Goal: Information Seeking & Learning: Learn about a topic

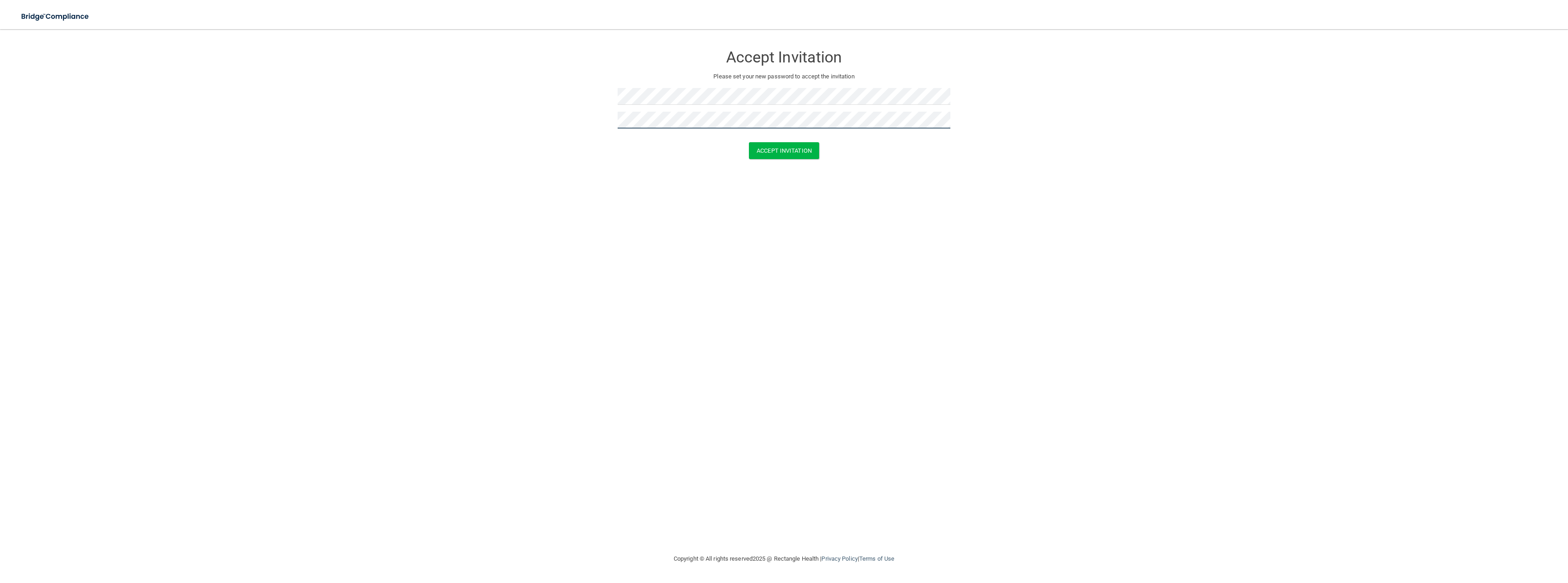
click at [748, 142] on button "Accept Invitation" at bounding box center [783, 150] width 70 height 16
click at [771, 165] on button "Accept Invitation" at bounding box center [783, 164] width 70 height 16
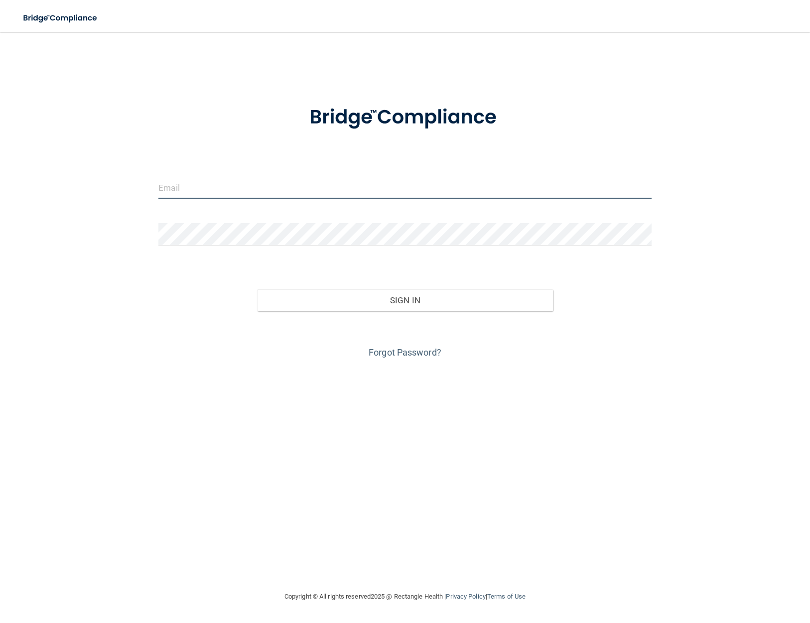
click at [448, 177] on input "email" at bounding box center [404, 187] width 493 height 22
type input "[EMAIL_ADDRESS][DOMAIN_NAME]"
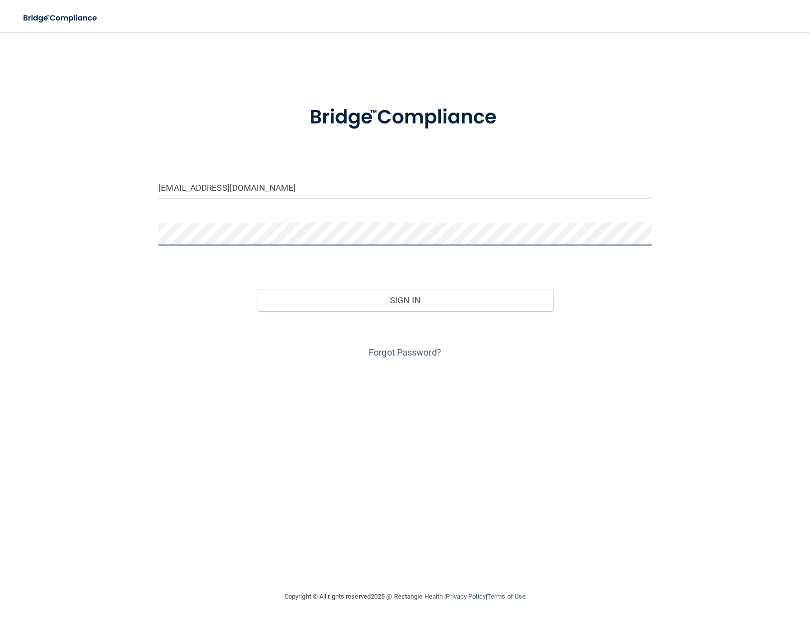
click at [257, 289] on button "Sign In" at bounding box center [405, 300] width 296 height 22
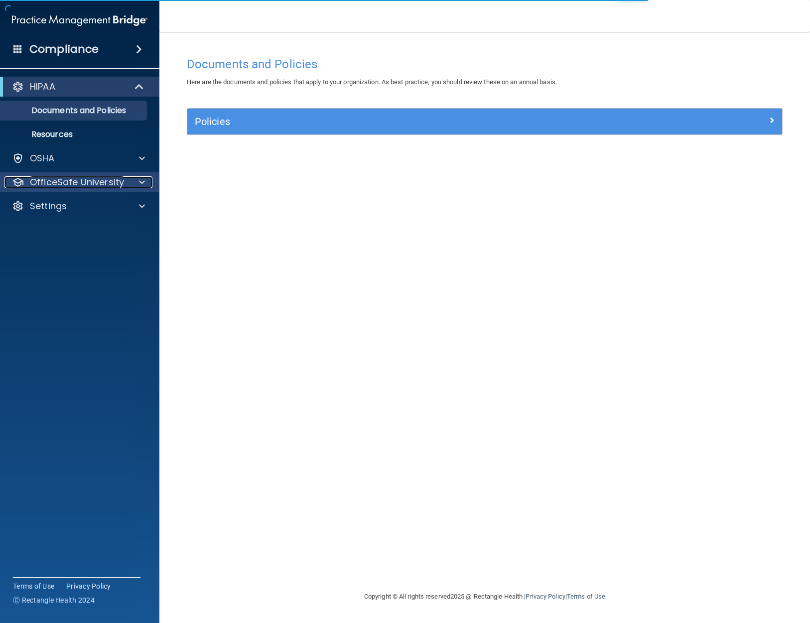
click at [123, 183] on div "OfficeSafe University" at bounding box center [66, 182] width 124 height 12
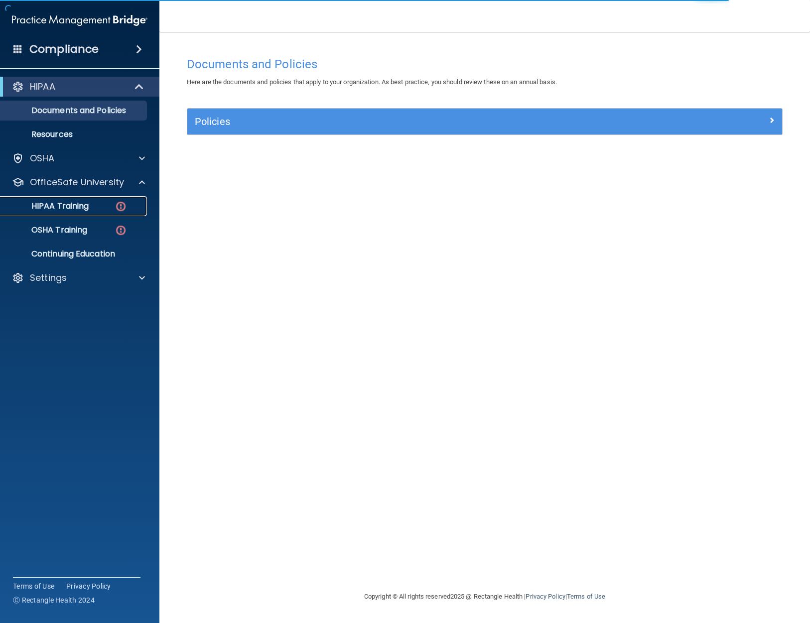
click at [108, 212] on link "HIPAA Training" at bounding box center [68, 206] width 157 height 20
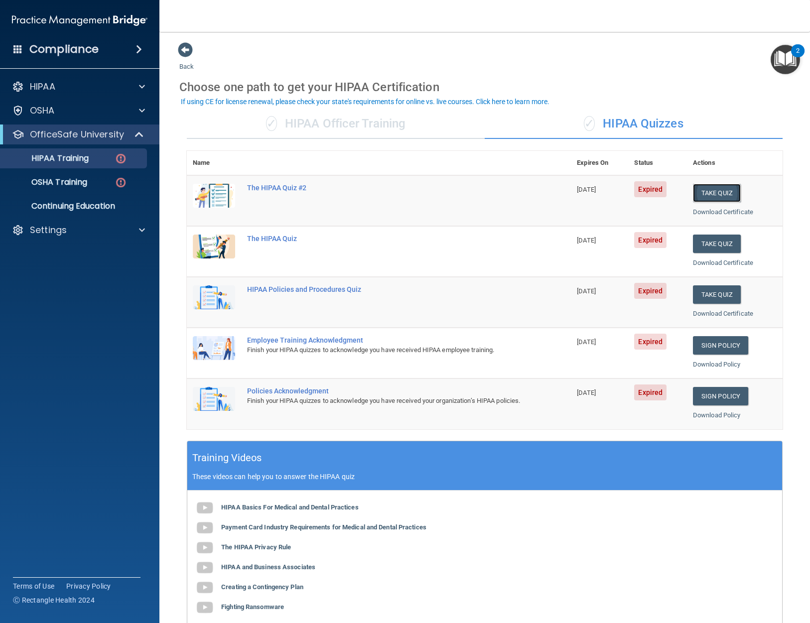
click at [714, 193] on button "Take Quiz" at bounding box center [717, 193] width 48 height 18
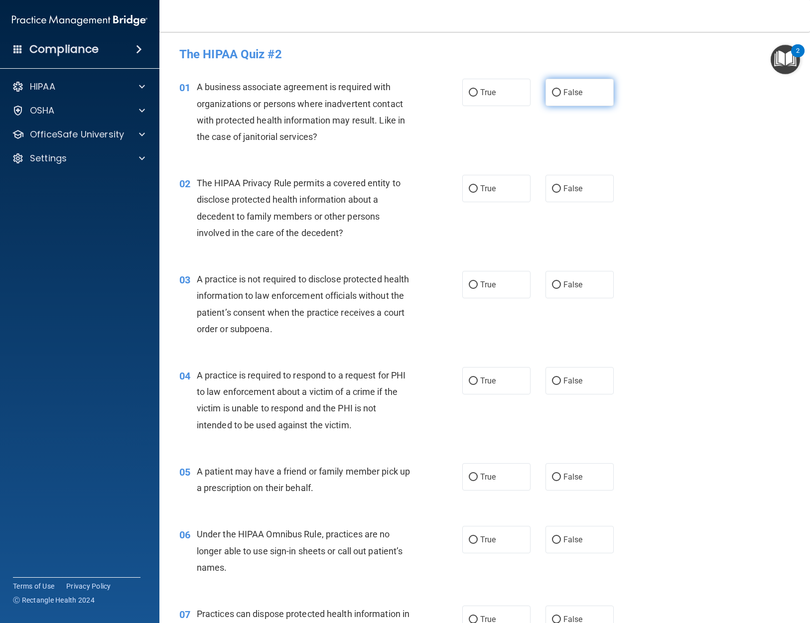
click at [558, 92] on label "False" at bounding box center [579, 92] width 68 height 27
click at [558, 92] on input "False" at bounding box center [556, 92] width 9 height 7
radio input "true"
click at [485, 197] on label "True" at bounding box center [496, 188] width 68 height 27
click at [478, 193] on input "True" at bounding box center [473, 188] width 9 height 7
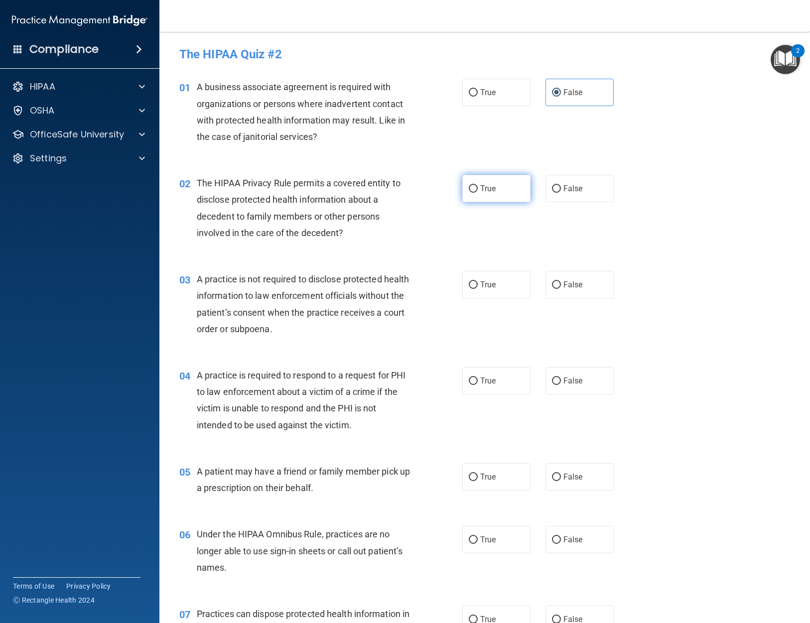
radio input "true"
click at [558, 281] on label "False" at bounding box center [579, 284] width 68 height 27
click at [558, 281] on input "False" at bounding box center [556, 284] width 9 height 7
radio input "true"
click at [473, 373] on label "True" at bounding box center [496, 380] width 68 height 27
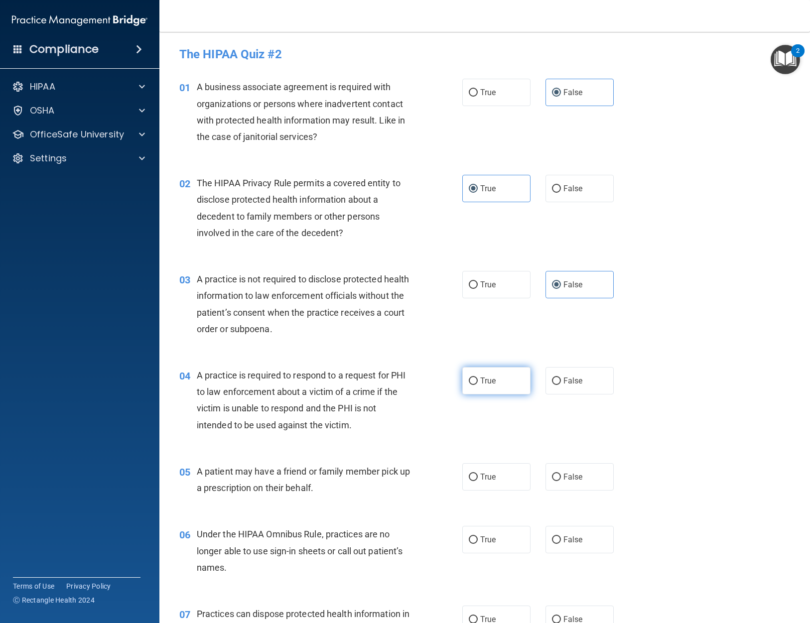
click at [473, 378] on input "True" at bounding box center [473, 381] width 9 height 7
radio input "true"
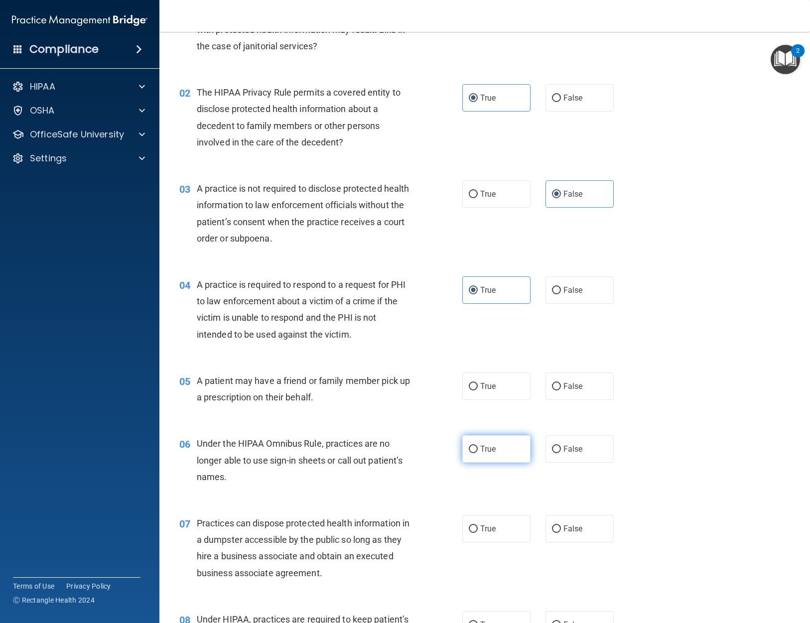
scroll to position [100, 0]
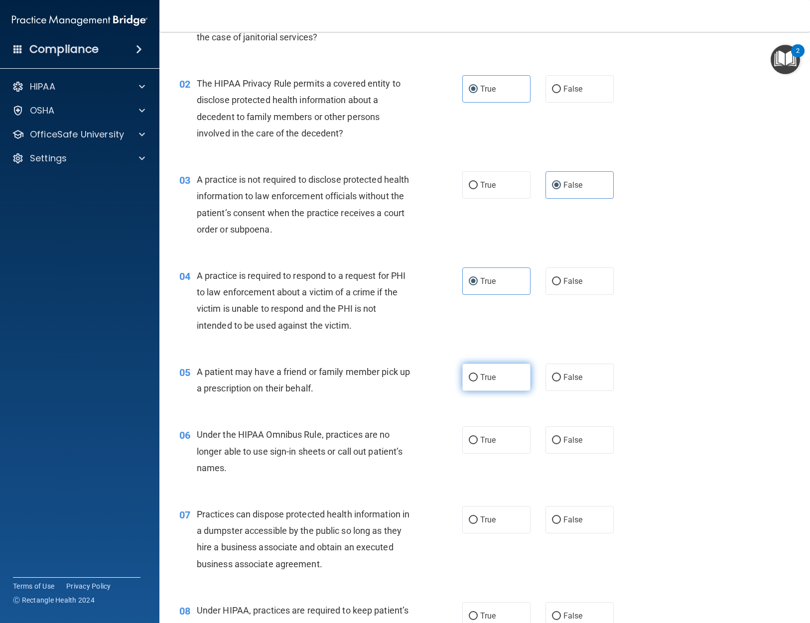
click at [481, 379] on span "True" at bounding box center [487, 377] width 15 height 9
click at [478, 379] on input "True" at bounding box center [473, 377] width 9 height 7
radio input "true"
click at [579, 447] on label "False" at bounding box center [579, 439] width 68 height 27
click at [561, 444] on input "False" at bounding box center [556, 440] width 9 height 7
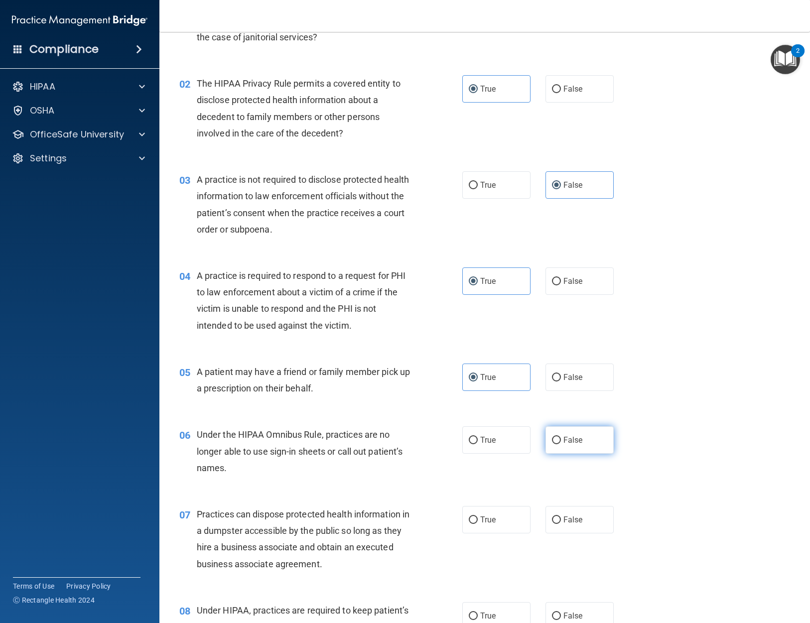
radio input "true"
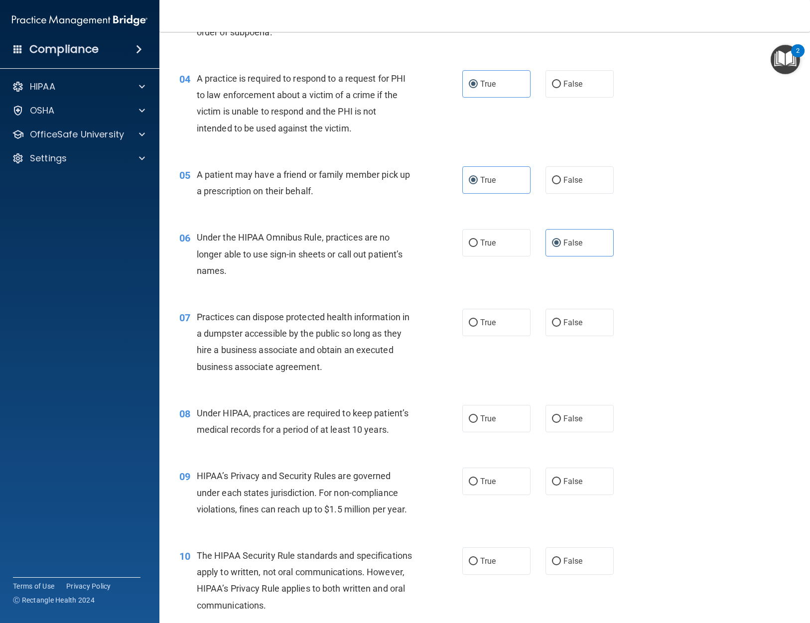
scroll to position [299, 0]
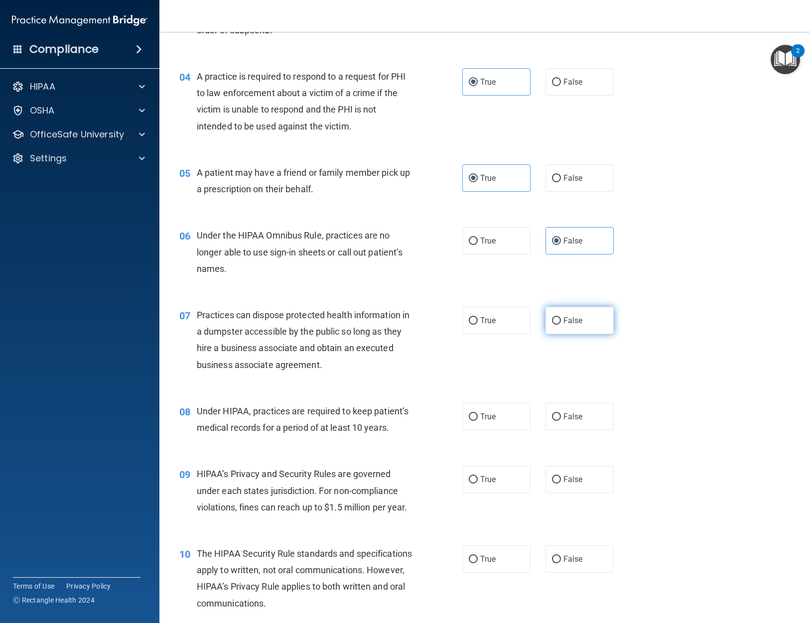
click at [552, 327] on label "False" at bounding box center [579, 320] width 68 height 27
click at [552, 325] on input "False" at bounding box center [556, 320] width 9 height 7
radio input "true"
click at [553, 422] on label "False" at bounding box center [579, 416] width 68 height 27
click at [553, 421] on input "False" at bounding box center [556, 416] width 9 height 7
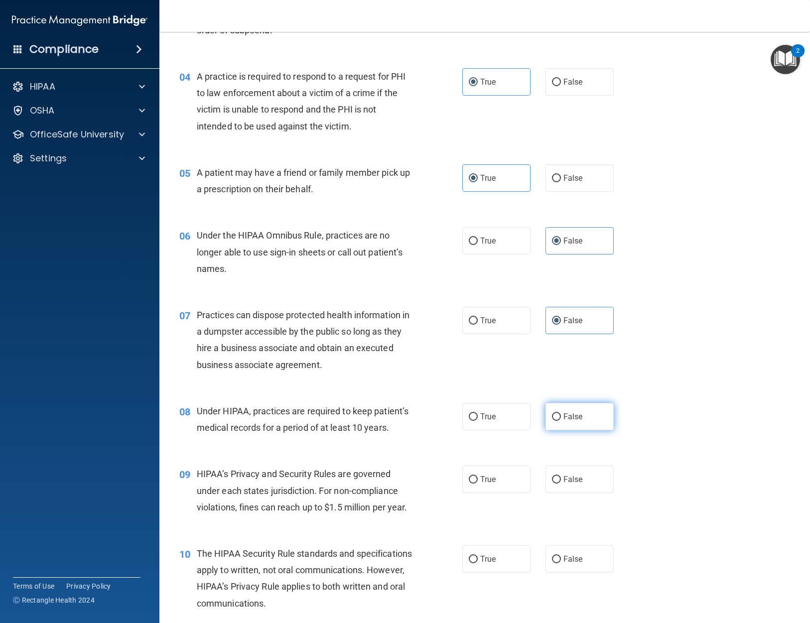
radio input "true"
click at [490, 464] on div "09 HIPAA’s Privacy and Security Rules are governed under each states jurisdicti…" at bounding box center [485, 493] width 626 height 80
click at [490, 475] on span "True" at bounding box center [487, 479] width 15 height 9
click at [478, 476] on input "True" at bounding box center [473, 479] width 9 height 7
radio input "true"
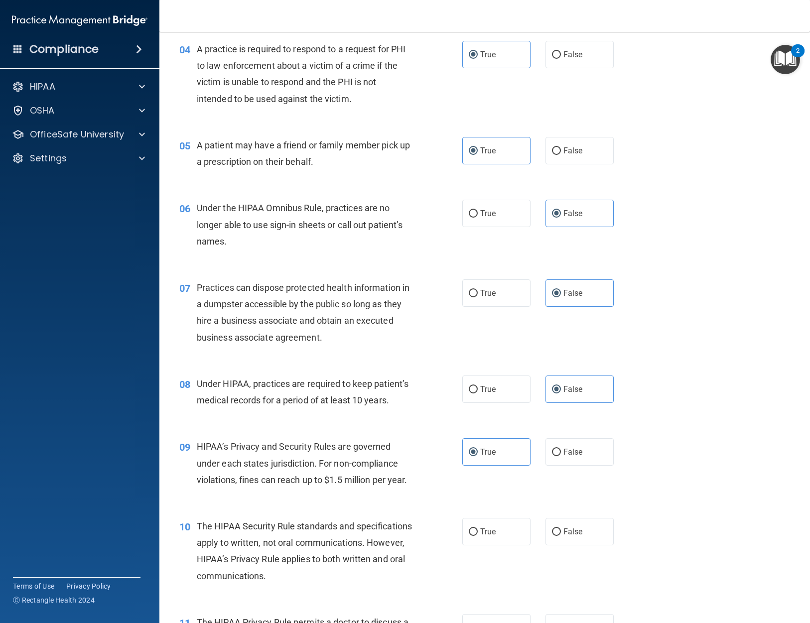
scroll to position [398, 0]
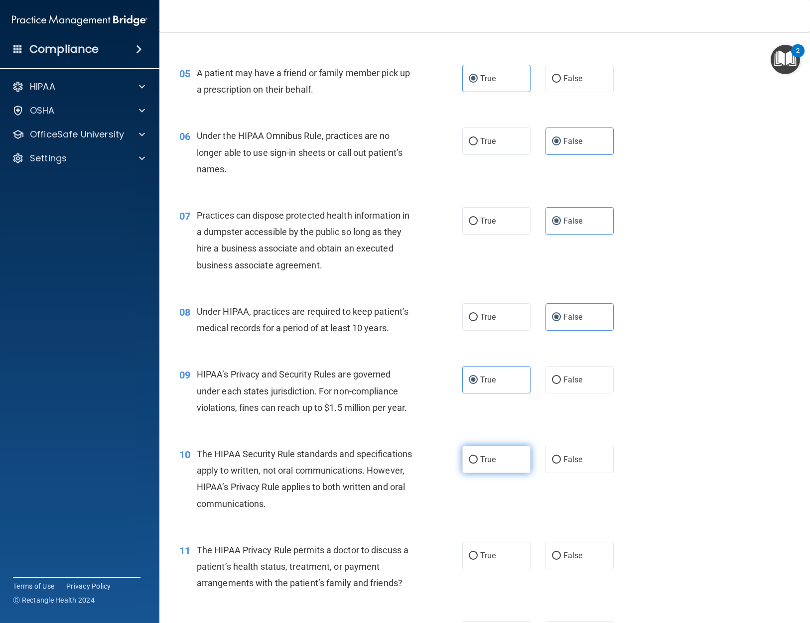
click at [484, 471] on label "True" at bounding box center [496, 459] width 68 height 27
click at [478, 464] on input "True" at bounding box center [473, 459] width 9 height 7
radio input "true"
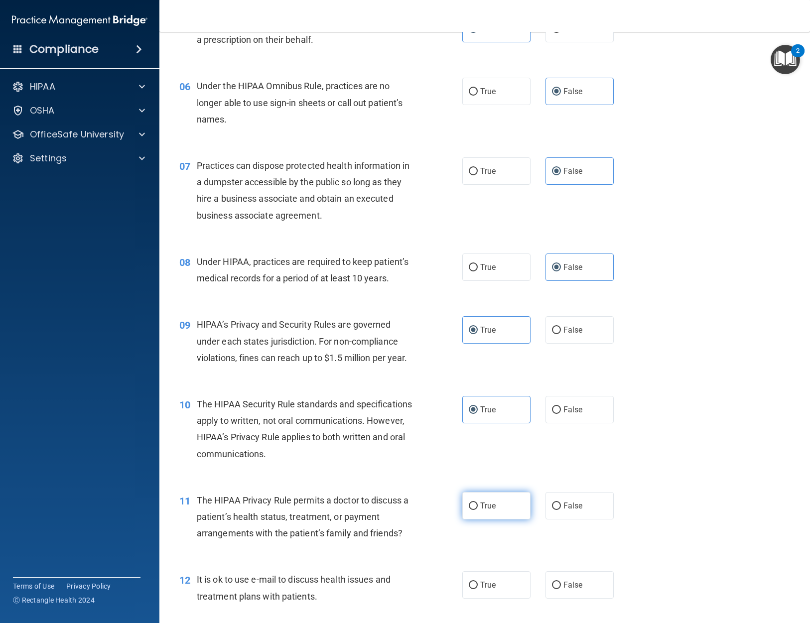
click at [494, 503] on label "True" at bounding box center [496, 505] width 68 height 27
click at [478, 503] on input "True" at bounding box center [473, 506] width 9 height 7
radio input "true"
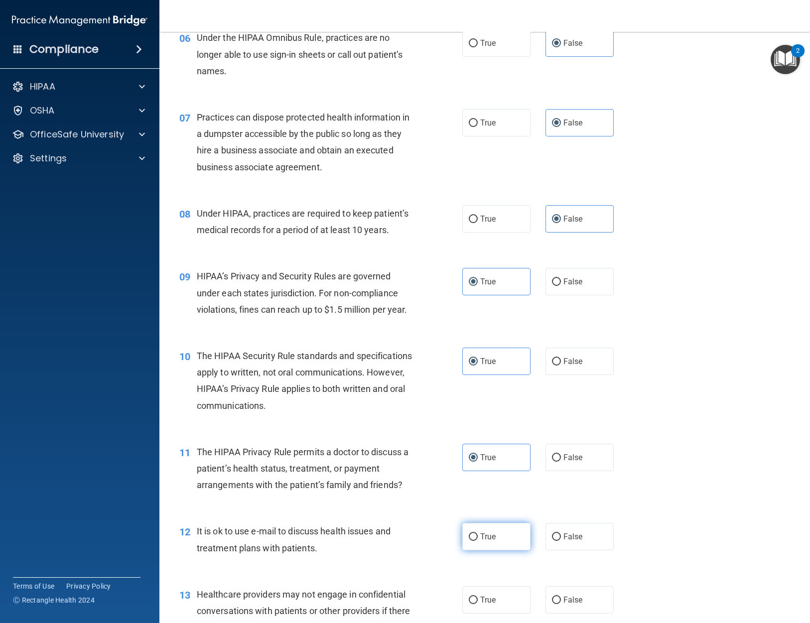
scroll to position [548, 0]
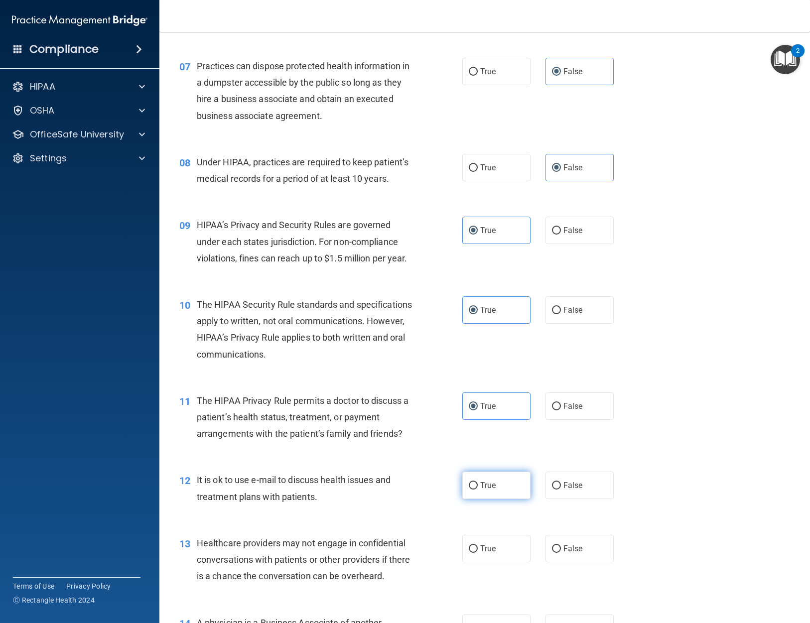
click at [492, 494] on label "True" at bounding box center [496, 485] width 68 height 27
click at [478, 490] on input "True" at bounding box center [473, 485] width 9 height 7
radio input "true"
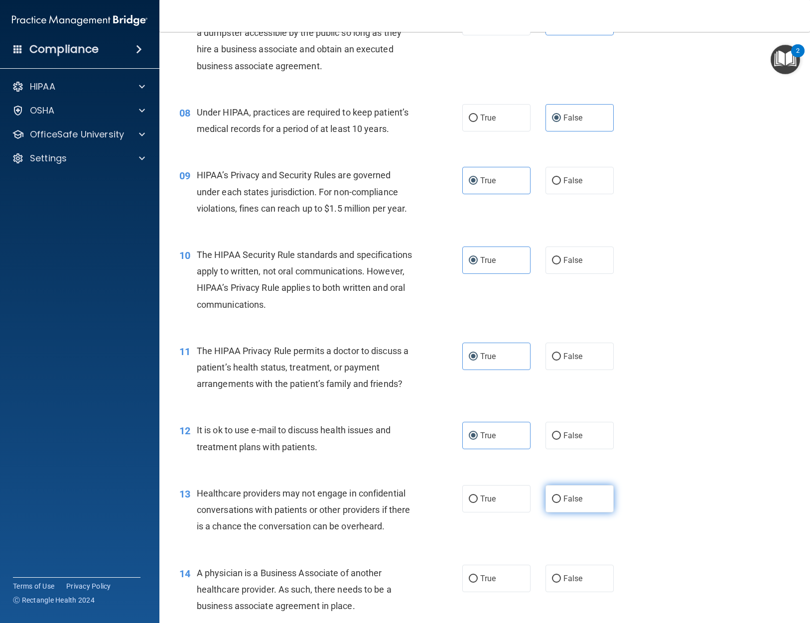
click at [559, 501] on label "False" at bounding box center [579, 498] width 68 height 27
click at [559, 501] on input "False" at bounding box center [556, 499] width 9 height 7
radio input "true"
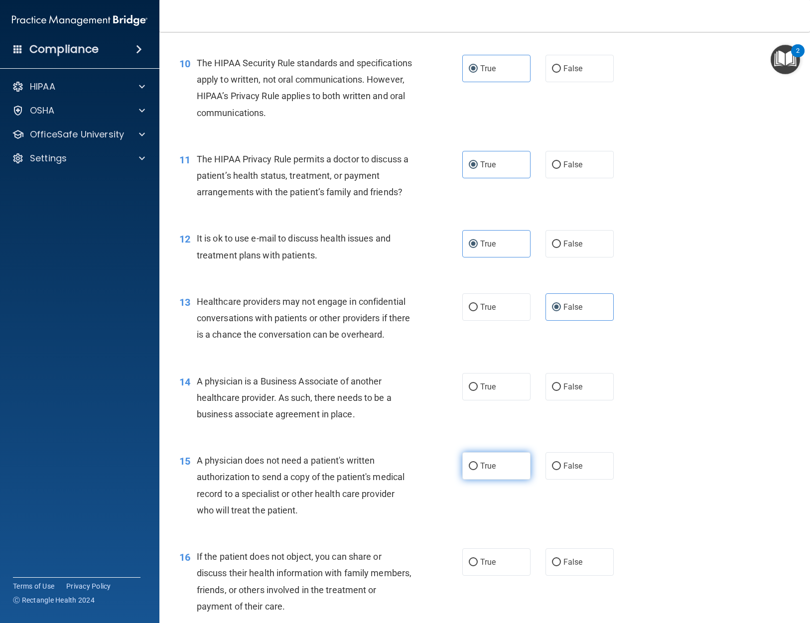
scroll to position [797, 0]
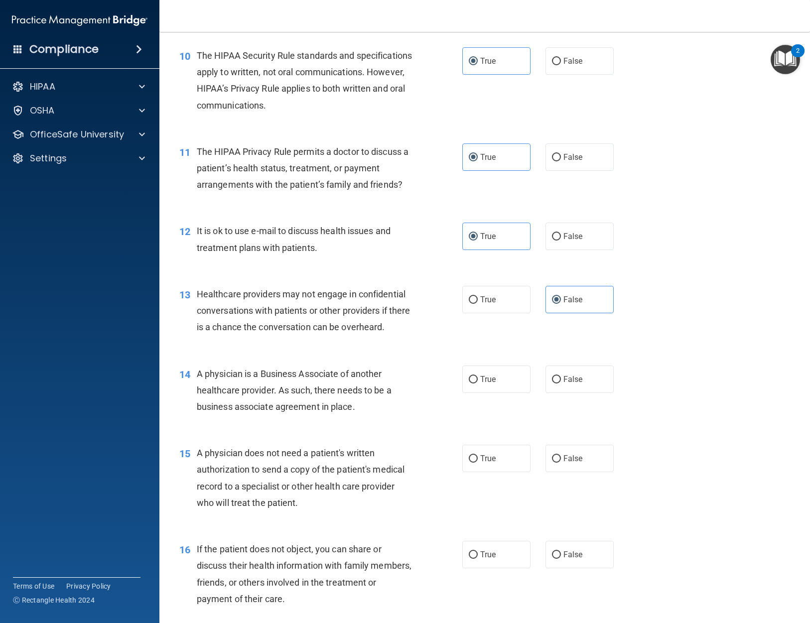
click at [569, 395] on div "14 A physician is a Business Associate of another healthcare provider. As such,…" at bounding box center [485, 393] width 626 height 80
click at [569, 384] on label "False" at bounding box center [579, 379] width 68 height 27
click at [561, 384] on input "False" at bounding box center [556, 379] width 9 height 7
radio input "true"
click at [569, 413] on div "14 A physician is a Business Associate of another healthcare provider. As such,…" at bounding box center [485, 393] width 626 height 80
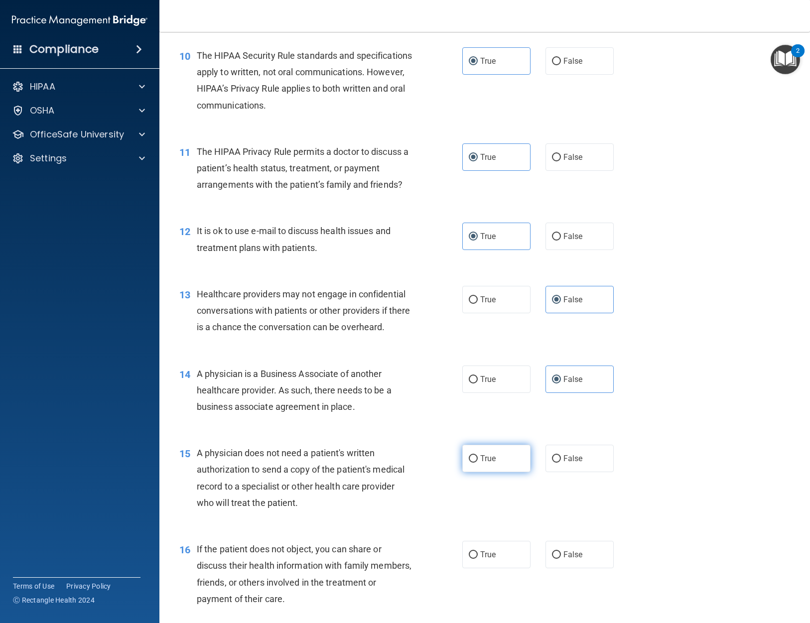
click at [511, 459] on label "True" at bounding box center [496, 458] width 68 height 27
click at [478, 459] on input "True" at bounding box center [473, 458] width 9 height 7
radio input "true"
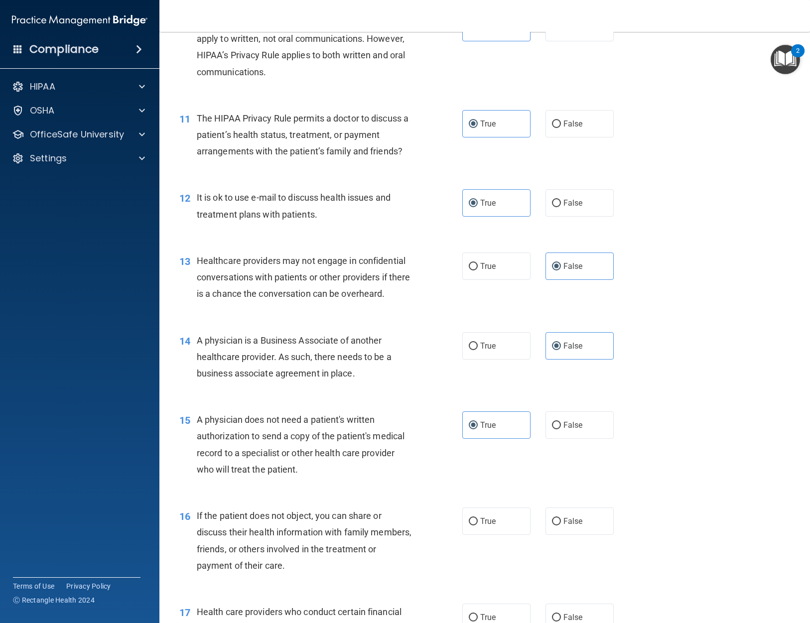
scroll to position [847, 0]
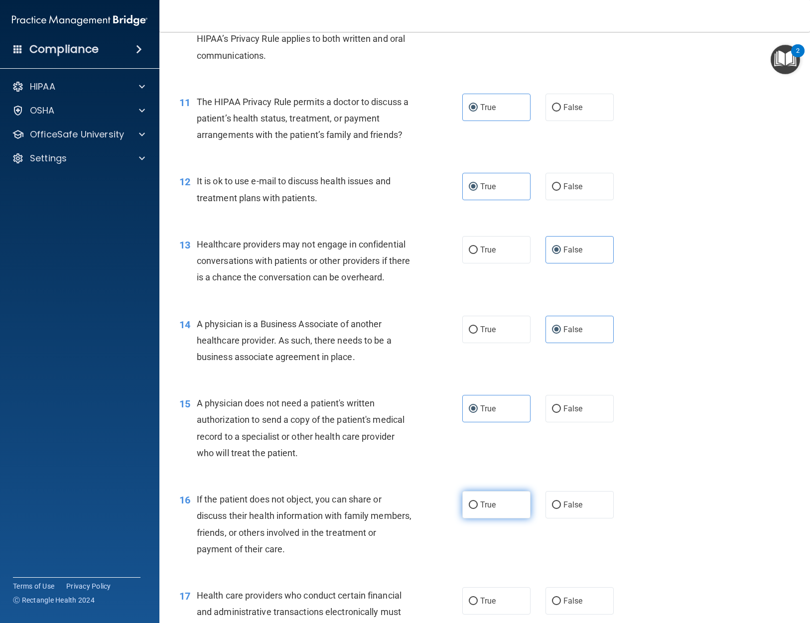
click at [499, 510] on label "True" at bounding box center [496, 504] width 68 height 27
click at [478, 509] on input "True" at bounding box center [473, 505] width 9 height 7
radio input "true"
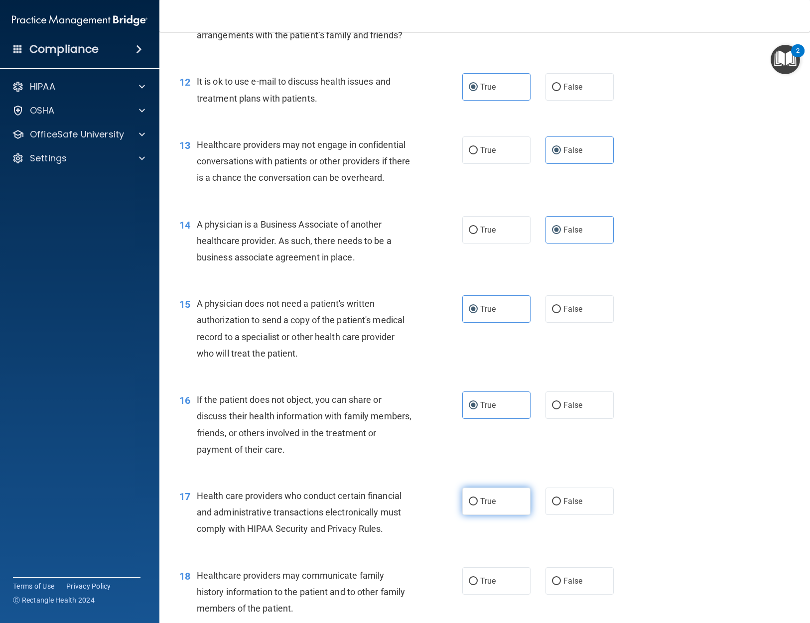
click at [502, 513] on label "True" at bounding box center [496, 501] width 68 height 27
click at [478, 506] on input "True" at bounding box center [473, 501] width 9 height 7
radio input "true"
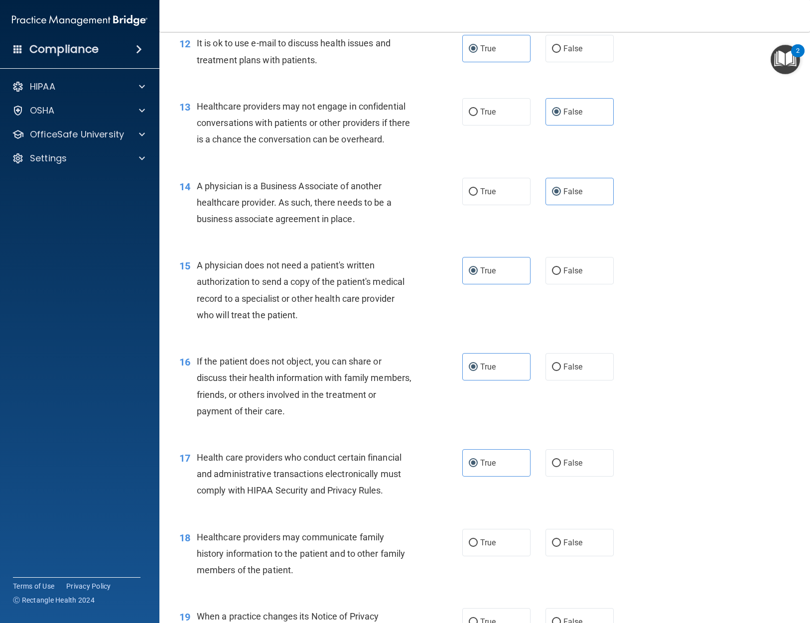
scroll to position [1046, 0]
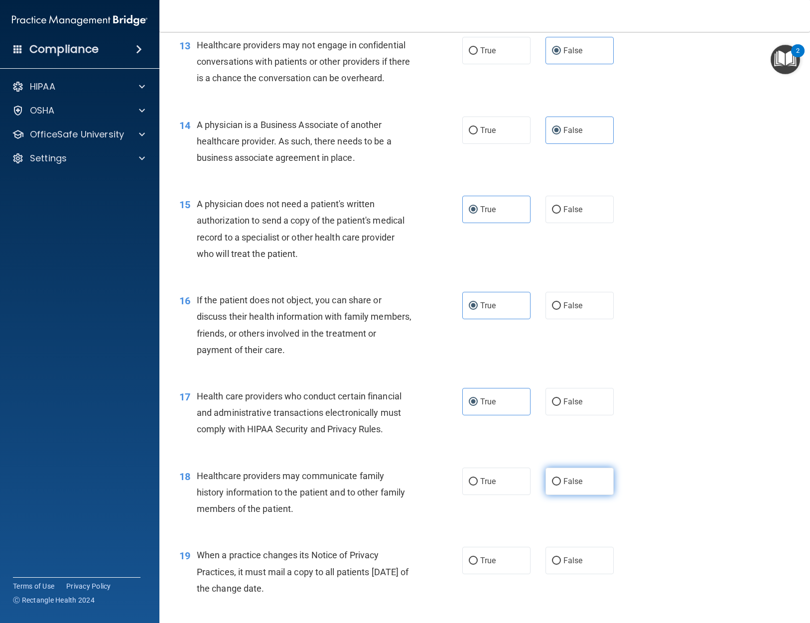
click at [569, 494] on label "False" at bounding box center [579, 481] width 68 height 27
click at [561, 486] on input "False" at bounding box center [556, 481] width 9 height 7
radio input "true"
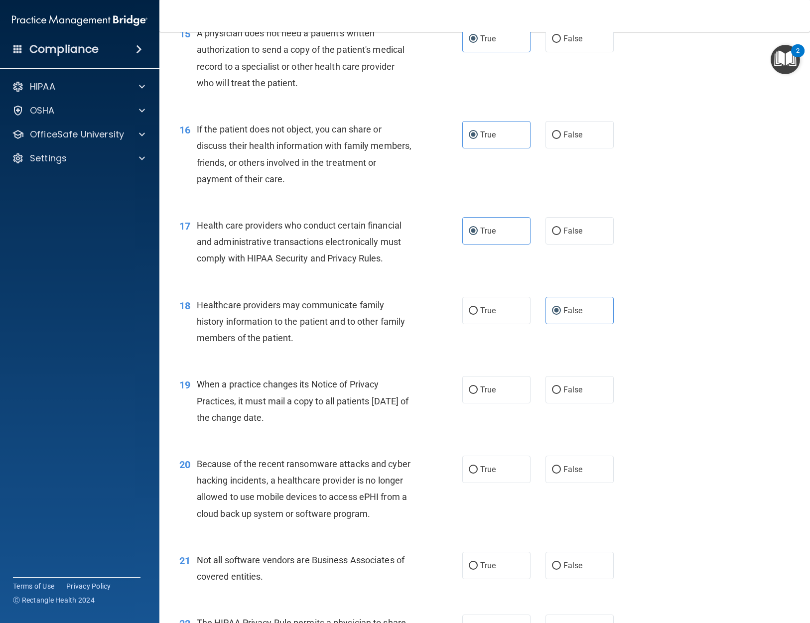
scroll to position [1245, 0]
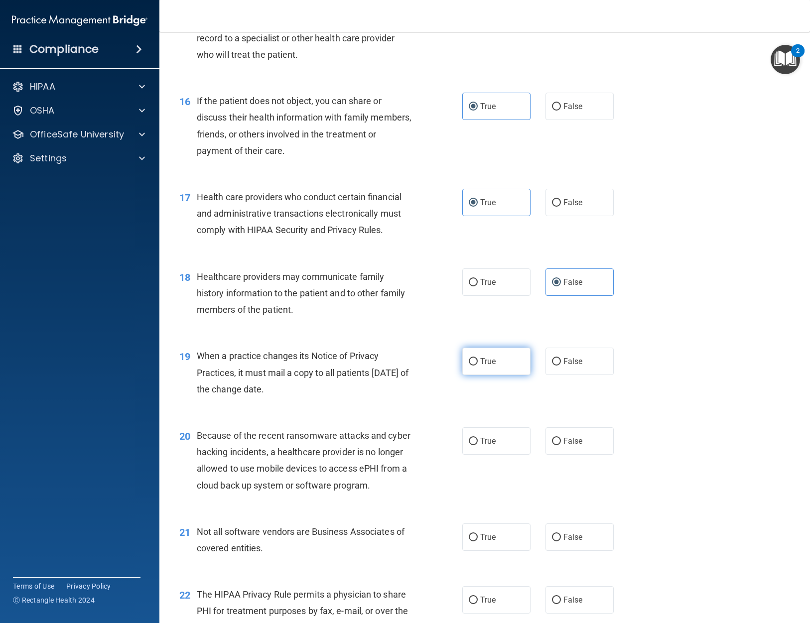
click at [506, 361] on label "True" at bounding box center [496, 361] width 68 height 27
click at [478, 361] on input "True" at bounding box center [473, 361] width 9 height 7
radio input "true"
click at [563, 445] on span "False" at bounding box center [572, 440] width 19 height 9
click at [559, 445] on input "False" at bounding box center [556, 441] width 9 height 7
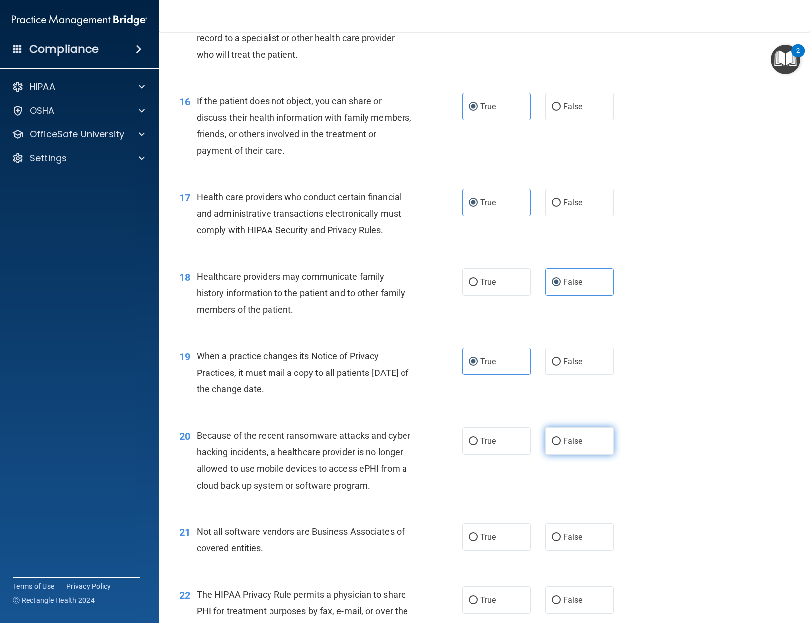
radio input "true"
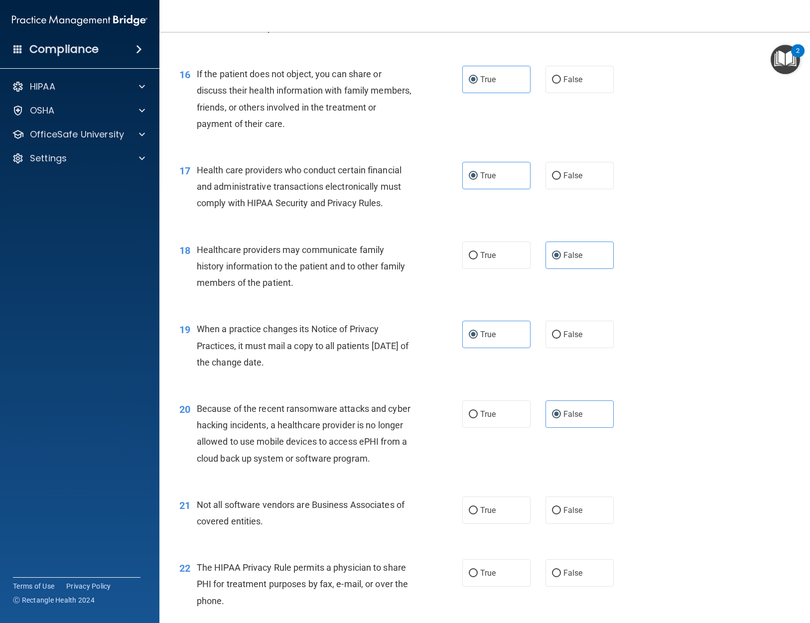
scroll to position [1295, 0]
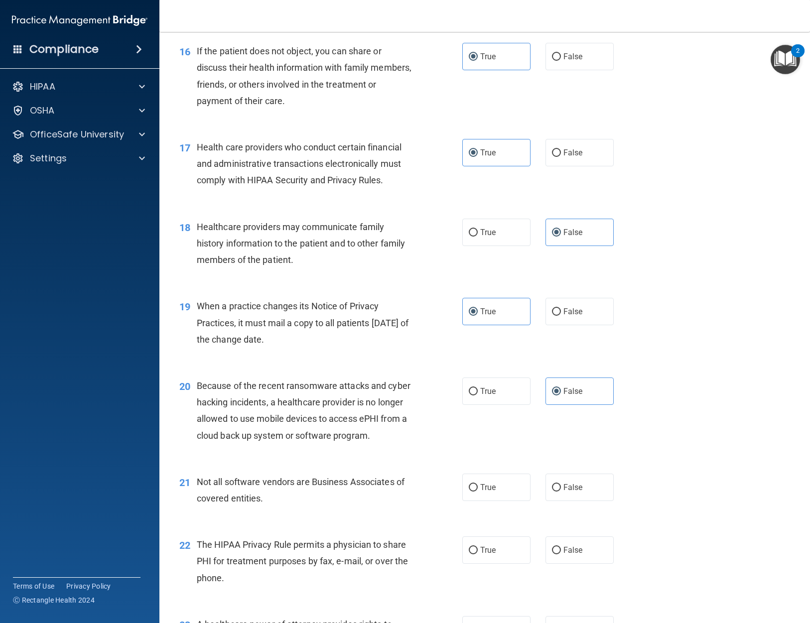
click at [506, 504] on div "21 Not all software vendors are Business Associates of covered entities. True F…" at bounding box center [485, 492] width 626 height 63
click at [506, 500] on label "True" at bounding box center [496, 487] width 68 height 27
click at [478, 492] on input "True" at bounding box center [473, 487] width 9 height 7
radio input "true"
click at [509, 543] on label "True" at bounding box center [496, 549] width 68 height 27
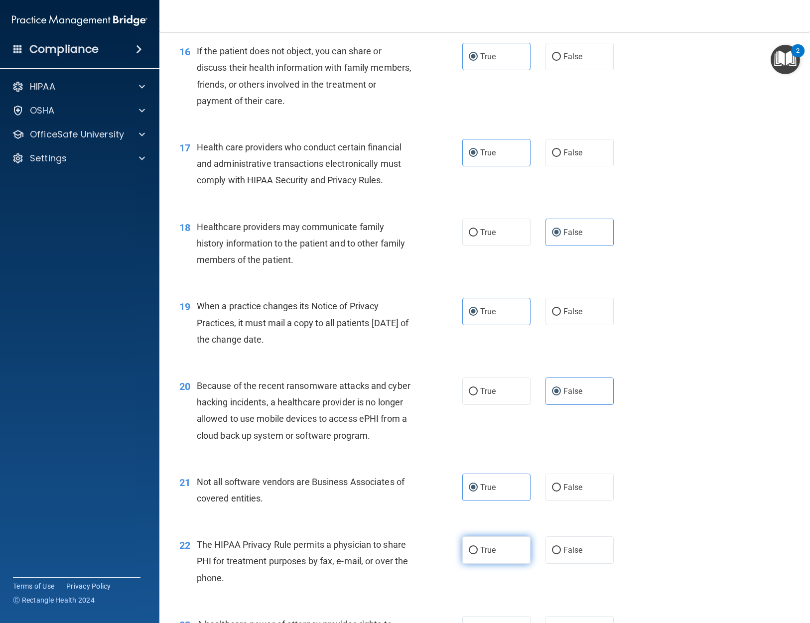
click at [478, 547] on input "True" at bounding box center [473, 550] width 9 height 7
radio input "true"
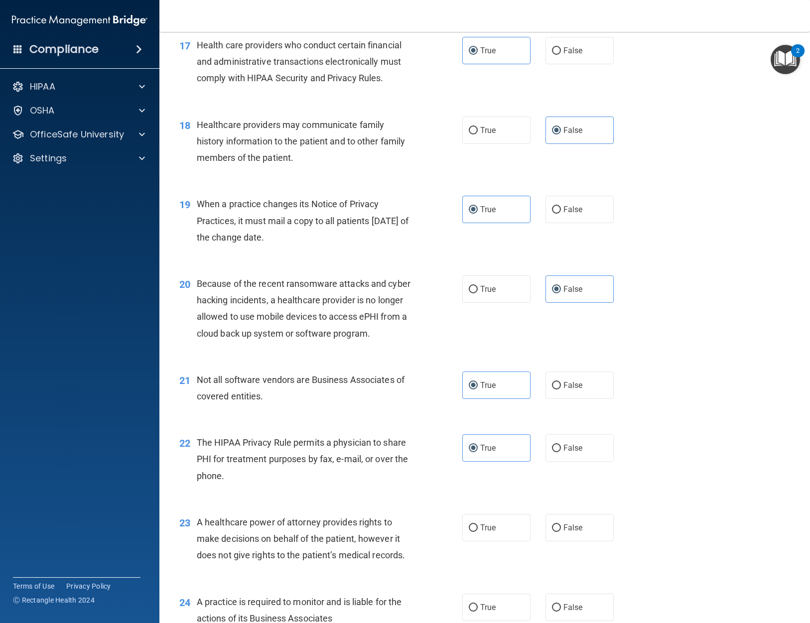
scroll to position [1445, 0]
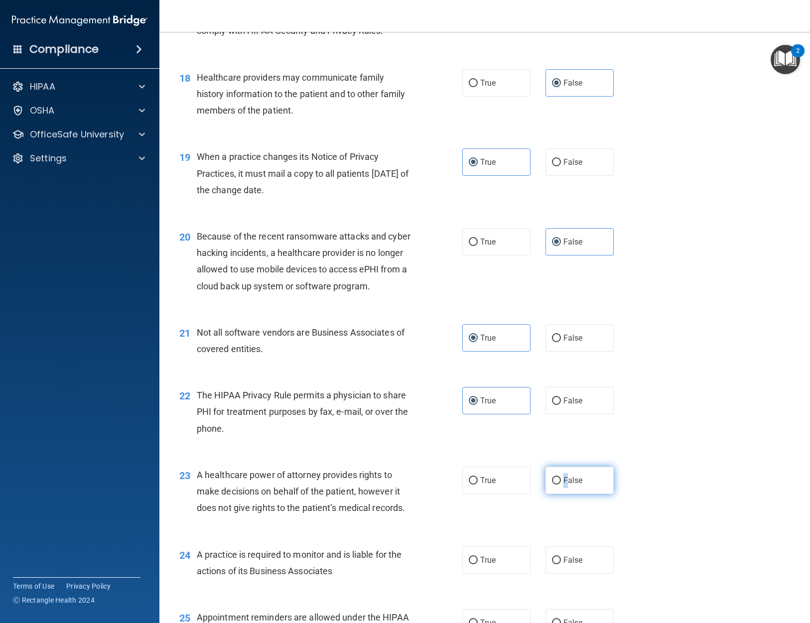
click at [563, 478] on span "False" at bounding box center [572, 480] width 19 height 9
click at [566, 488] on label "False" at bounding box center [579, 480] width 68 height 27
click at [561, 485] on input "False" at bounding box center [556, 480] width 9 height 7
radio input "true"
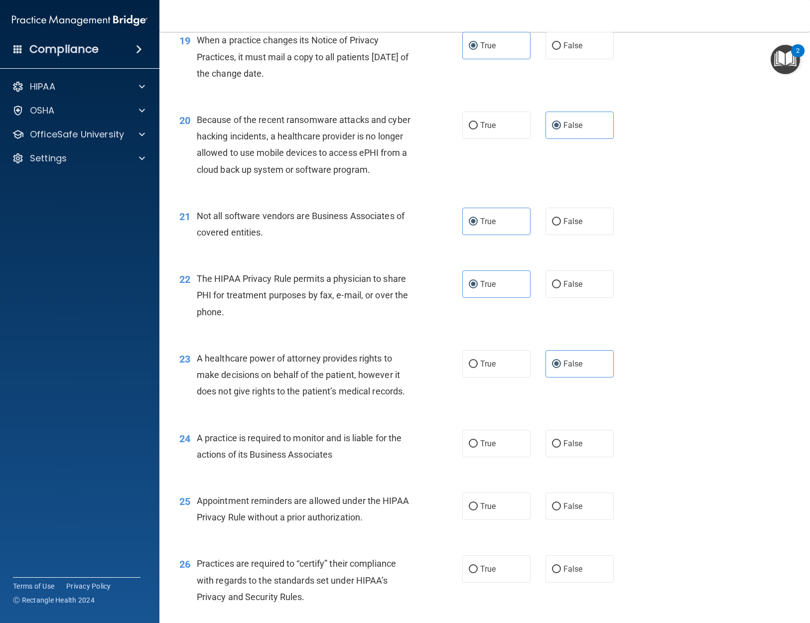
scroll to position [1594, 0]
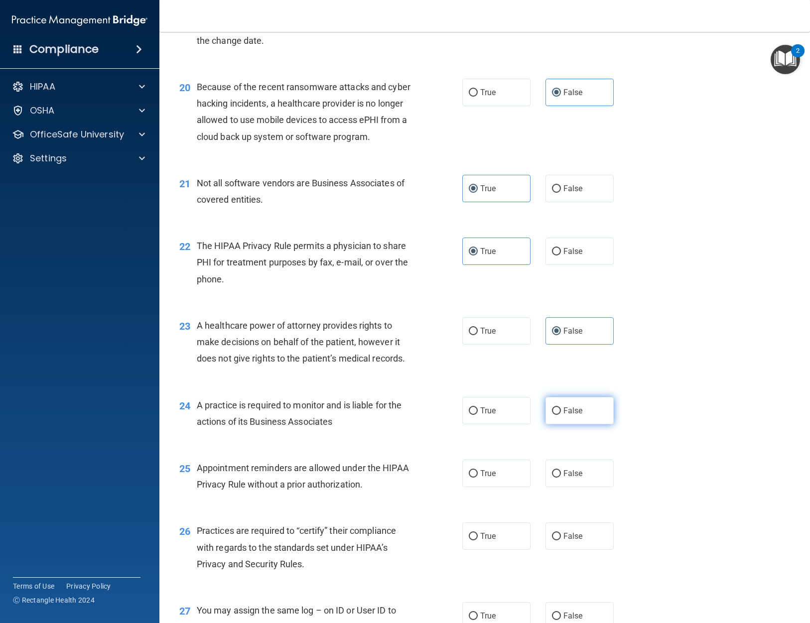
click at [582, 414] on label "False" at bounding box center [579, 410] width 68 height 27
click at [561, 414] on input "False" at bounding box center [556, 410] width 9 height 7
radio input "true"
click at [503, 476] on label "True" at bounding box center [496, 473] width 68 height 27
click at [478, 476] on input "True" at bounding box center [473, 473] width 9 height 7
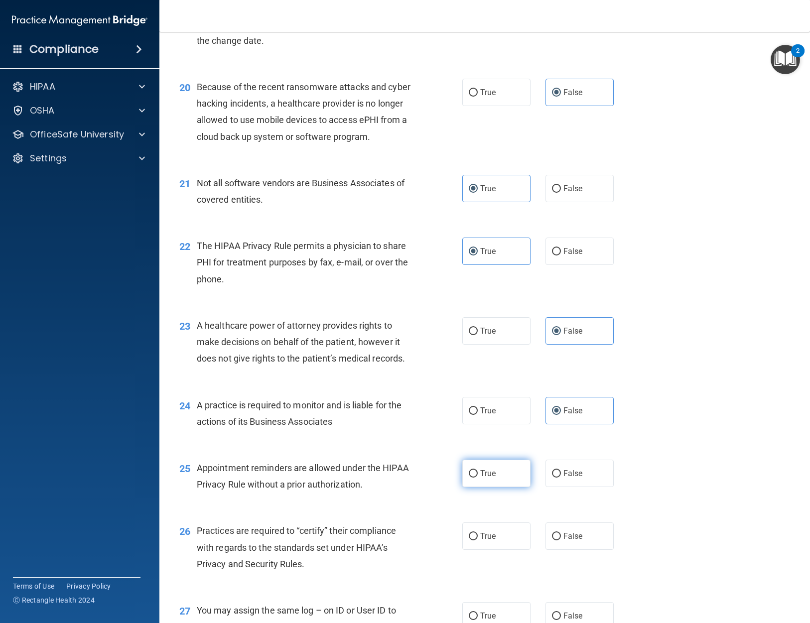
radio input "true"
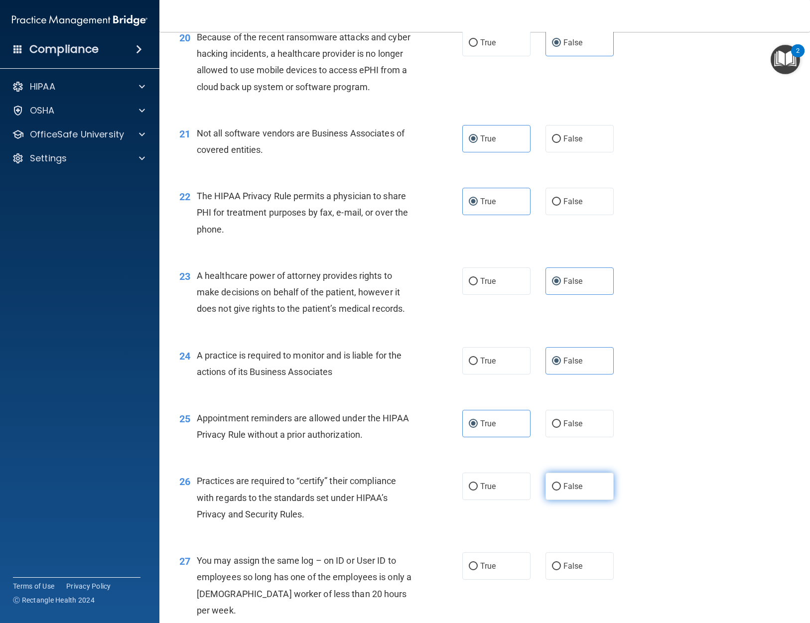
click at [590, 491] on label "False" at bounding box center [579, 486] width 68 height 27
click at [561, 491] on input "False" at bounding box center [556, 486] width 9 height 7
radio input "true"
click at [557, 536] on div "26 Practices are required to “certify” their compliance with regards to the sta…" at bounding box center [485, 500] width 626 height 80
click at [563, 564] on span "False" at bounding box center [572, 565] width 19 height 9
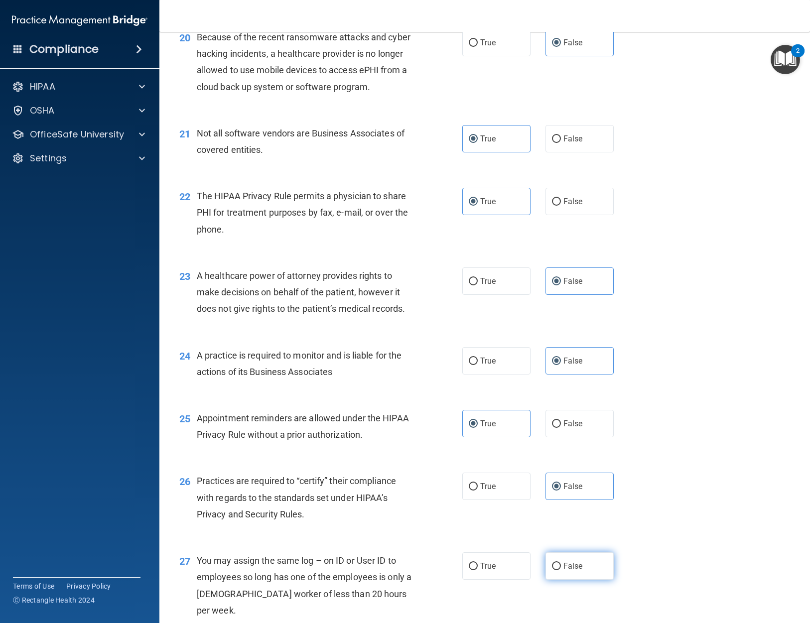
click at [561, 564] on input "False" at bounding box center [556, 566] width 9 height 7
radio input "true"
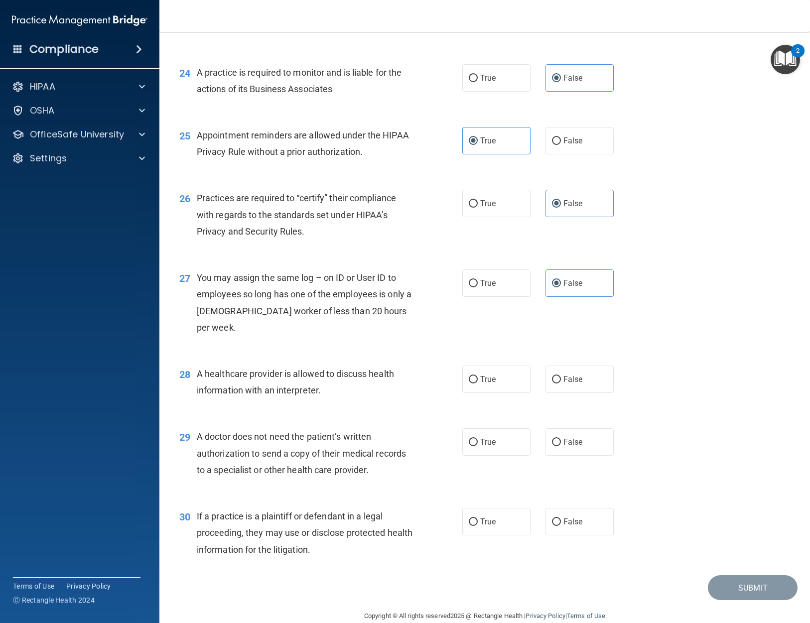
scroll to position [1927, 0]
click at [495, 391] on div "28 A healthcare provider is allowed to discuss health information with an inter…" at bounding box center [485, 384] width 626 height 63
click at [493, 372] on label "True" at bounding box center [496, 378] width 68 height 27
click at [478, 376] on input "True" at bounding box center [473, 379] width 9 height 7
radio input "true"
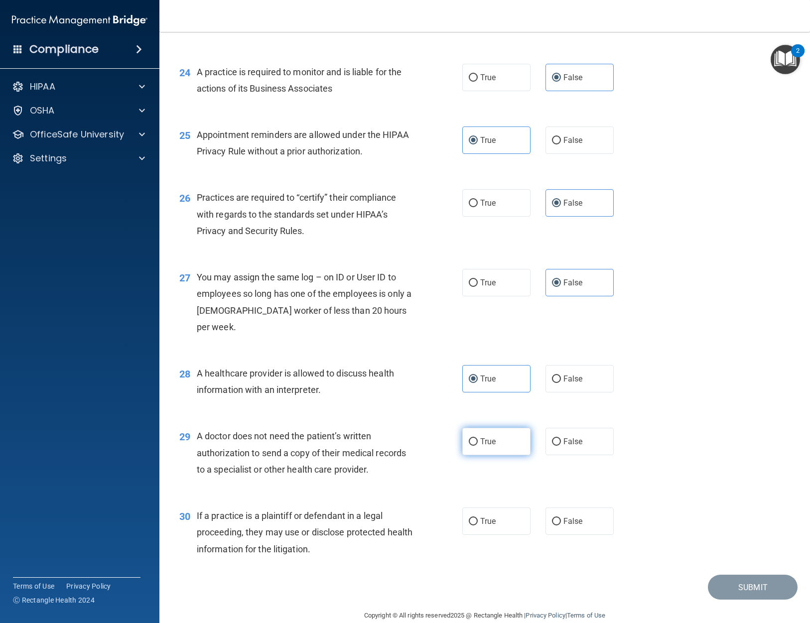
drag, startPoint x: 500, startPoint y: 412, endPoint x: 501, endPoint y: 430, distance: 18.0
click at [500, 428] on label "True" at bounding box center [496, 441] width 68 height 27
click at [478, 438] on input "True" at bounding box center [473, 441] width 9 height 7
radio input "true"
click at [508, 512] on label "True" at bounding box center [496, 521] width 68 height 27
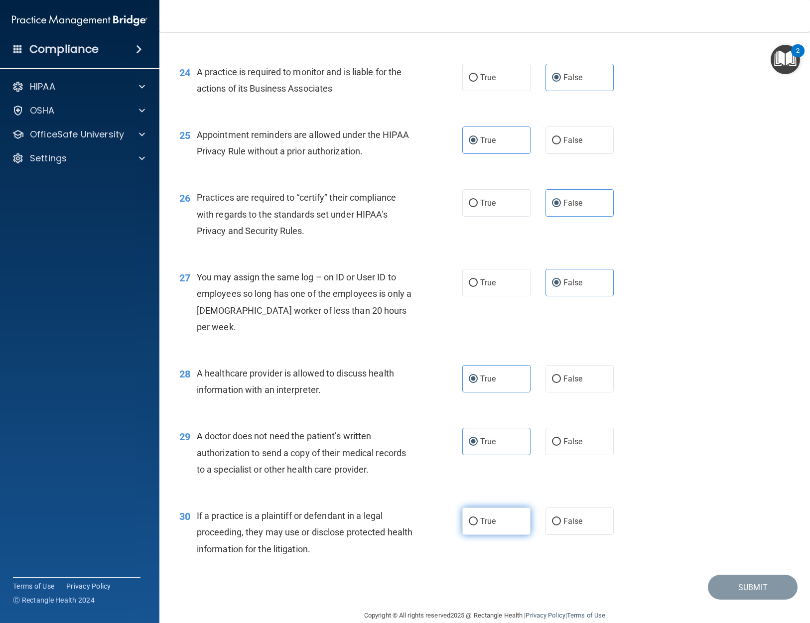
click at [478, 518] on input "True" at bounding box center [473, 521] width 9 height 7
radio input "true"
click at [754, 575] on button "Submit" at bounding box center [753, 587] width 90 height 25
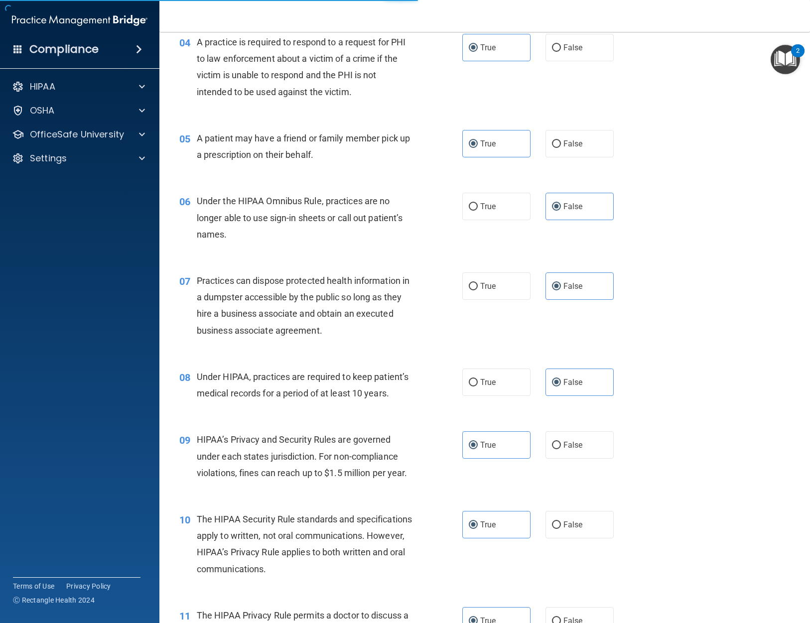
scroll to position [234, 0]
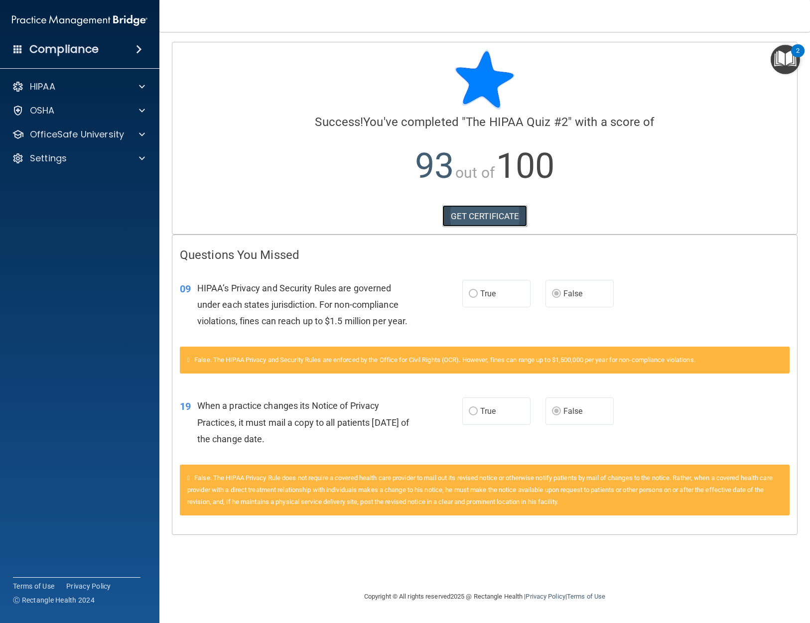
click at [500, 220] on link "GET CERTIFICATE" at bounding box center [484, 216] width 85 height 22
click at [138, 131] on div at bounding box center [140, 135] width 25 height 12
click at [107, 161] on div "HIPAA Training" at bounding box center [74, 158] width 136 height 10
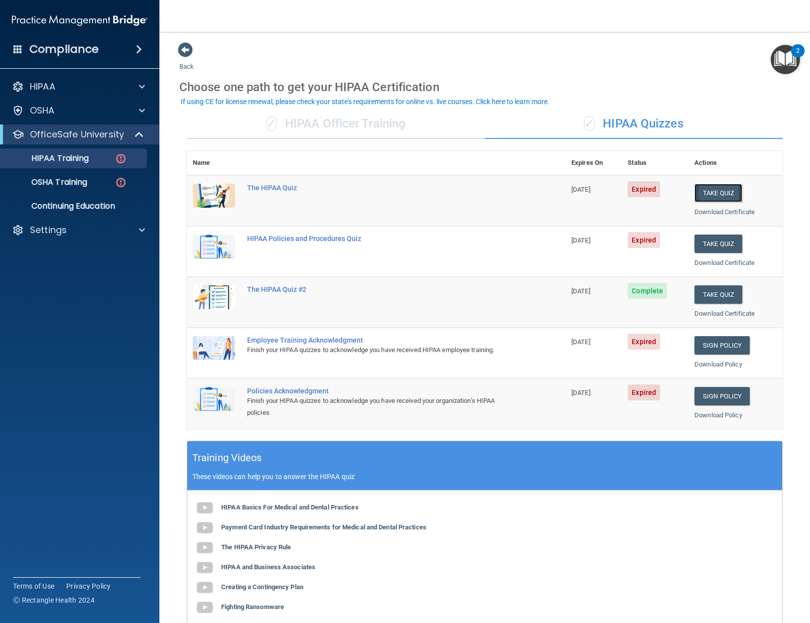
click at [721, 191] on button "Take Quiz" at bounding box center [718, 193] width 48 height 18
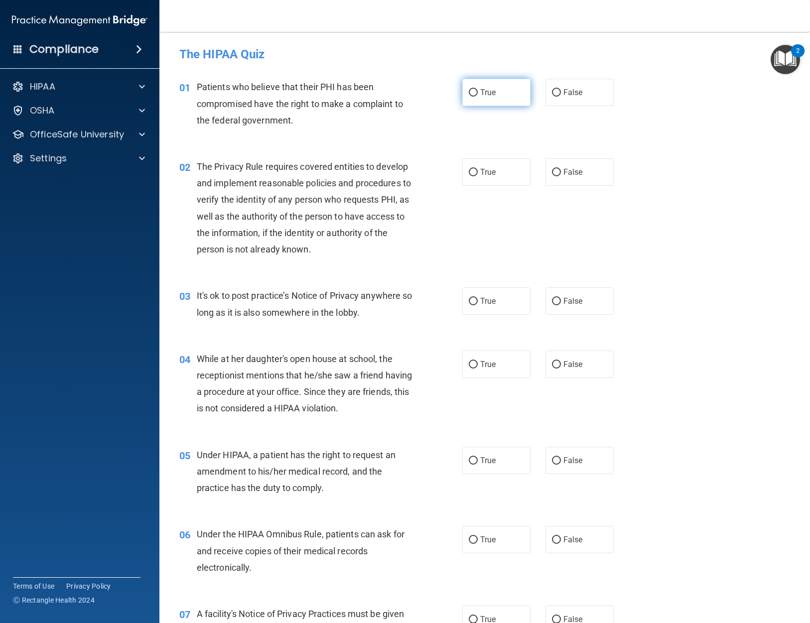
click at [492, 98] on label "True" at bounding box center [496, 92] width 68 height 27
click at [478, 97] on input "True" at bounding box center [473, 92] width 9 height 7
radio input "true"
click at [494, 172] on label "True" at bounding box center [496, 171] width 68 height 27
click at [478, 172] on input "True" at bounding box center [473, 172] width 9 height 7
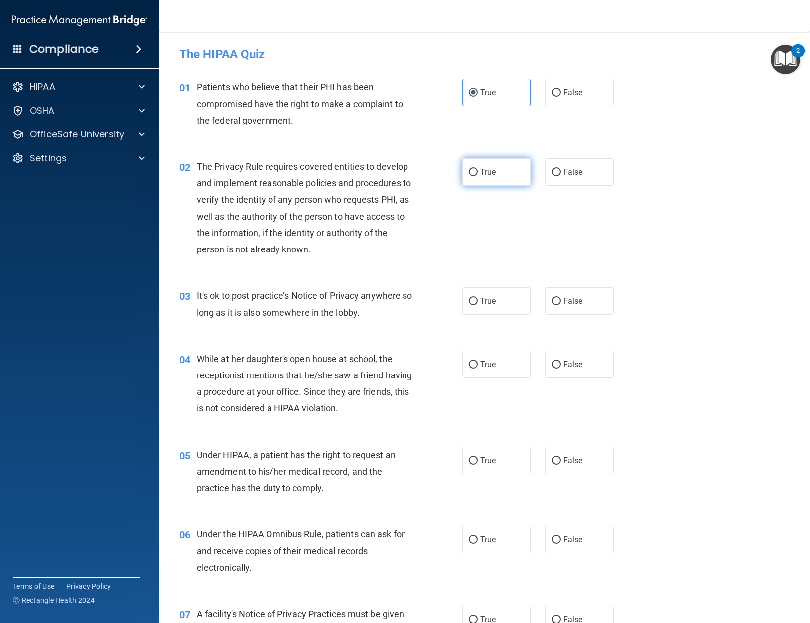
radio input "true"
click at [570, 315] on div "03 It's ok to post practice’s Notice of Privacy anywhere so long as it is also …" at bounding box center [485, 306] width 626 height 63
click at [573, 301] on span "False" at bounding box center [572, 300] width 19 height 9
click at [561, 301] on input "False" at bounding box center [556, 301] width 9 height 7
radio input "true"
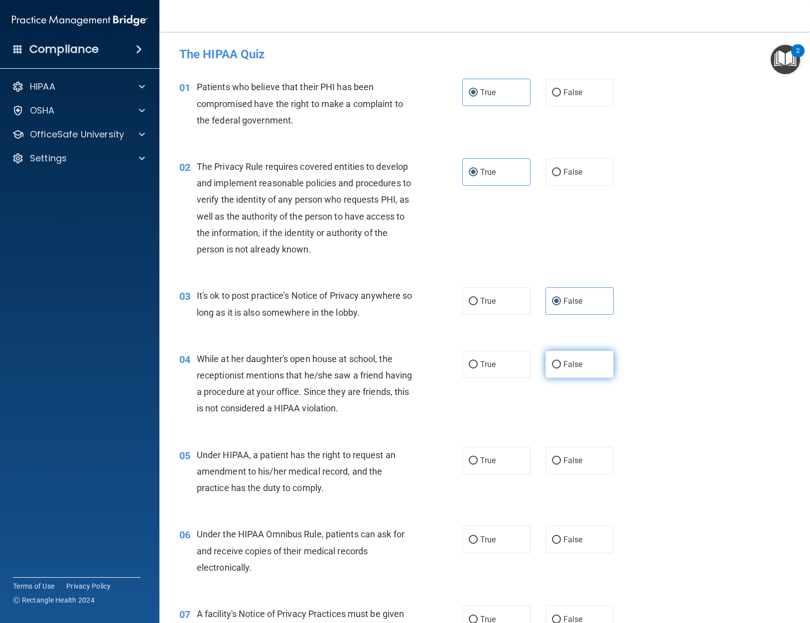
drag, startPoint x: 579, startPoint y: 364, endPoint x: 567, endPoint y: 421, distance: 58.4
click at [578, 365] on label "False" at bounding box center [579, 364] width 68 height 27
click at [561, 365] on input "False" at bounding box center [556, 364] width 9 height 7
radio input "true"
click at [559, 474] on div "05 Under HIPAA, a patient has the right to request an amendment to his/her medi…" at bounding box center [485, 474] width 626 height 80
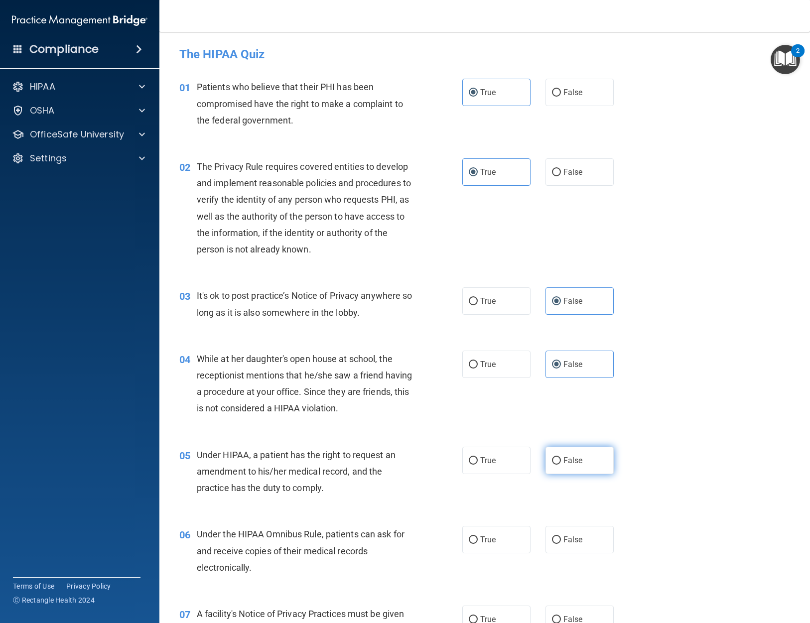
click at [563, 464] on span "False" at bounding box center [572, 460] width 19 height 9
click at [559, 464] on input "False" at bounding box center [556, 460] width 9 height 7
radio input "true"
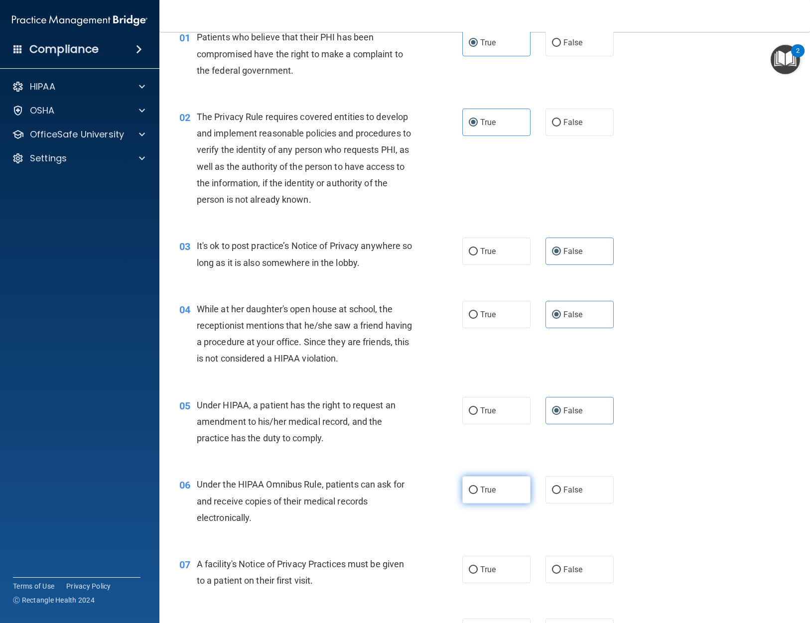
click at [493, 487] on label "True" at bounding box center [496, 489] width 68 height 27
click at [478, 487] on input "True" at bounding box center [473, 490] width 9 height 7
radio input "true"
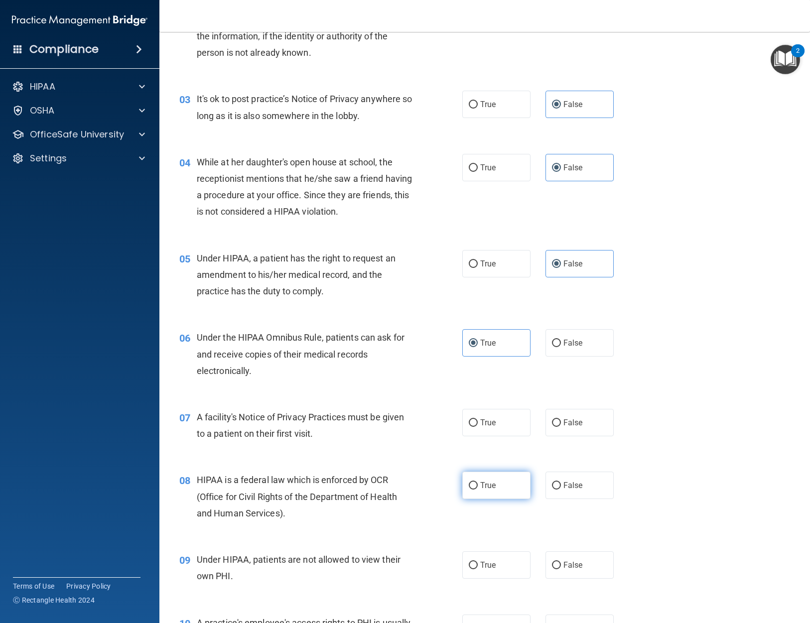
scroll to position [199, 0]
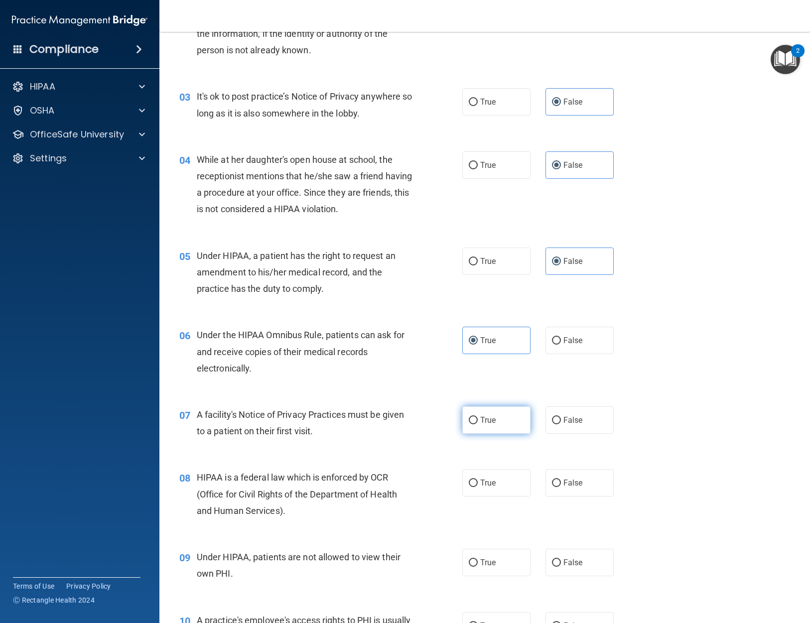
click at [488, 421] on span "True" at bounding box center [487, 419] width 15 height 9
click at [478, 421] on input "True" at bounding box center [473, 420] width 9 height 7
radio input "true"
click at [480, 482] on span "True" at bounding box center [487, 482] width 15 height 9
click at [478, 482] on input "True" at bounding box center [473, 483] width 9 height 7
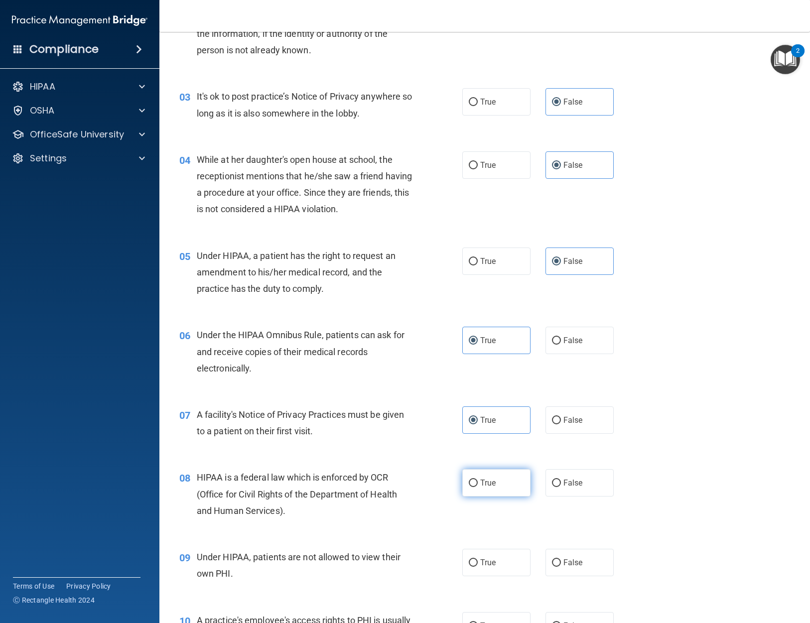
radio input "true"
click at [480, 482] on span "True" at bounding box center [487, 482] width 15 height 9
click at [478, 482] on input "True" at bounding box center [473, 483] width 9 height 7
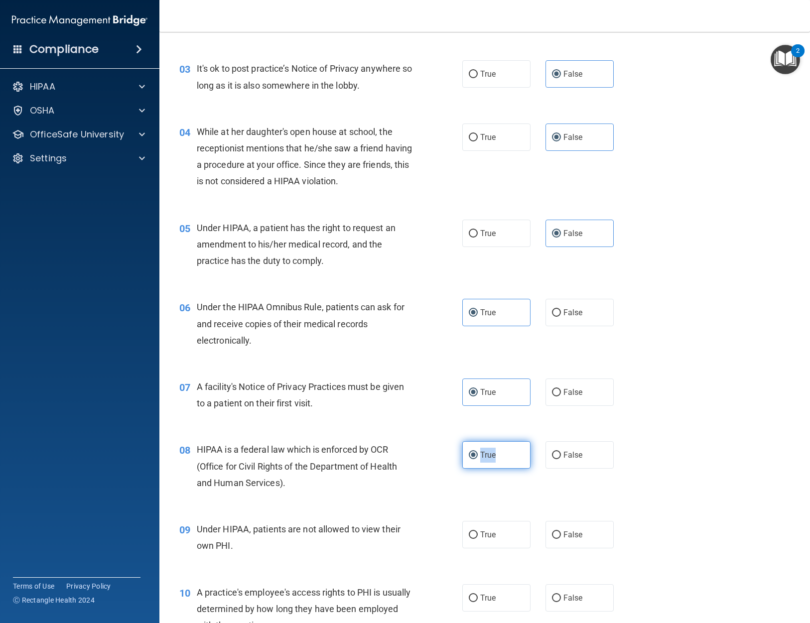
scroll to position [299, 0]
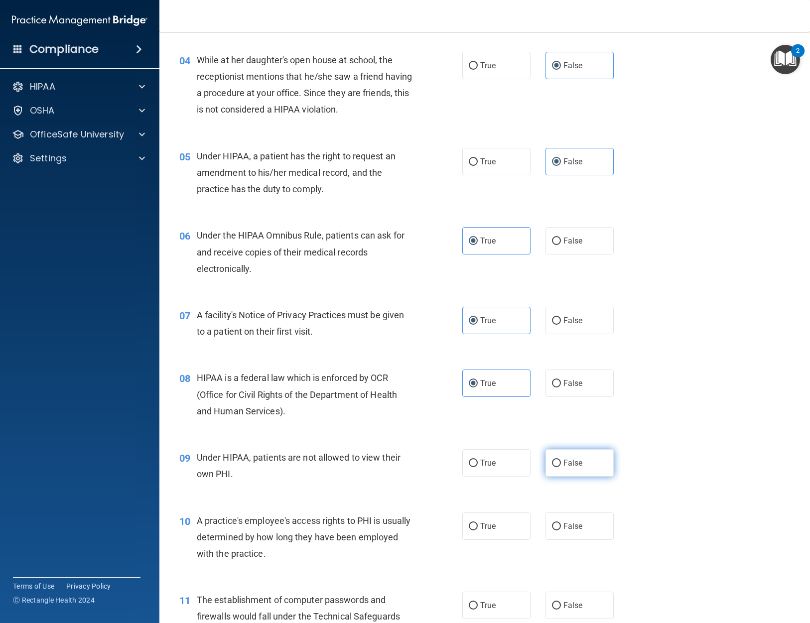
click at [595, 475] on label "False" at bounding box center [579, 462] width 68 height 27
click at [561, 467] on input "False" at bounding box center [556, 463] width 9 height 7
radio input "true"
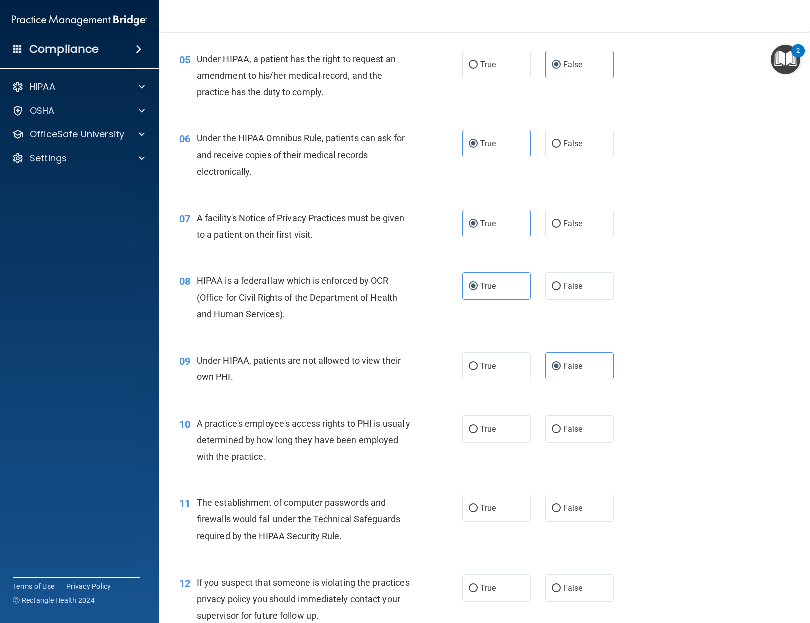
scroll to position [398, 0]
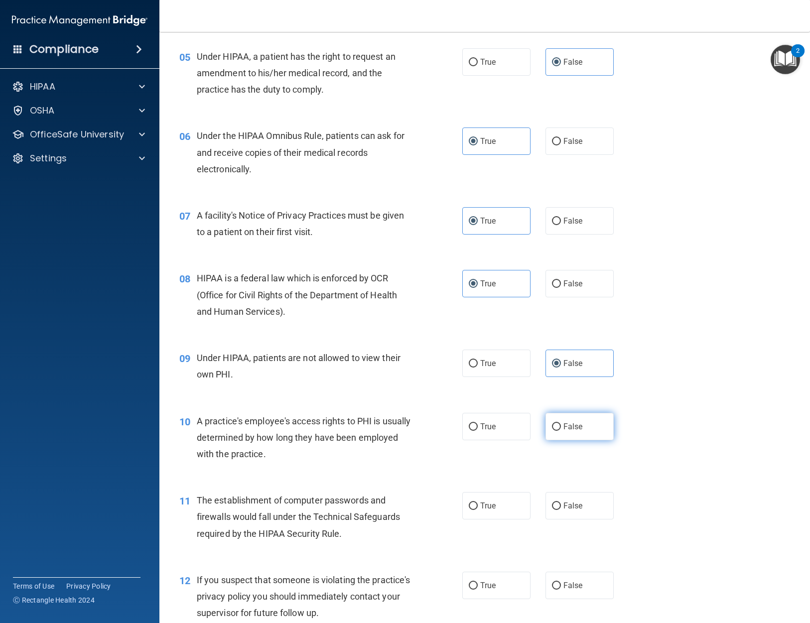
click at [573, 437] on label "False" at bounding box center [579, 426] width 68 height 27
click at [561, 431] on input "False" at bounding box center [556, 426] width 9 height 7
radio input "true"
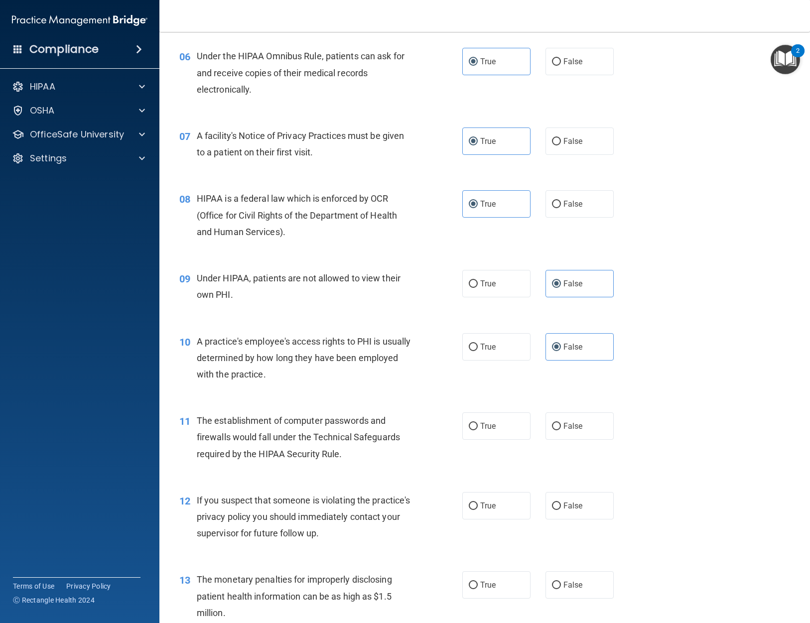
scroll to position [498, 0]
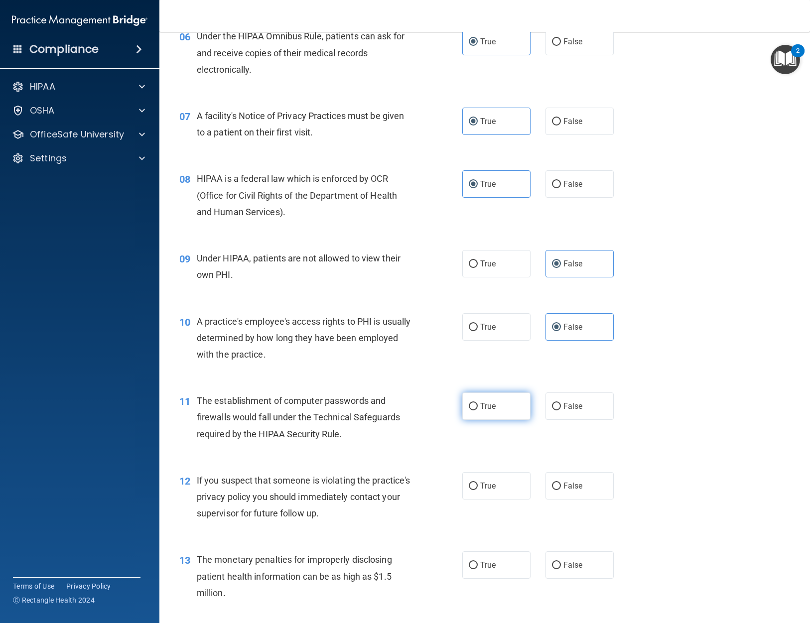
click at [485, 410] on span "True" at bounding box center [487, 405] width 15 height 9
click at [478, 410] on input "True" at bounding box center [473, 406] width 9 height 7
radio input "true"
click at [497, 479] on label "True" at bounding box center [496, 485] width 68 height 27
click at [478, 483] on input "True" at bounding box center [473, 486] width 9 height 7
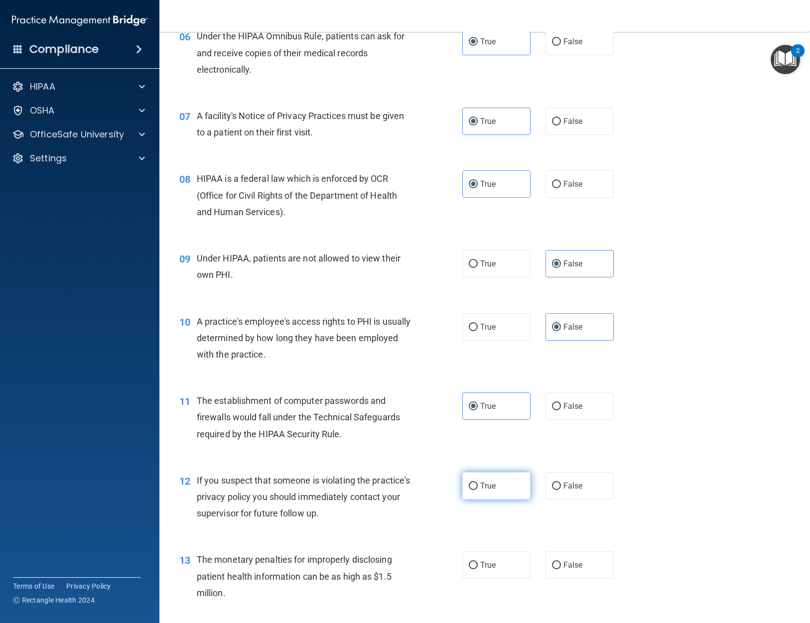
radio input "true"
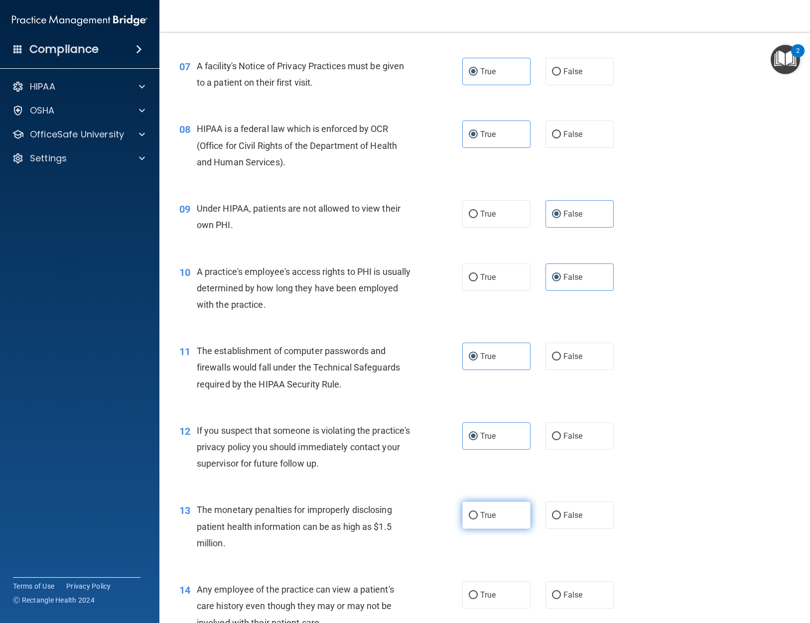
click at [494, 513] on label "True" at bounding box center [496, 515] width 68 height 27
click at [478, 513] on input "True" at bounding box center [473, 515] width 9 height 7
radio input "true"
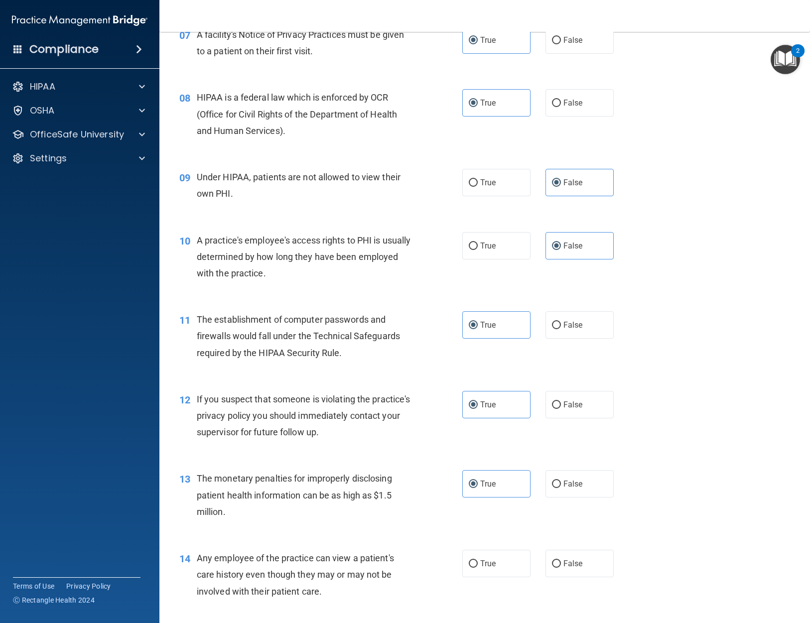
scroll to position [648, 0]
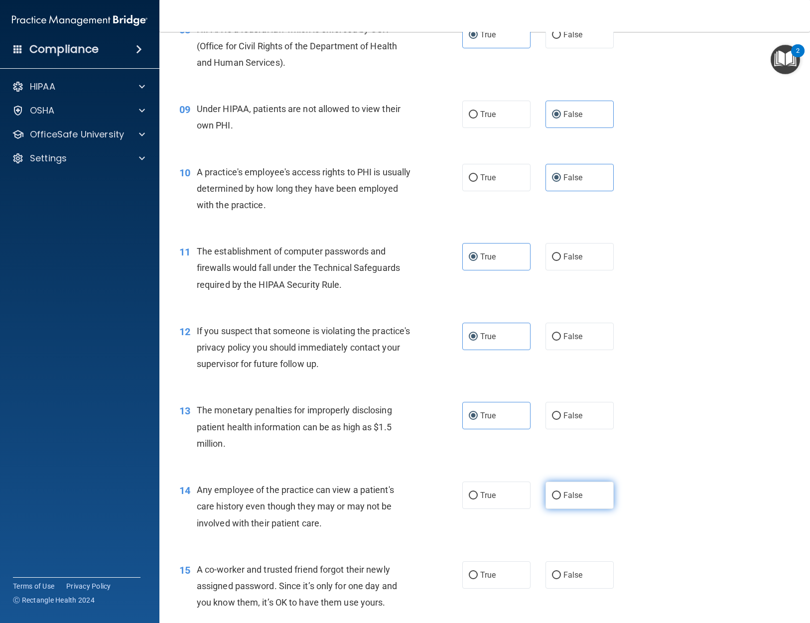
click at [579, 504] on label "False" at bounding box center [579, 495] width 68 height 27
click at [561, 500] on input "False" at bounding box center [556, 495] width 9 height 7
radio input "true"
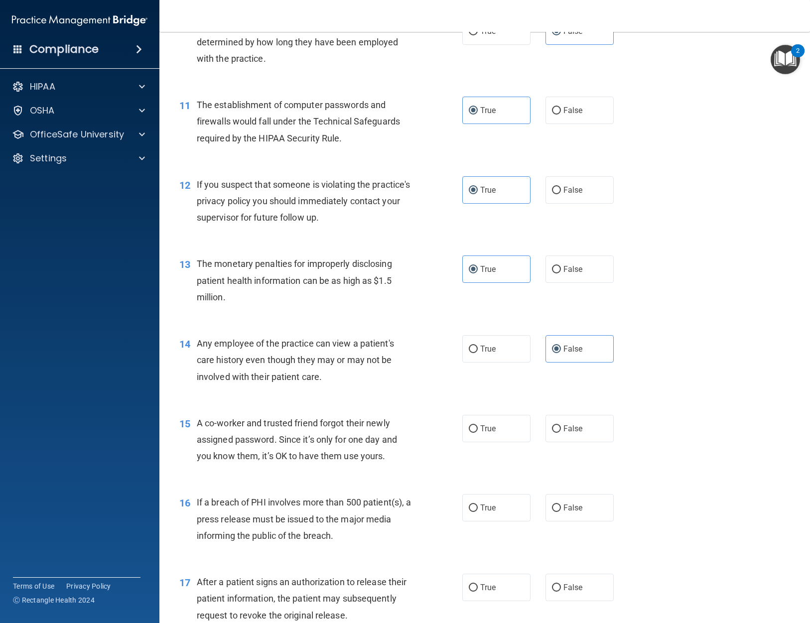
scroll to position [797, 0]
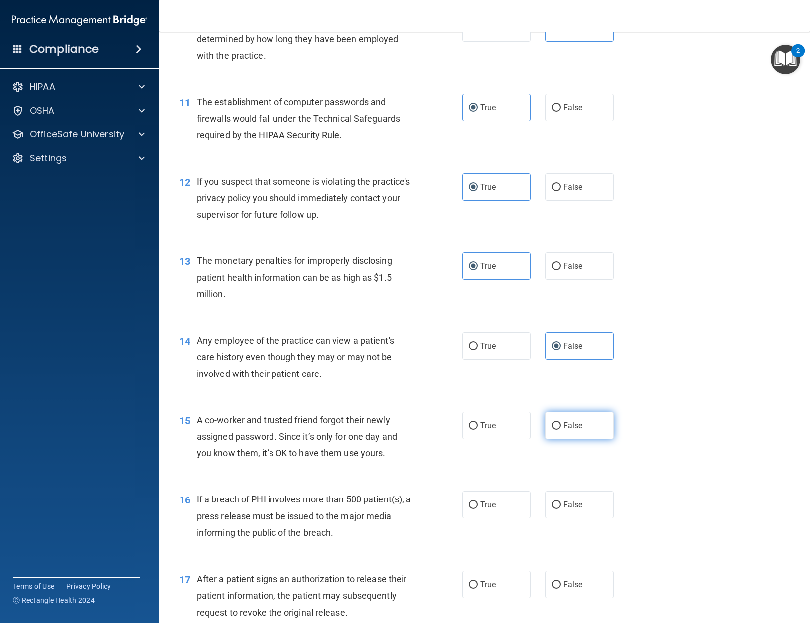
click at [593, 426] on label "False" at bounding box center [579, 425] width 68 height 27
click at [561, 426] on input "False" at bounding box center [556, 425] width 9 height 7
radio input "true"
click at [495, 502] on label "True" at bounding box center [496, 504] width 68 height 27
click at [478, 502] on input "True" at bounding box center [473, 505] width 9 height 7
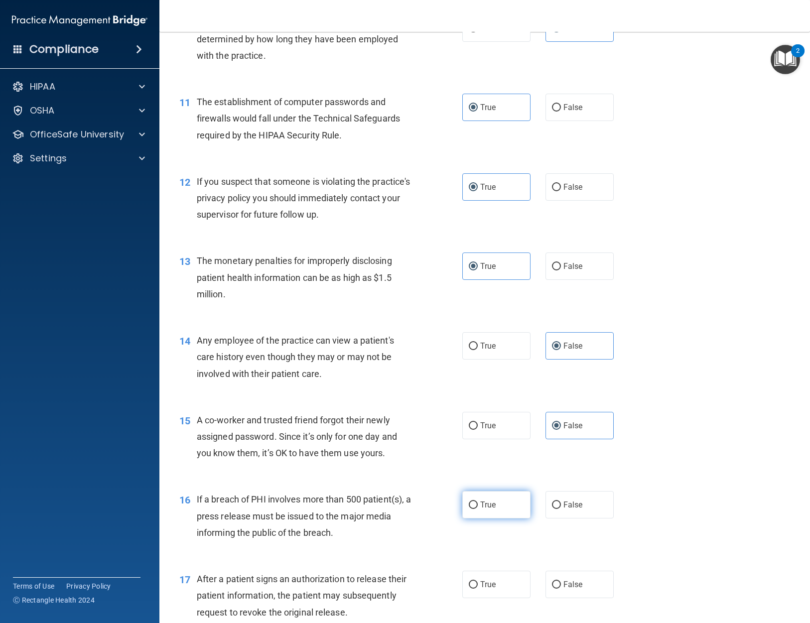
radio input "true"
click at [490, 584] on span "True" at bounding box center [487, 584] width 15 height 9
click at [478, 584] on input "True" at bounding box center [473, 584] width 9 height 7
radio input "true"
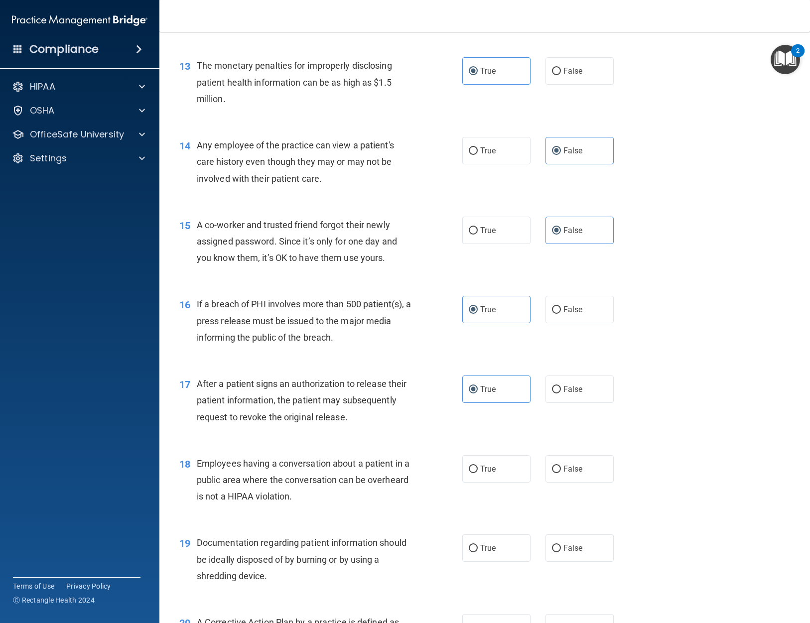
scroll to position [996, 0]
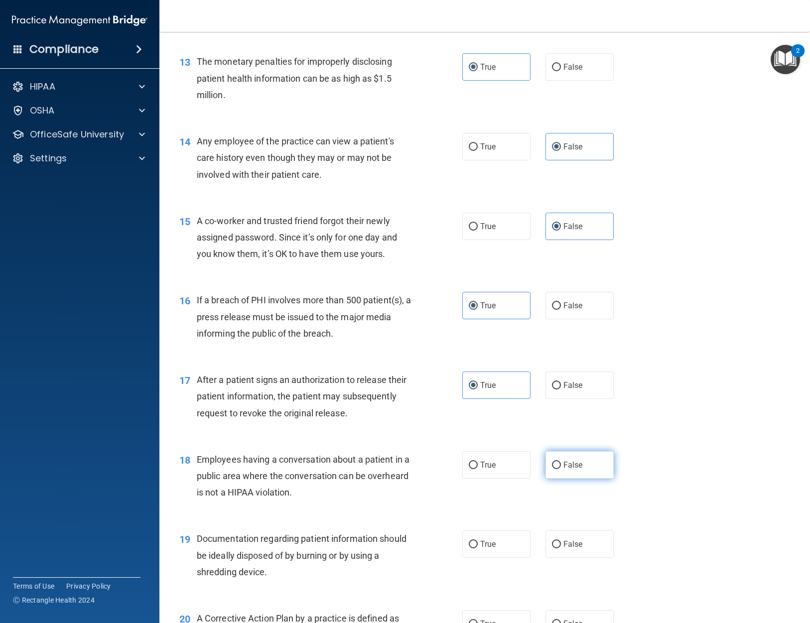
click at [582, 467] on label "False" at bounding box center [579, 464] width 68 height 27
click at [561, 467] on input "False" at bounding box center [556, 465] width 9 height 7
radio input "true"
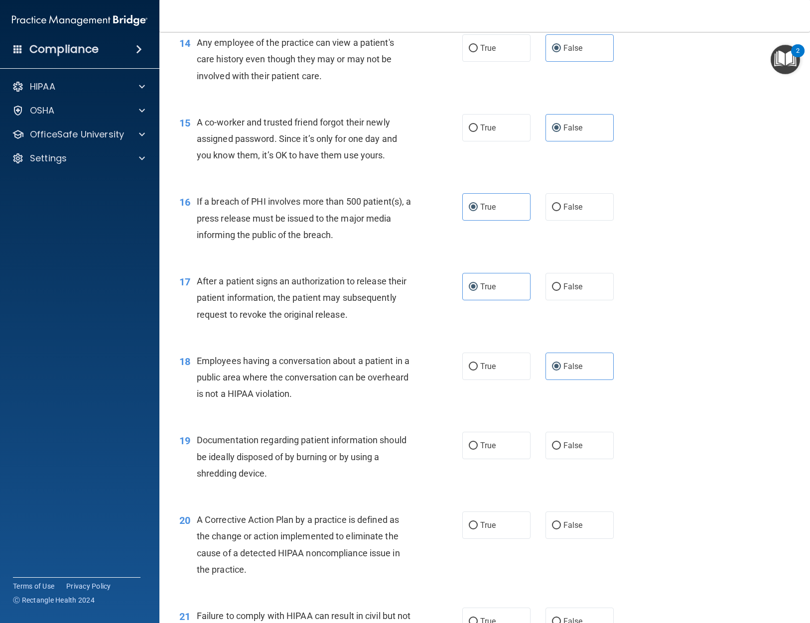
scroll to position [1096, 0]
click at [491, 440] on span "True" at bounding box center [487, 444] width 15 height 9
click at [478, 441] on input "True" at bounding box center [473, 444] width 9 height 7
radio input "true"
click at [507, 517] on label "True" at bounding box center [496, 524] width 68 height 27
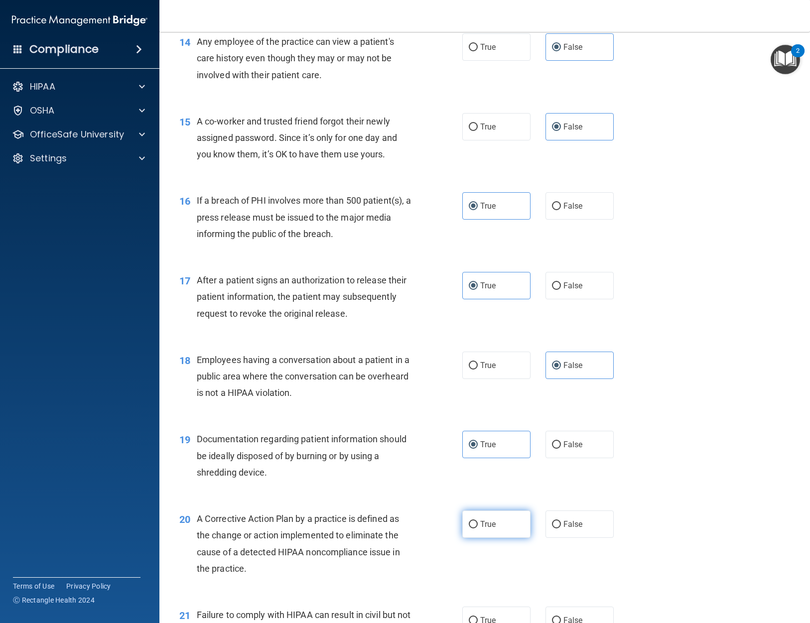
click at [478, 521] on input "True" at bounding box center [473, 524] width 9 height 7
radio input "true"
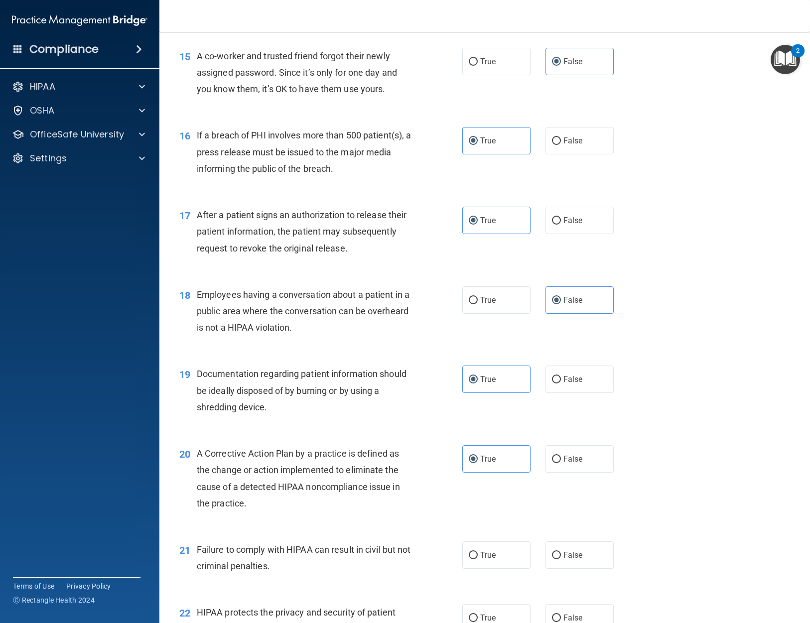
scroll to position [1245, 0]
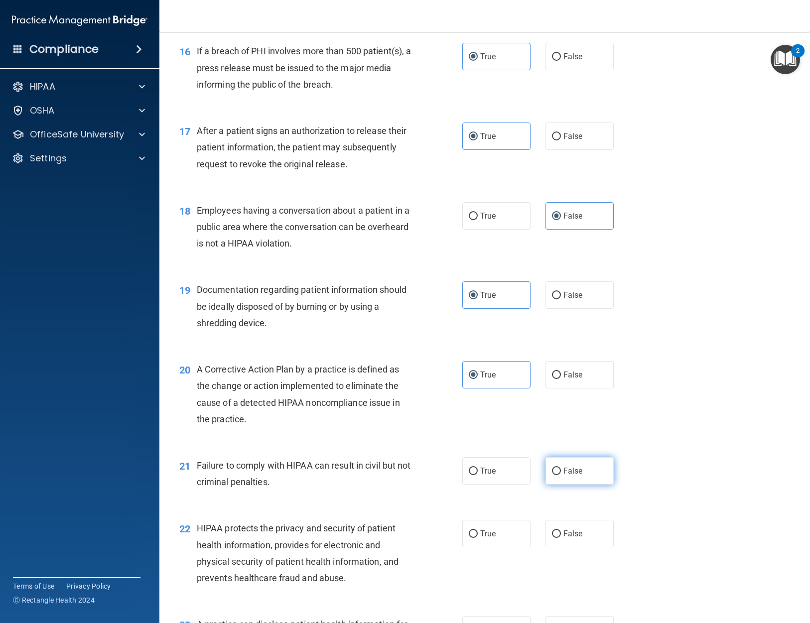
click at [586, 480] on label "False" at bounding box center [579, 470] width 68 height 27
click at [561, 475] on input "False" at bounding box center [556, 471] width 9 height 7
radio input "true"
click at [469, 531] on input "True" at bounding box center [473, 534] width 9 height 7
radio input "true"
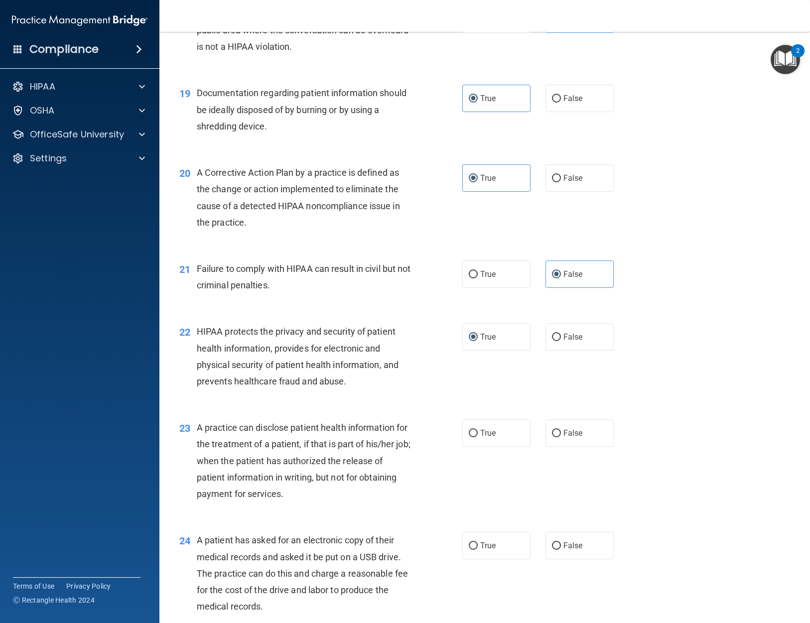
scroll to position [1445, 0]
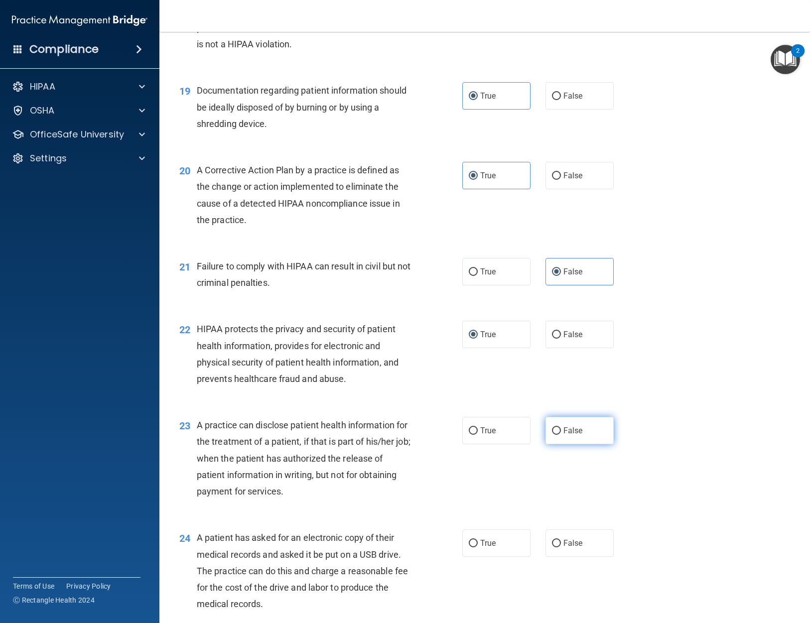
click at [593, 438] on label "False" at bounding box center [579, 430] width 68 height 27
click at [561, 435] on input "False" at bounding box center [556, 430] width 9 height 7
radio input "true"
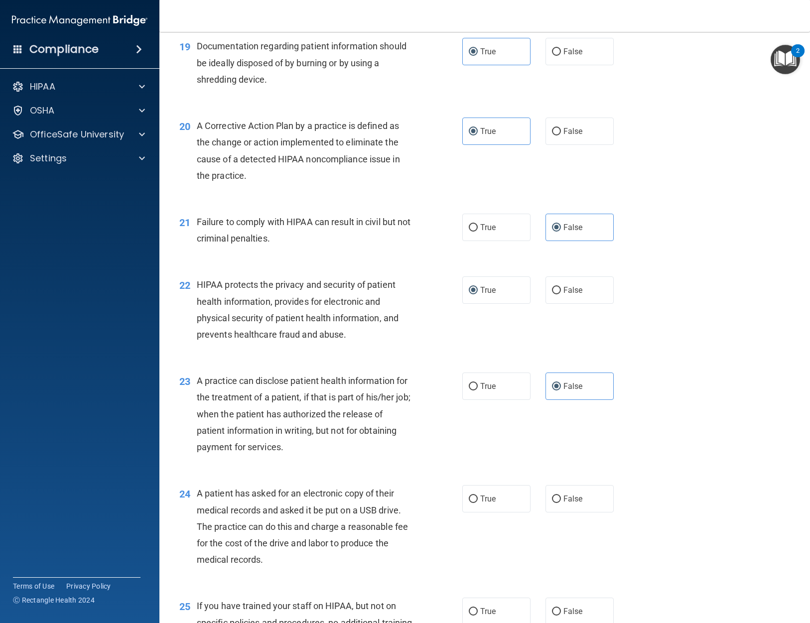
scroll to position [1644, 0]
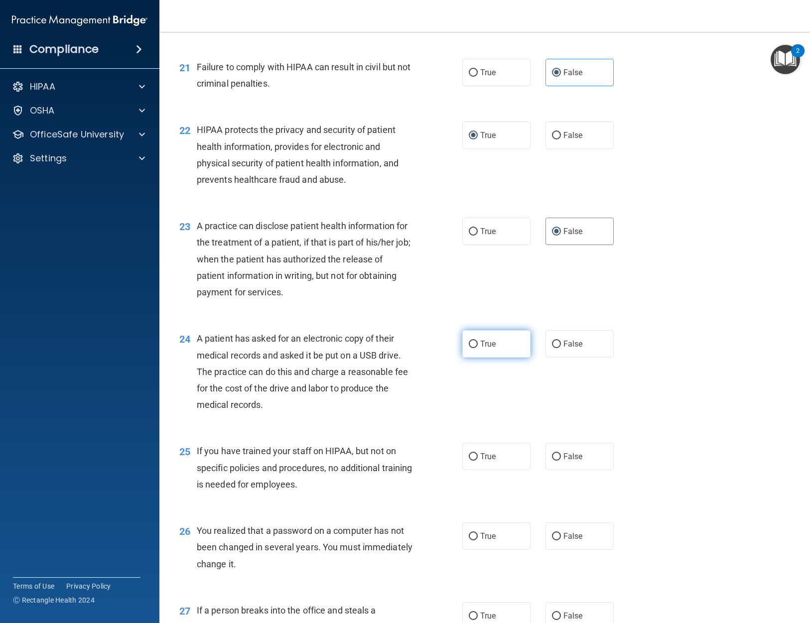
click at [490, 357] on label "True" at bounding box center [496, 343] width 68 height 27
click at [478, 348] on input "True" at bounding box center [473, 344] width 9 height 7
radio input "true"
click at [547, 456] on label "False" at bounding box center [579, 456] width 68 height 27
click at [552, 456] on input "False" at bounding box center [556, 456] width 9 height 7
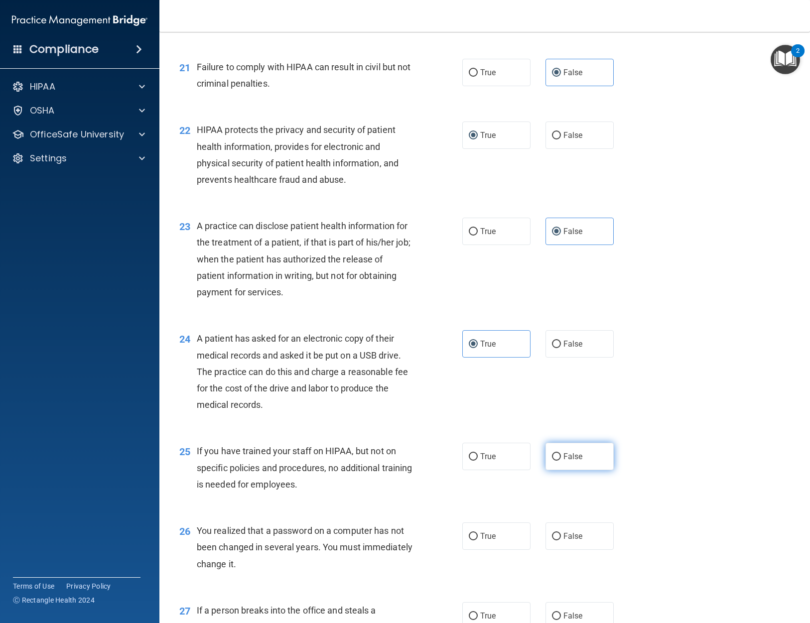
radio input "true"
drag, startPoint x: 502, startPoint y: 520, endPoint x: 502, endPoint y: 529, distance: 8.5
click at [502, 521] on div "26 You realized that a password on a computer has not been changed in several y…" at bounding box center [485, 550] width 626 height 80
click at [502, 537] on label "True" at bounding box center [496, 536] width 68 height 27
click at [478, 537] on input "True" at bounding box center [473, 536] width 9 height 7
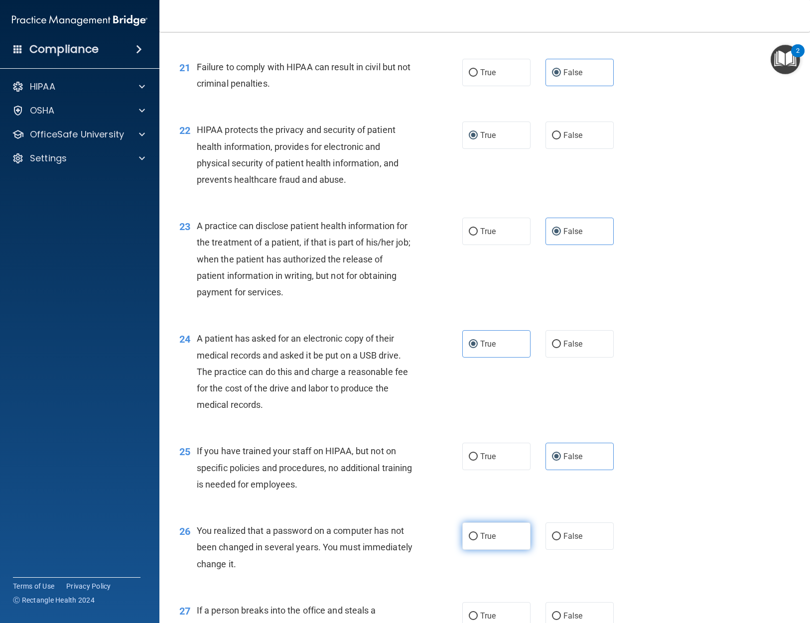
radio input "true"
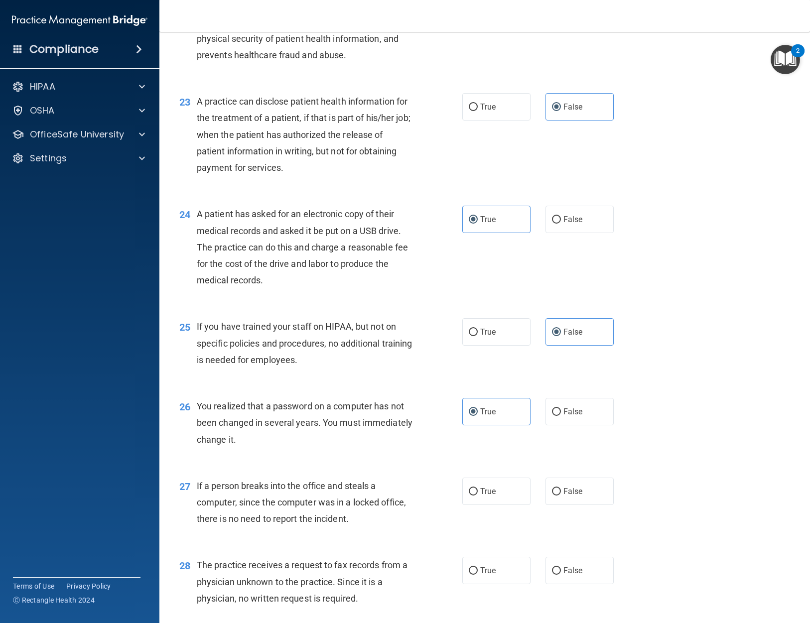
scroll to position [1793, 0]
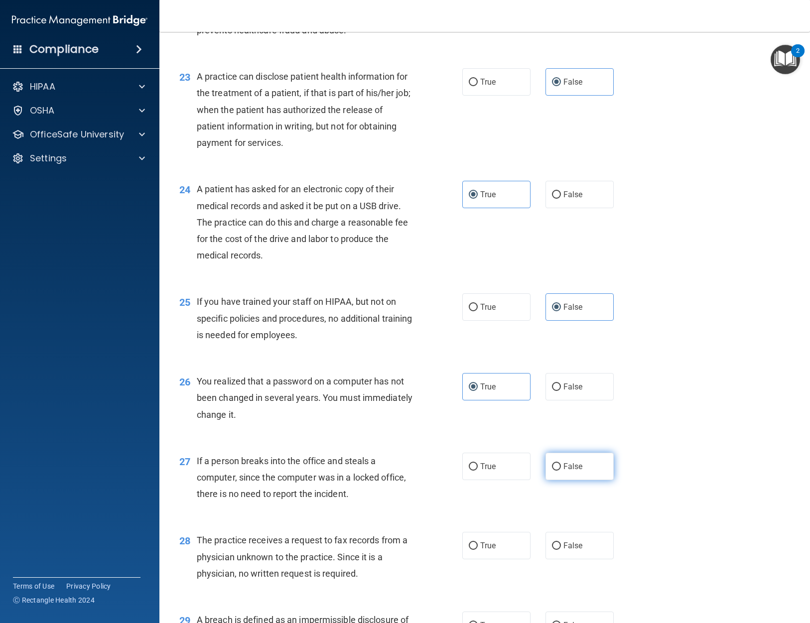
click at [567, 457] on label "False" at bounding box center [579, 466] width 68 height 27
click at [561, 463] on input "False" at bounding box center [556, 466] width 9 height 7
radio input "true"
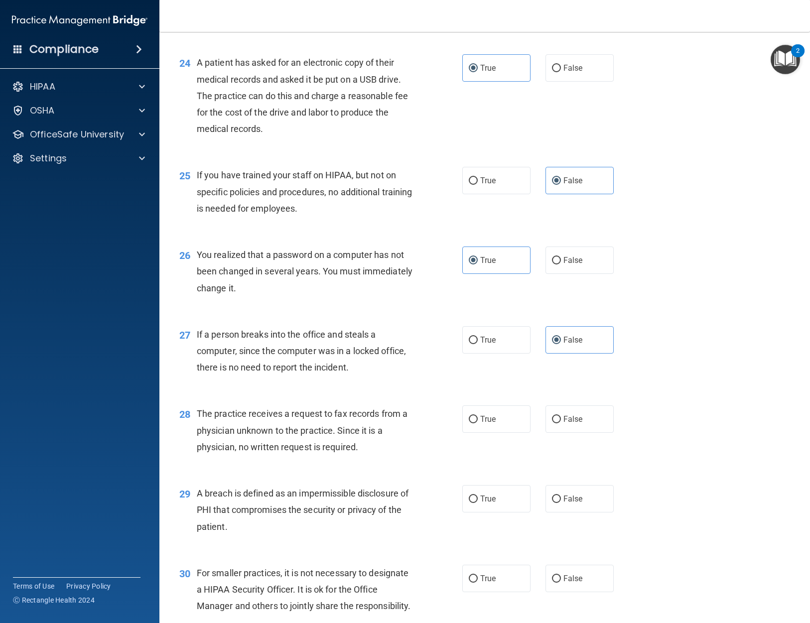
scroll to position [1943, 0]
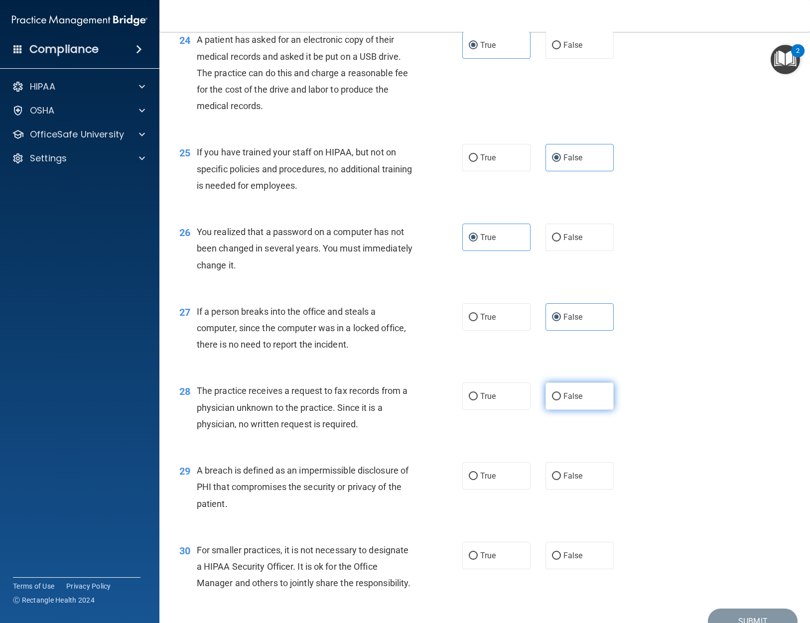
click at [577, 400] on span "False" at bounding box center [572, 396] width 19 height 9
click at [561, 400] on input "False" at bounding box center [556, 396] width 9 height 7
radio input "true"
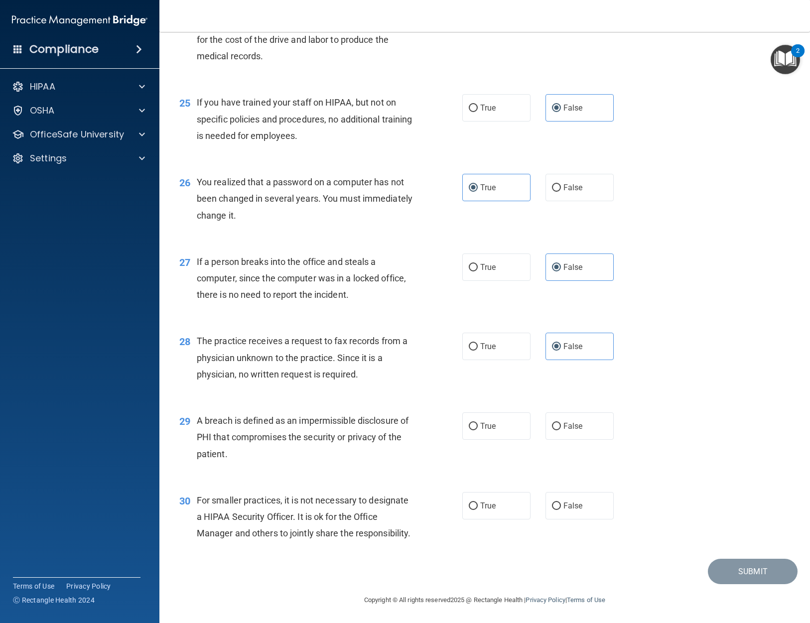
scroll to position [2010, 0]
click at [470, 422] on input "True" at bounding box center [473, 425] width 9 height 7
radio input "true"
click at [585, 491] on label "False" at bounding box center [579, 504] width 68 height 27
click at [561, 502] on input "False" at bounding box center [556, 505] width 9 height 7
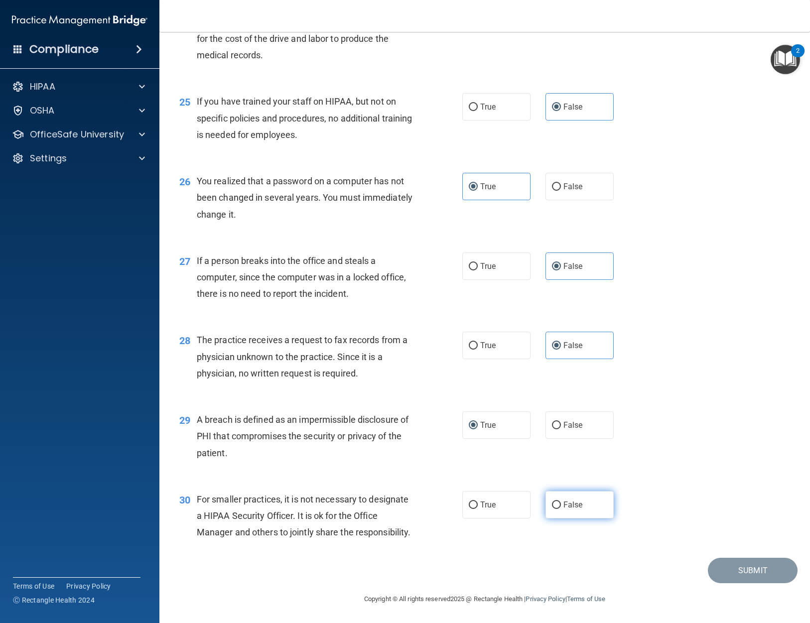
radio input "true"
click at [742, 570] on button "Submit" at bounding box center [753, 570] width 90 height 25
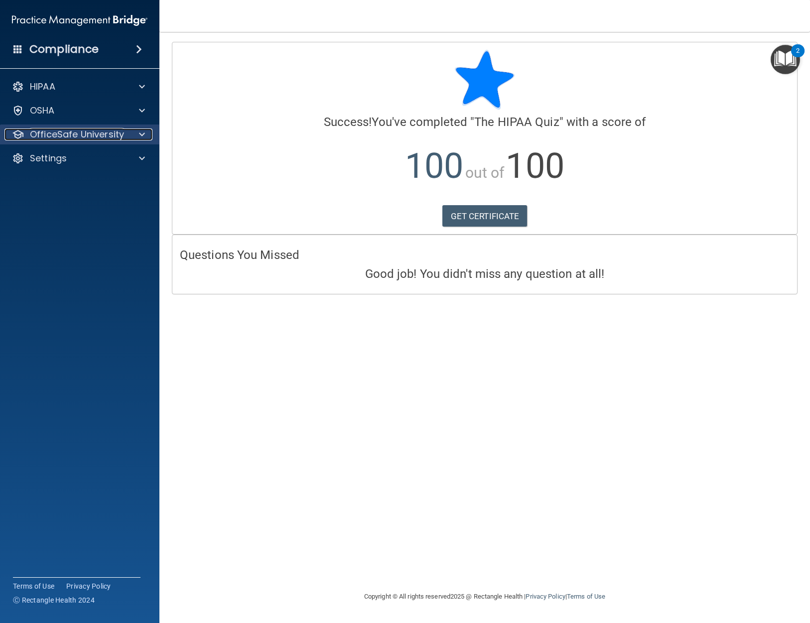
click at [101, 133] on p "OfficeSafe University" at bounding box center [77, 135] width 94 height 12
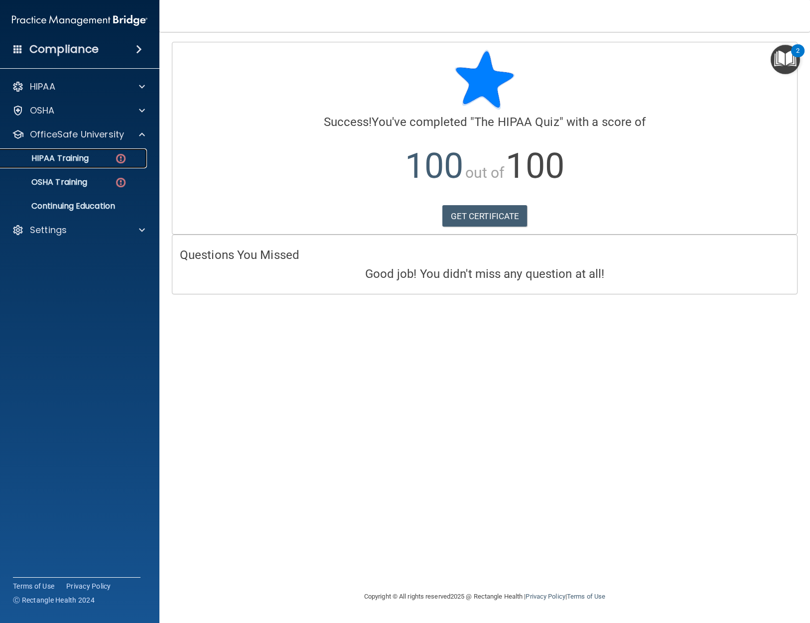
click at [110, 153] on div "HIPAA Training" at bounding box center [74, 158] width 136 height 10
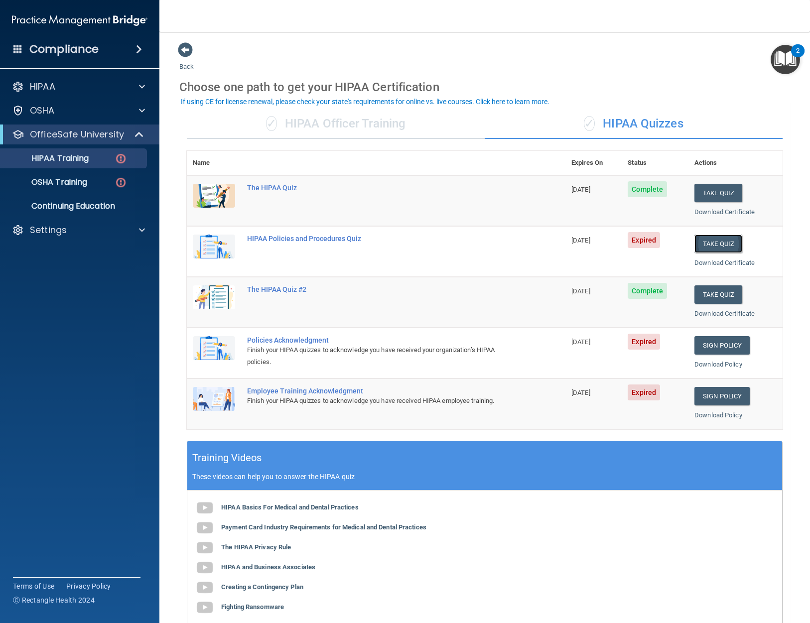
click at [711, 244] on button "Take Quiz" at bounding box center [718, 244] width 48 height 18
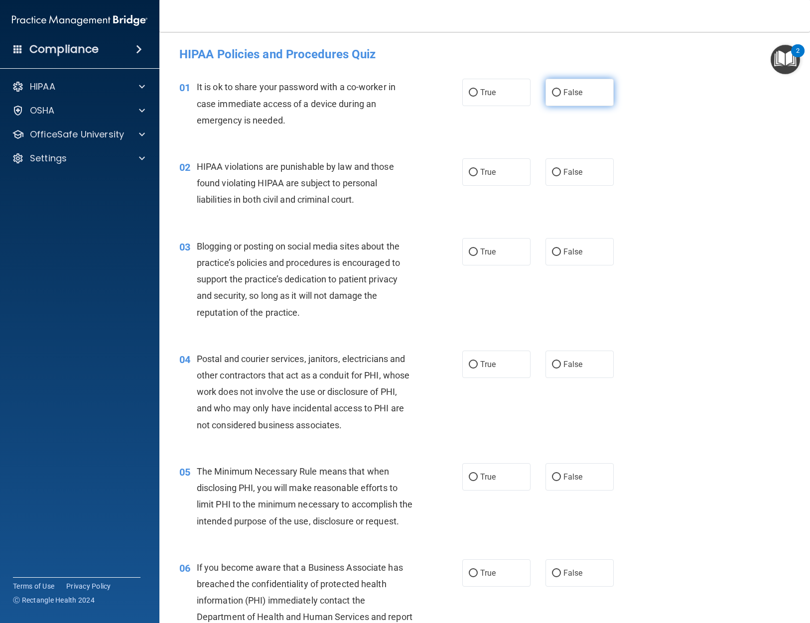
click at [584, 86] on label "False" at bounding box center [579, 92] width 68 height 27
click at [561, 89] on input "False" at bounding box center [556, 92] width 9 height 7
radio input "true"
click at [486, 172] on span "True" at bounding box center [487, 171] width 15 height 9
click at [478, 172] on input "True" at bounding box center [473, 172] width 9 height 7
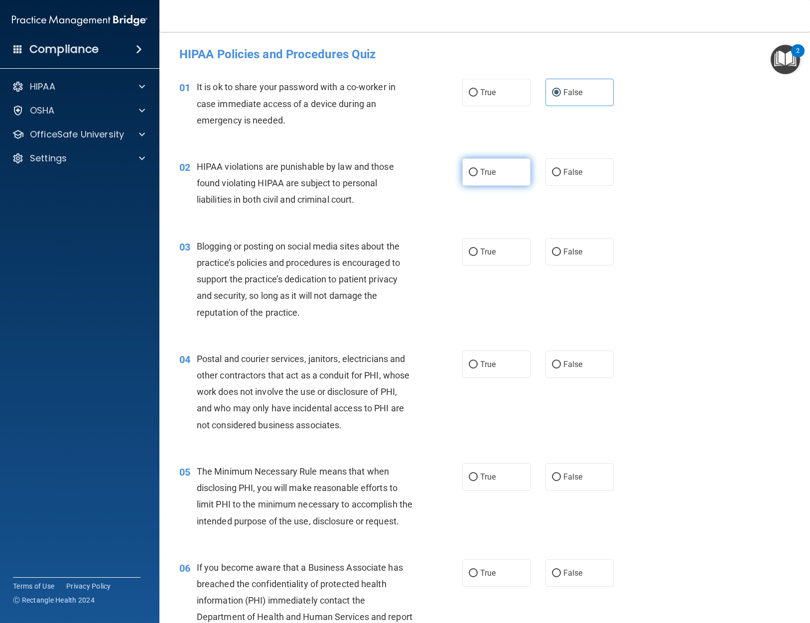
radio input "true"
click at [590, 243] on label "False" at bounding box center [579, 251] width 68 height 27
click at [561, 249] on input "False" at bounding box center [556, 252] width 9 height 7
radio input "true"
click at [503, 371] on label "True" at bounding box center [496, 364] width 68 height 27
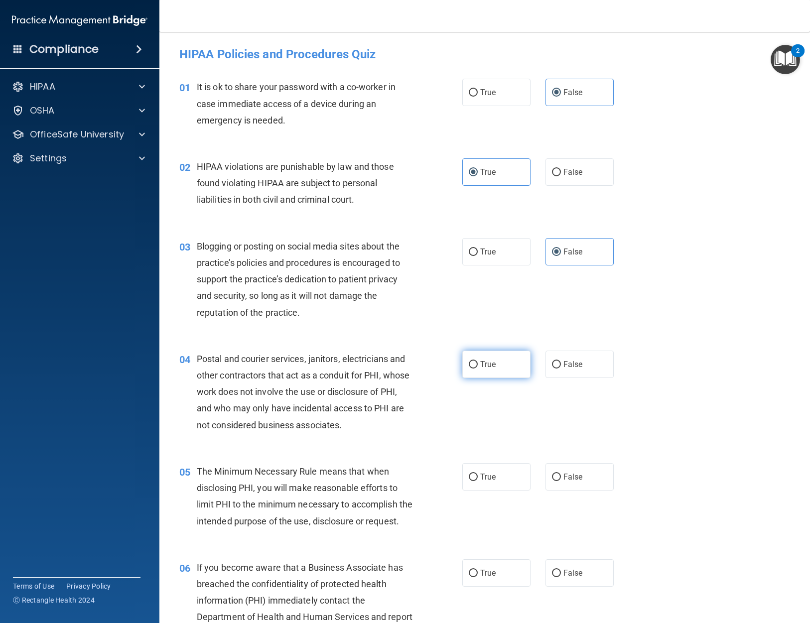
click at [478, 369] on input "True" at bounding box center [473, 364] width 9 height 7
radio input "true"
click at [492, 486] on label "True" at bounding box center [496, 476] width 68 height 27
click at [478, 481] on input "True" at bounding box center [473, 477] width 9 height 7
radio input "true"
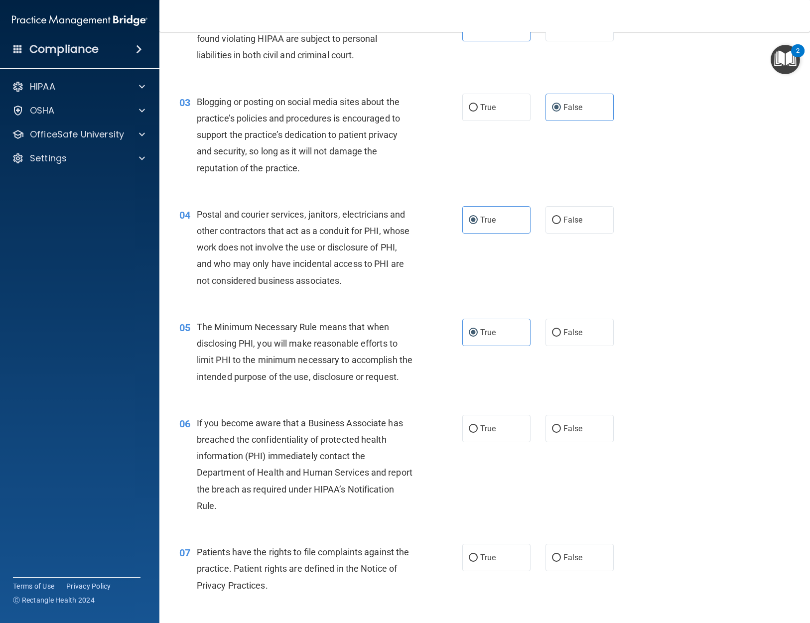
scroll to position [149, 0]
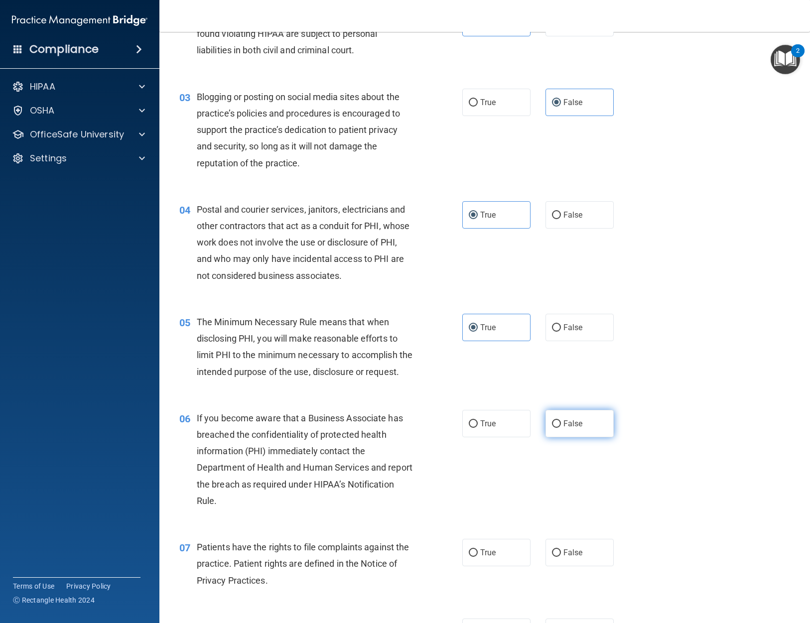
click at [584, 437] on label "False" at bounding box center [579, 423] width 68 height 27
click at [561, 428] on input "False" at bounding box center [556, 423] width 9 height 7
radio input "true"
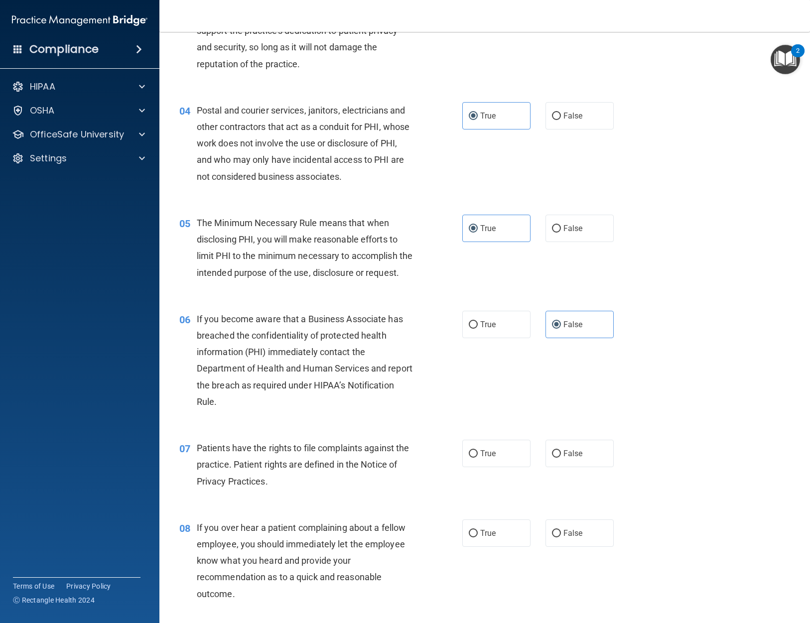
scroll to position [249, 0]
click at [484, 467] on label "True" at bounding box center [496, 452] width 68 height 27
click at [478, 457] on input "True" at bounding box center [473, 453] width 9 height 7
radio input "true"
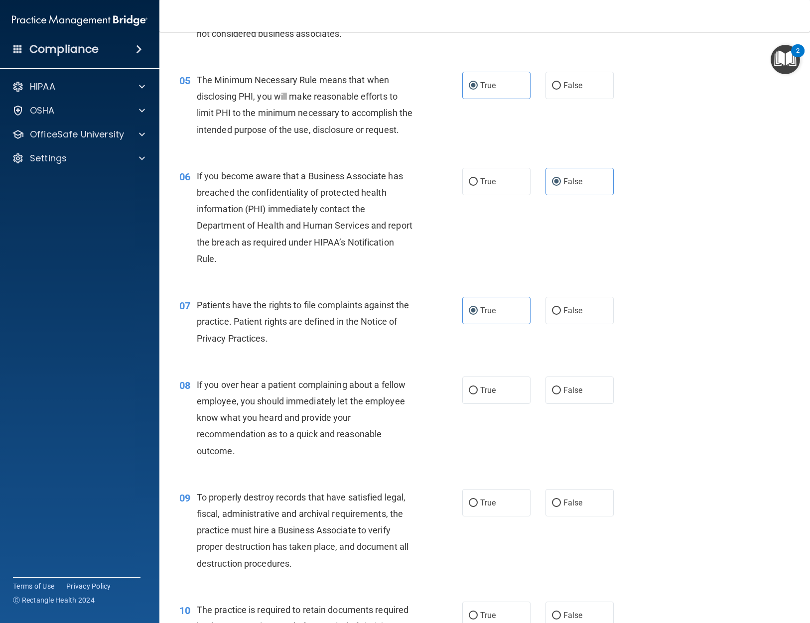
scroll to position [398, 0]
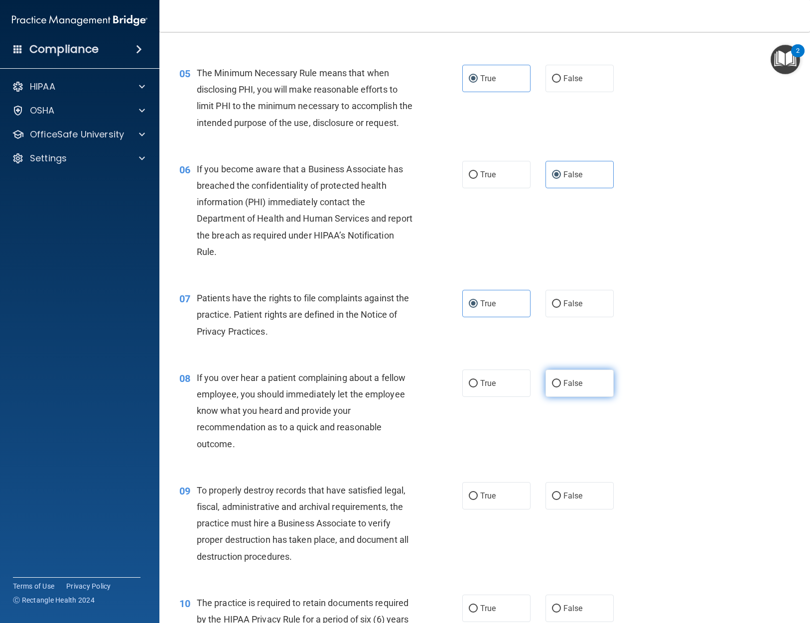
click at [570, 388] on span "False" at bounding box center [572, 383] width 19 height 9
click at [561, 388] on input "False" at bounding box center [556, 383] width 9 height 7
radio input "true"
click at [579, 510] on label "False" at bounding box center [579, 495] width 68 height 27
click at [561, 500] on input "False" at bounding box center [556, 496] width 9 height 7
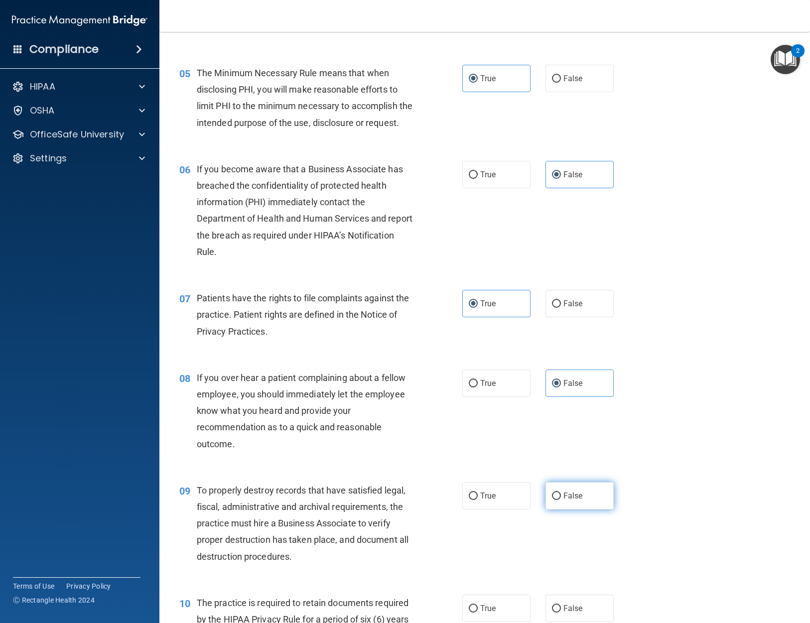
radio input "true"
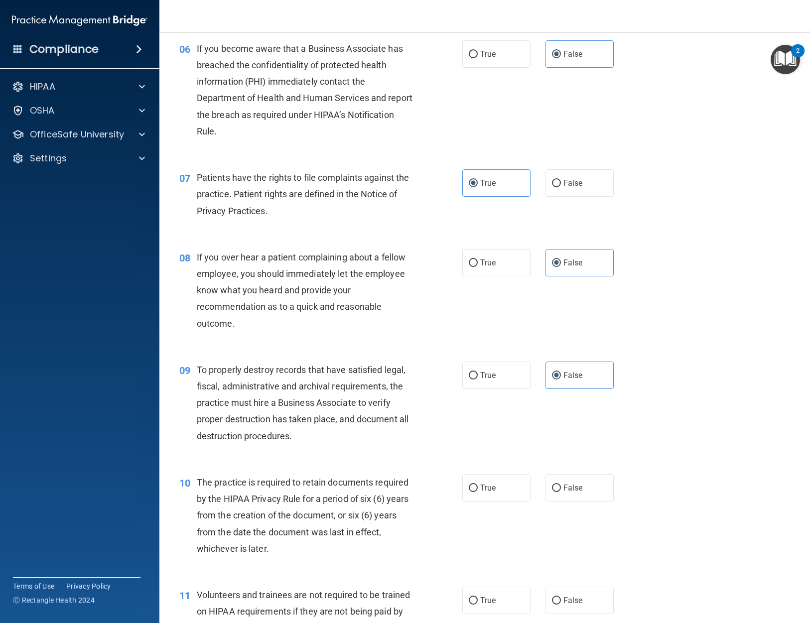
scroll to position [548, 0]
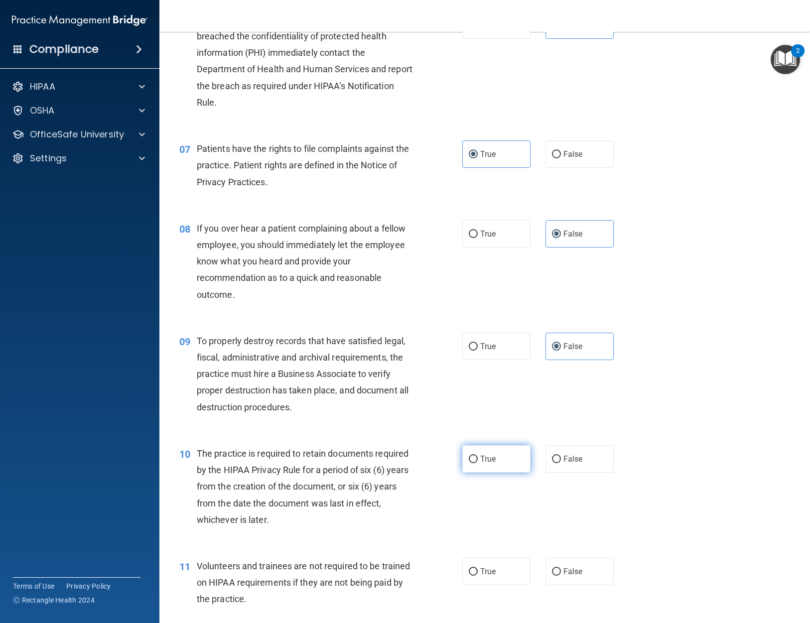
click at [509, 473] on label "True" at bounding box center [496, 458] width 68 height 27
click at [478, 463] on input "True" at bounding box center [473, 459] width 9 height 7
radio input "true"
click at [592, 585] on label "False" at bounding box center [579, 571] width 68 height 27
click at [561, 576] on input "False" at bounding box center [556, 571] width 9 height 7
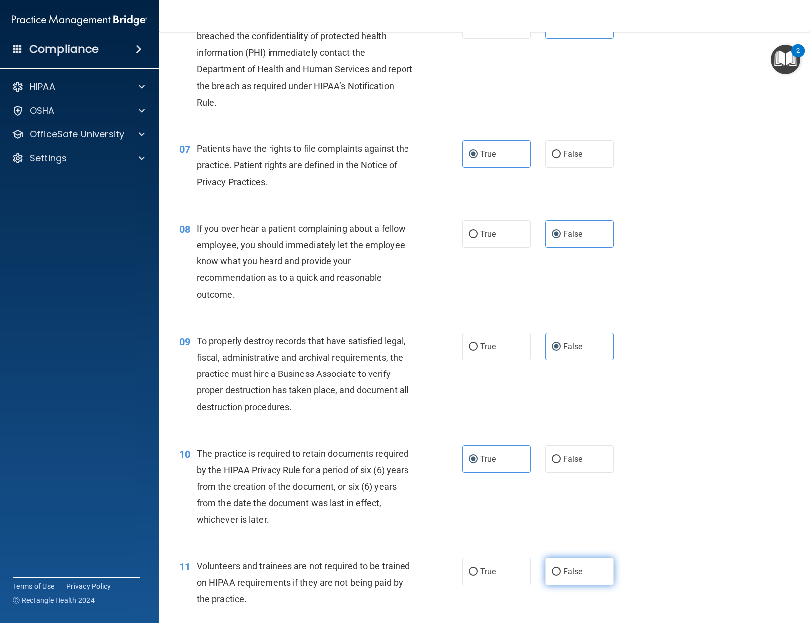
radio input "true"
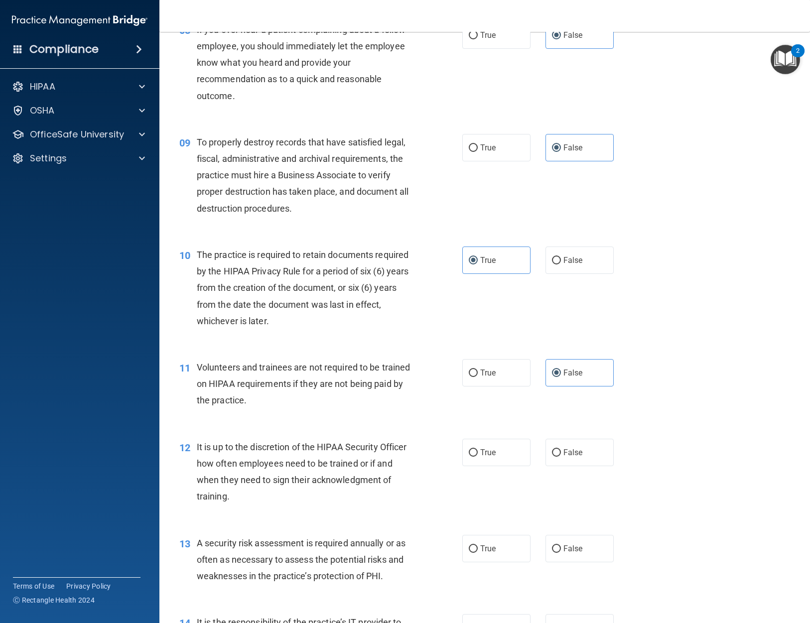
scroll to position [747, 0]
click at [593, 466] on label "False" at bounding box center [579, 451] width 68 height 27
click at [561, 456] on input "False" at bounding box center [556, 452] width 9 height 7
radio input "true"
click at [480, 553] on span "True" at bounding box center [487, 547] width 15 height 9
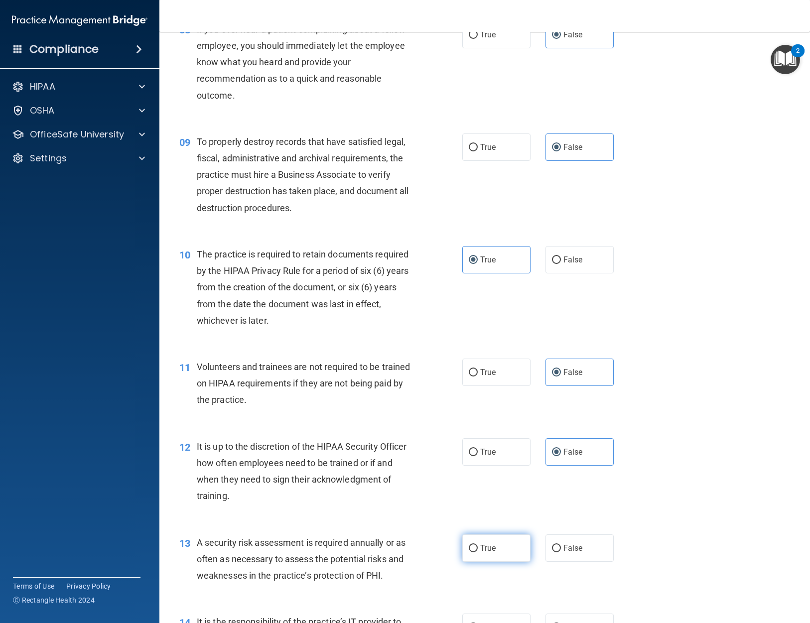
click at [478, 552] on input "True" at bounding box center [473, 548] width 9 height 7
radio input "true"
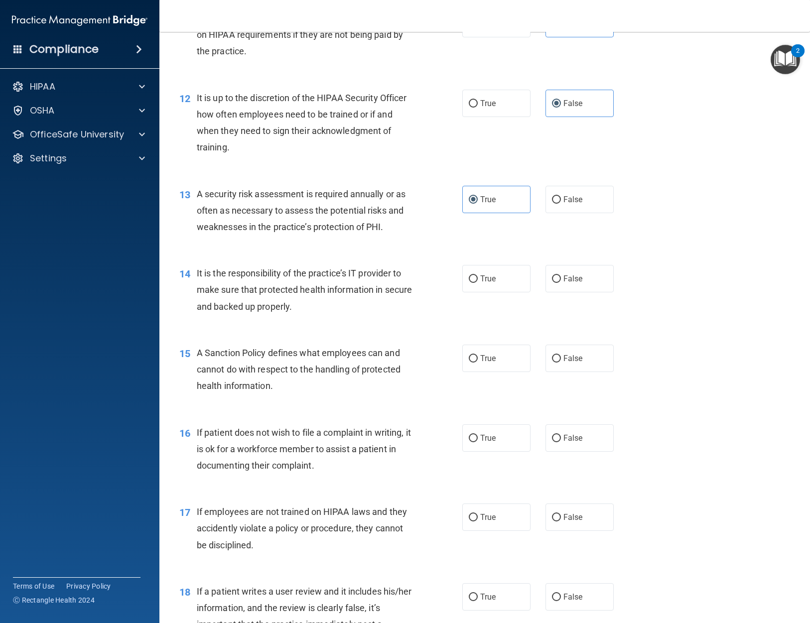
scroll to position [1146, 0]
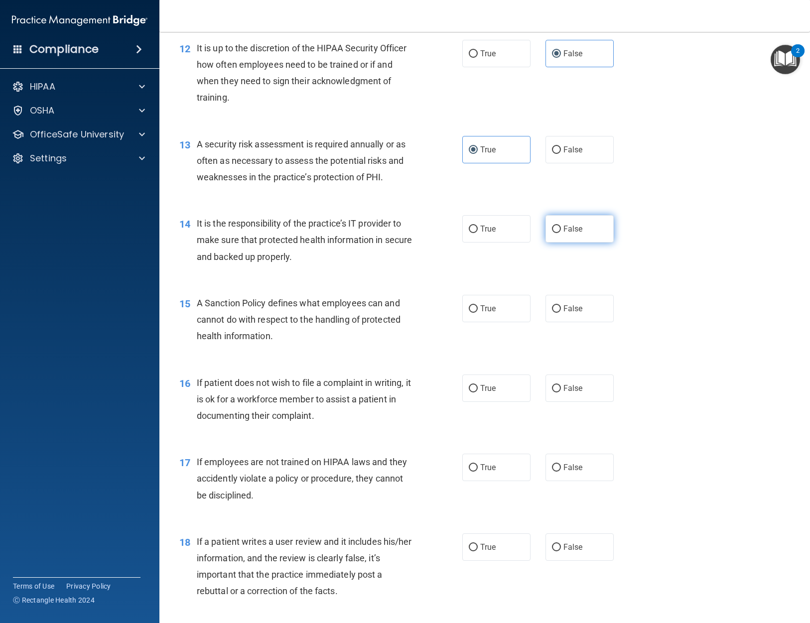
click at [558, 242] on label "False" at bounding box center [579, 228] width 68 height 27
click at [558, 233] on input "False" at bounding box center [556, 229] width 9 height 7
radio input "true"
click at [569, 316] on label "False" at bounding box center [579, 308] width 68 height 27
click at [561, 313] on input "False" at bounding box center [556, 308] width 9 height 7
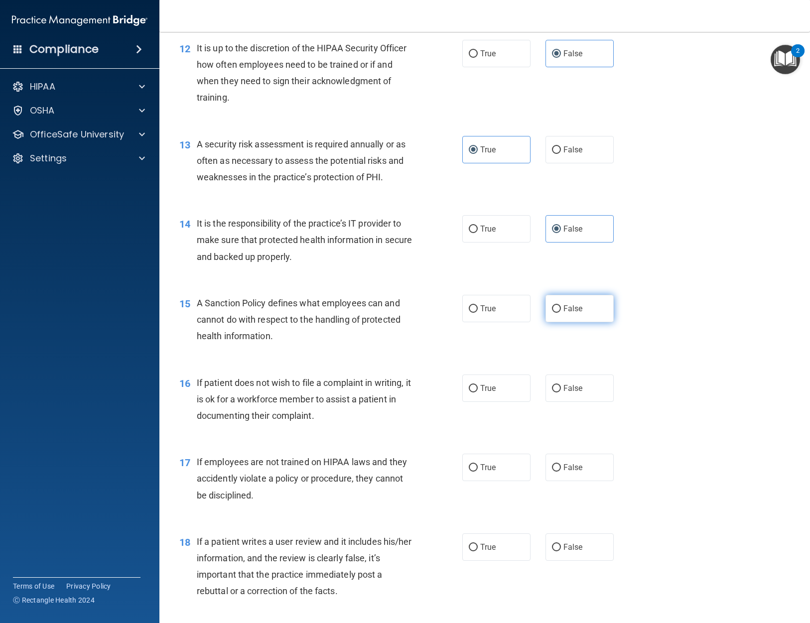
radio input "true"
click at [504, 402] on label "True" at bounding box center [496, 388] width 68 height 27
click at [478, 393] on input "True" at bounding box center [473, 388] width 9 height 7
radio input "true"
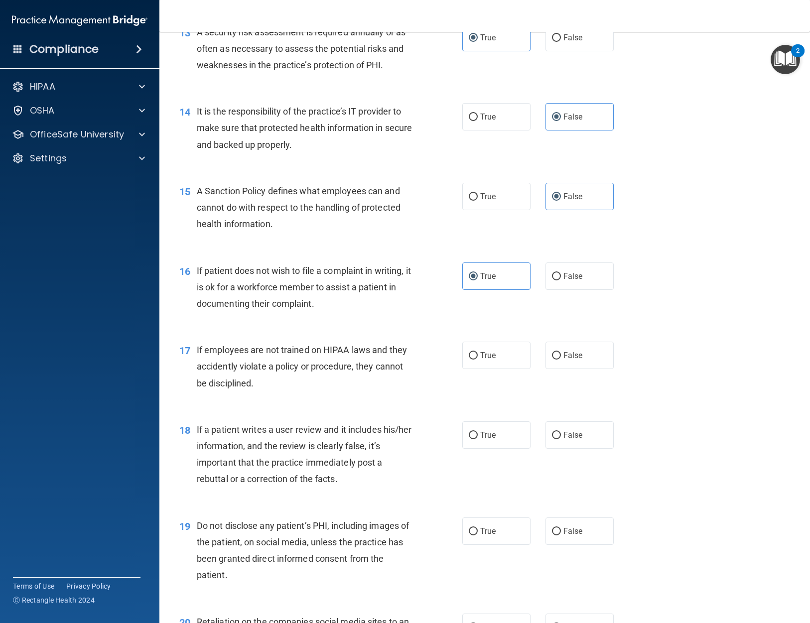
scroll to position [1295, 0]
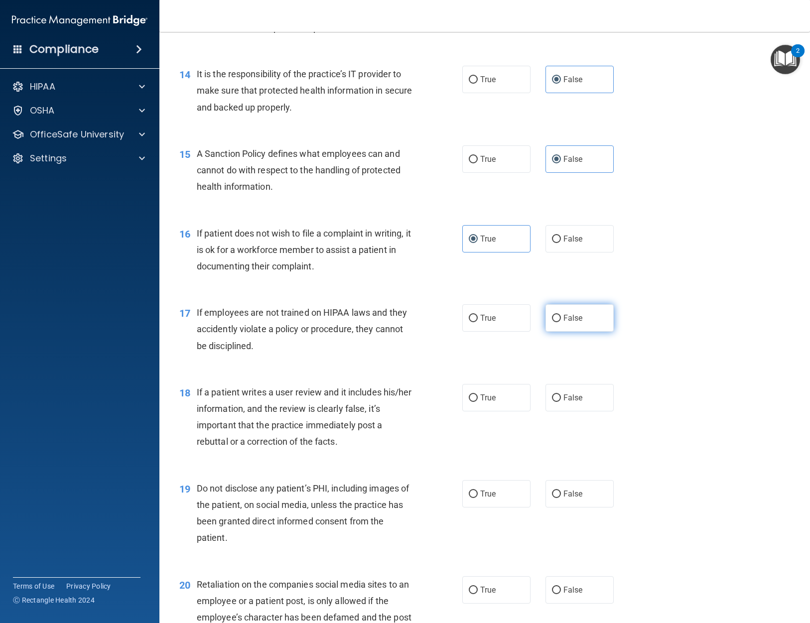
click at [563, 323] on span "False" at bounding box center [572, 317] width 19 height 9
click at [561, 322] on input "False" at bounding box center [556, 318] width 9 height 7
radio input "true"
click at [571, 411] on label "False" at bounding box center [579, 397] width 68 height 27
click at [561, 402] on input "False" at bounding box center [556, 398] width 9 height 7
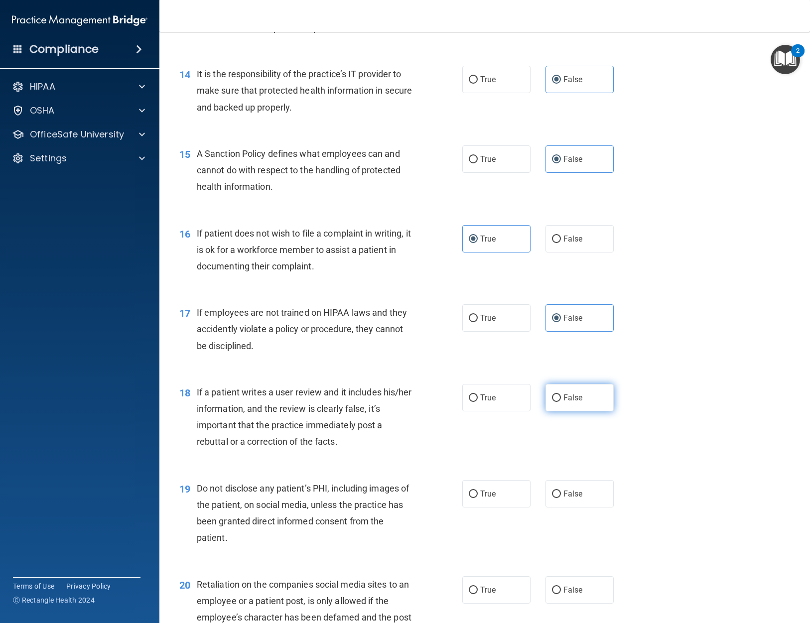
radio input "true"
click at [500, 505] on label "True" at bounding box center [496, 493] width 68 height 27
click at [478, 498] on input "True" at bounding box center [473, 494] width 9 height 7
radio input "true"
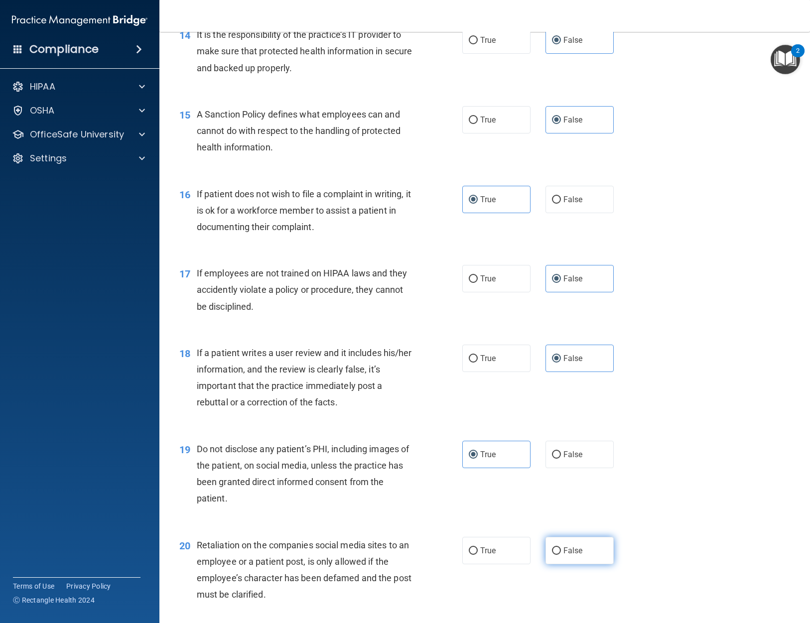
scroll to position [1445, 0]
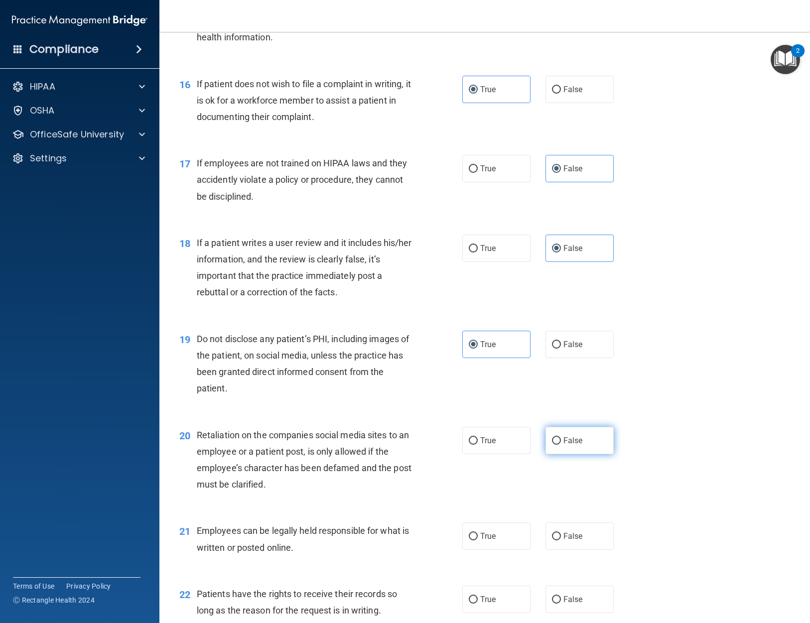
click at [576, 445] on span "False" at bounding box center [572, 440] width 19 height 9
click at [561, 445] on input "False" at bounding box center [556, 440] width 9 height 7
radio input "true"
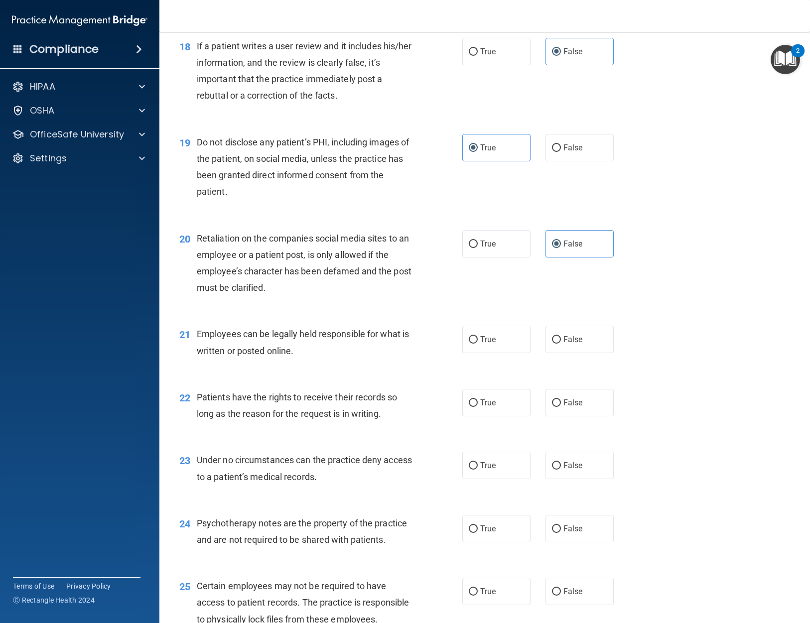
scroll to position [1644, 0]
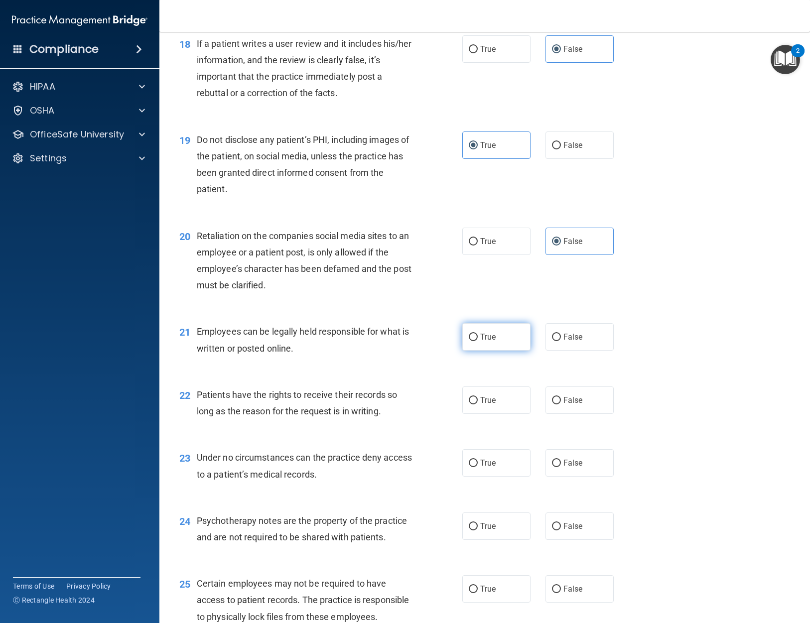
click at [504, 349] on label "True" at bounding box center [496, 336] width 68 height 27
click at [478, 341] on input "True" at bounding box center [473, 337] width 9 height 7
radio input "true"
click at [583, 414] on label "False" at bounding box center [579, 400] width 68 height 27
click at [561, 404] on input "False" at bounding box center [556, 400] width 9 height 7
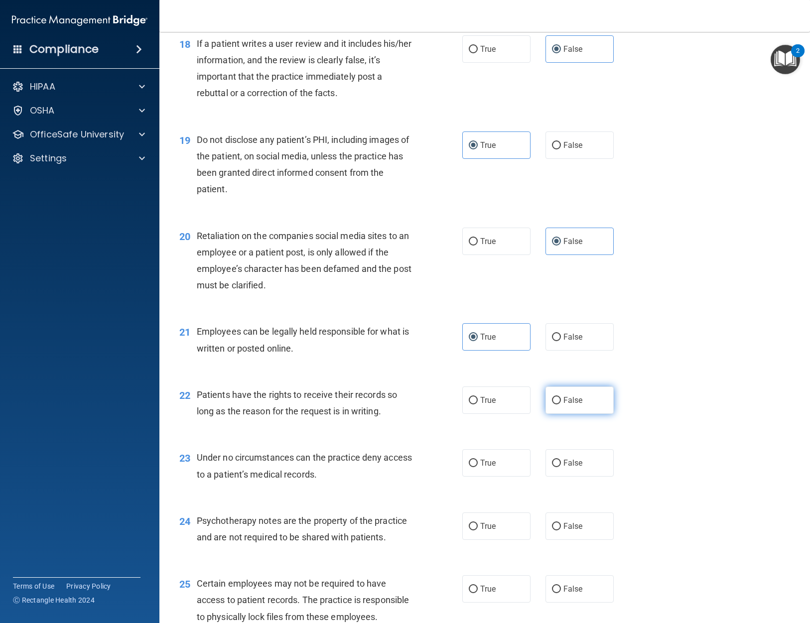
radio input "true"
click at [589, 477] on label "False" at bounding box center [579, 462] width 68 height 27
click at [561, 467] on input "False" at bounding box center [556, 463] width 9 height 7
radio input "true"
click at [494, 536] on label "True" at bounding box center [496, 526] width 68 height 27
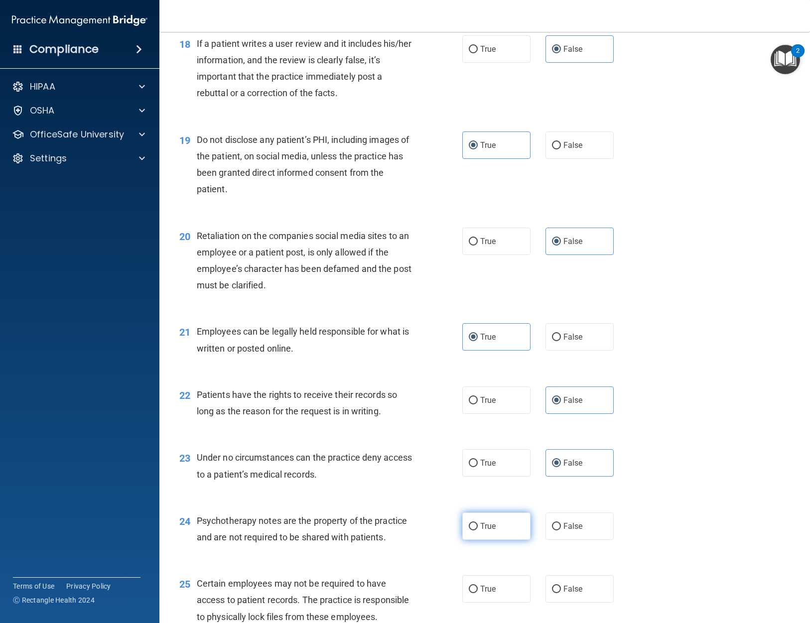
click at [478, 531] on input "True" at bounding box center [473, 526] width 9 height 7
radio input "true"
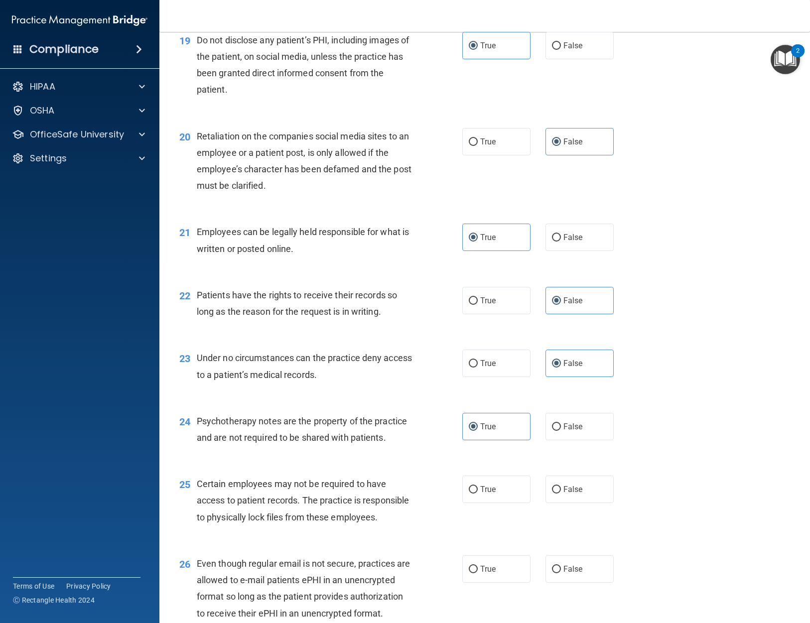
scroll to position [1793, 0]
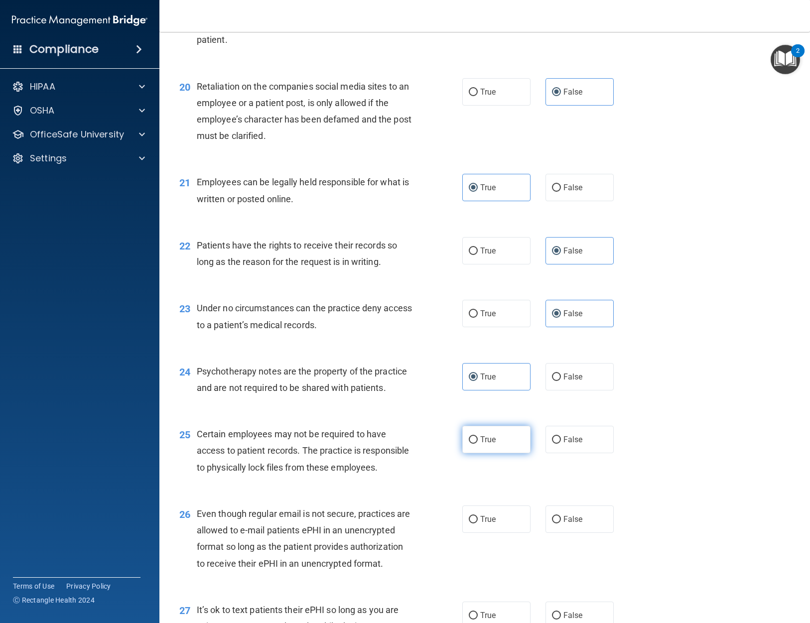
click at [498, 453] on label "True" at bounding box center [496, 439] width 68 height 27
click at [478, 444] on input "True" at bounding box center [473, 439] width 9 height 7
radio input "true"
click at [498, 533] on label "True" at bounding box center [496, 519] width 68 height 27
click at [478, 524] on input "True" at bounding box center [473, 519] width 9 height 7
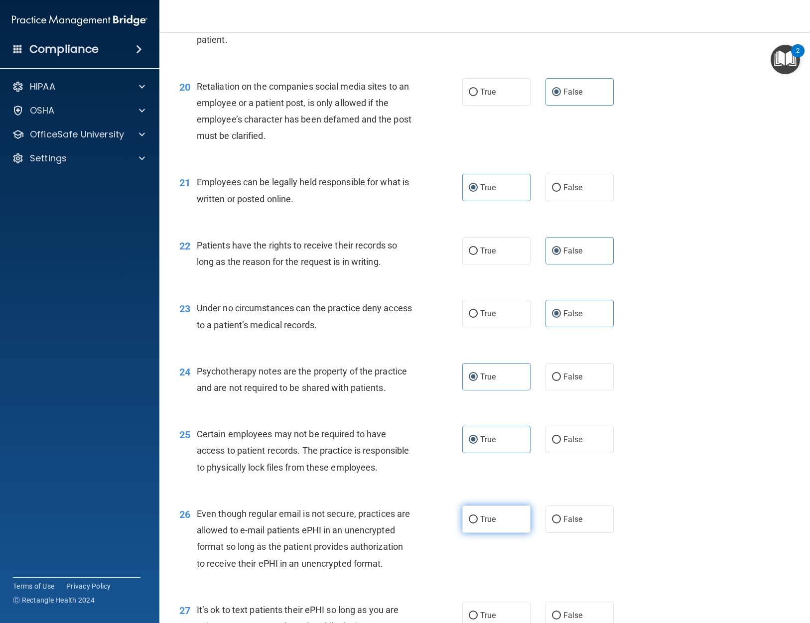
radio input "true"
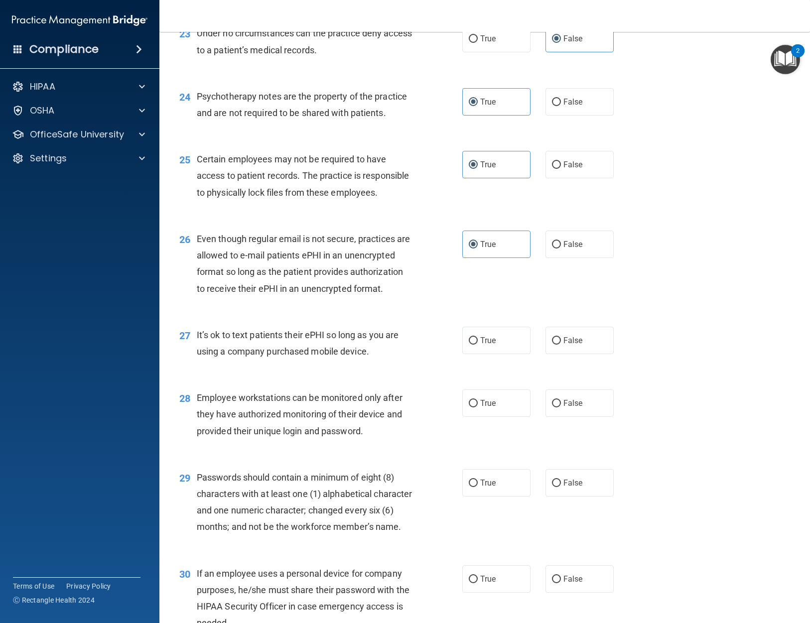
scroll to position [2092, 0]
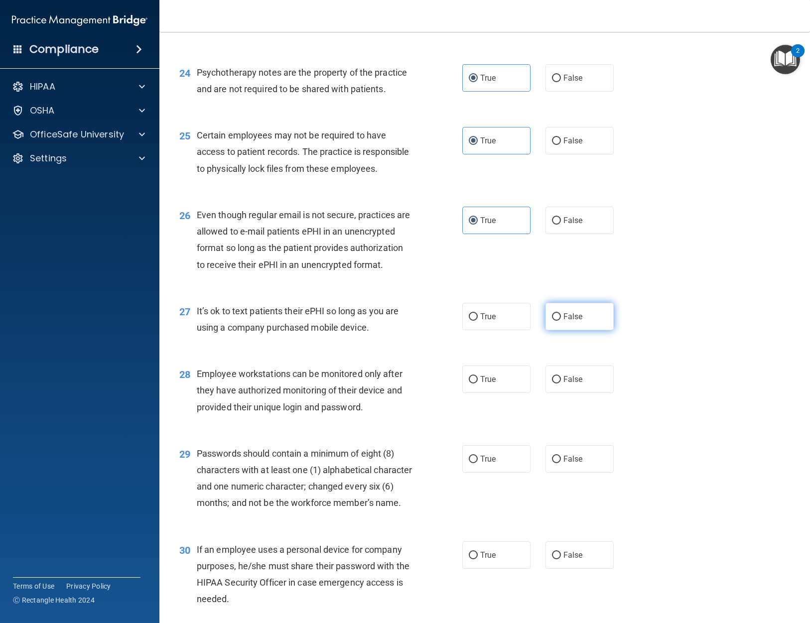
click at [584, 330] on label "False" at bounding box center [579, 316] width 68 height 27
click at [561, 321] on input "False" at bounding box center [556, 316] width 9 height 7
radio input "true"
click at [584, 393] on label "False" at bounding box center [579, 379] width 68 height 27
click at [561, 384] on input "False" at bounding box center [556, 379] width 9 height 7
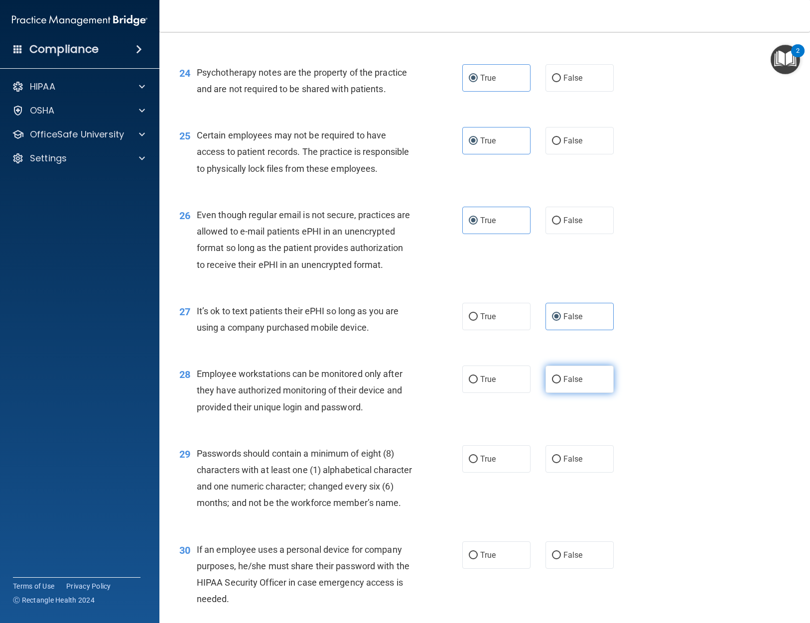
radio input "true"
click at [507, 473] on label "True" at bounding box center [496, 458] width 68 height 27
click at [478, 463] on input "True" at bounding box center [473, 459] width 9 height 7
radio input "true"
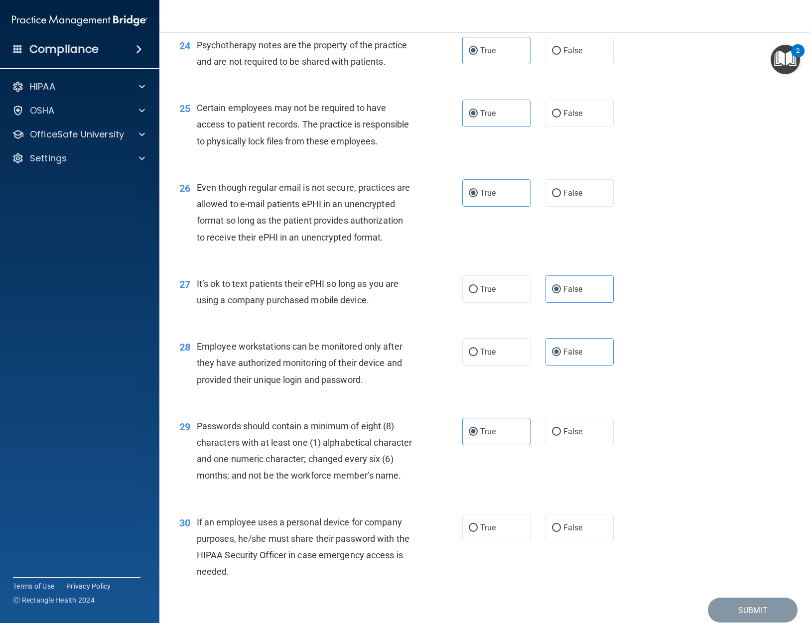
scroll to position [2192, 0]
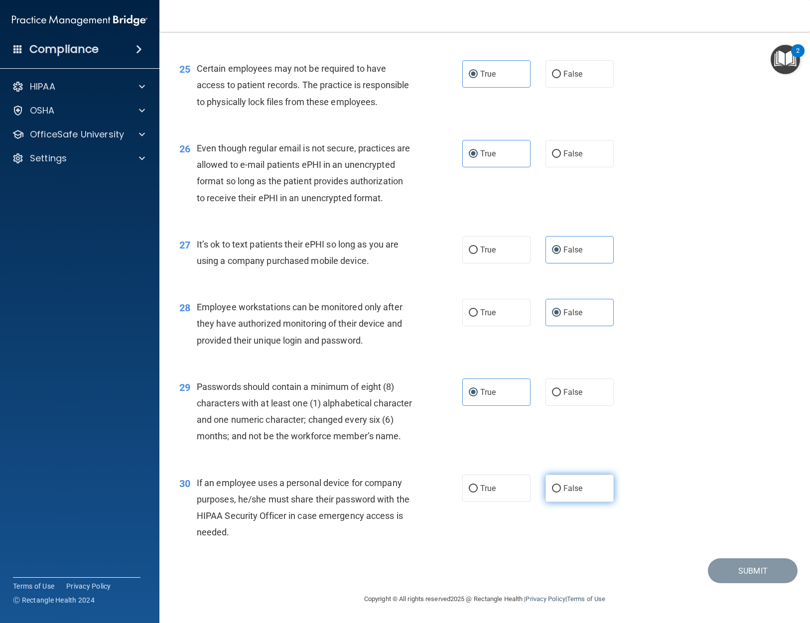
click at [574, 502] on label "False" at bounding box center [579, 488] width 68 height 27
click at [561, 493] on input "False" at bounding box center [556, 488] width 9 height 7
radio input "true"
click at [753, 584] on button "Submit" at bounding box center [753, 570] width 90 height 25
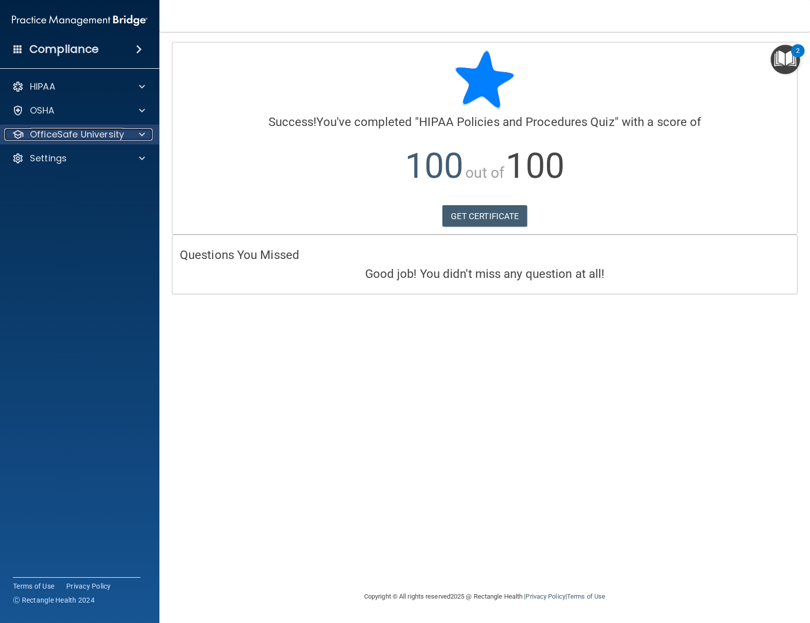
click at [79, 139] on p "OfficeSafe University" at bounding box center [77, 135] width 94 height 12
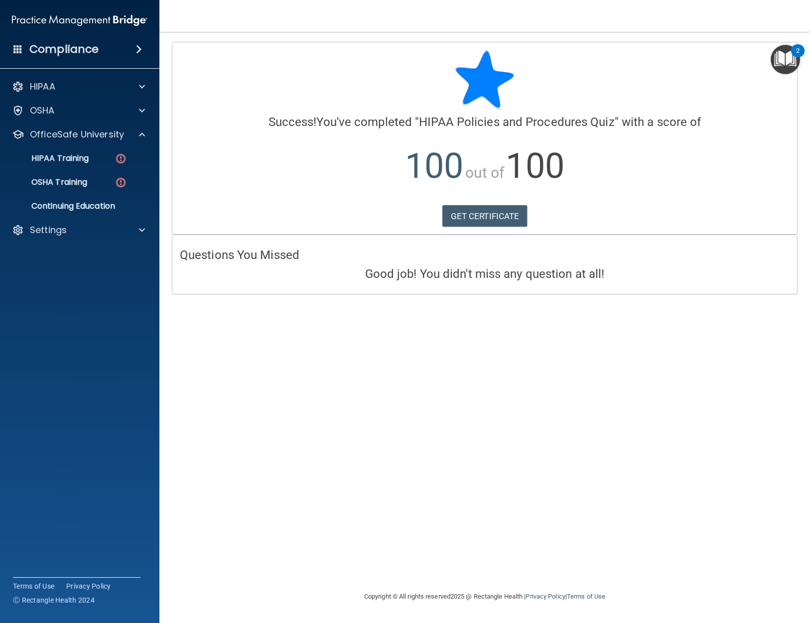
click at [118, 170] on ul "HIPAA Training OSHA Training Continuing Education" at bounding box center [80, 180] width 180 height 72
click at [118, 157] on img at bounding box center [121, 158] width 12 height 12
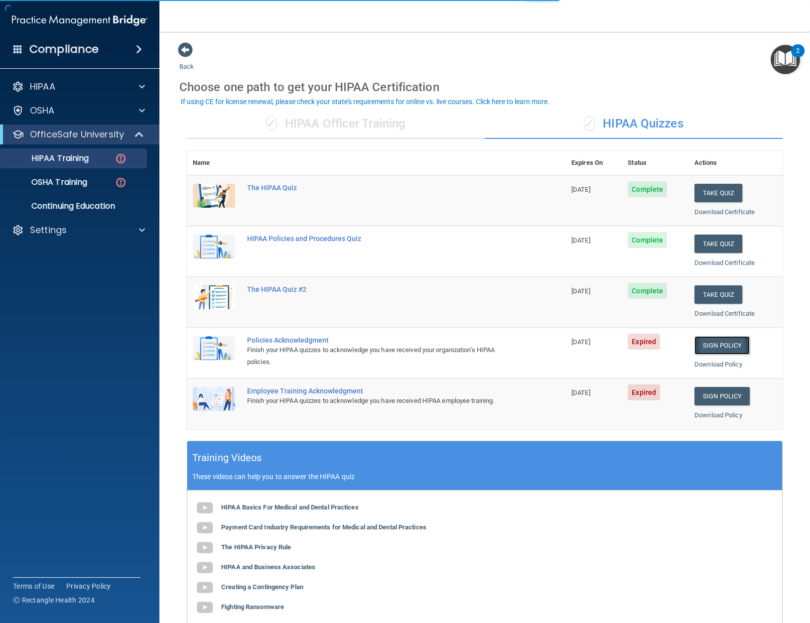
click at [724, 344] on link "Sign Policy" at bounding box center [721, 345] width 55 height 18
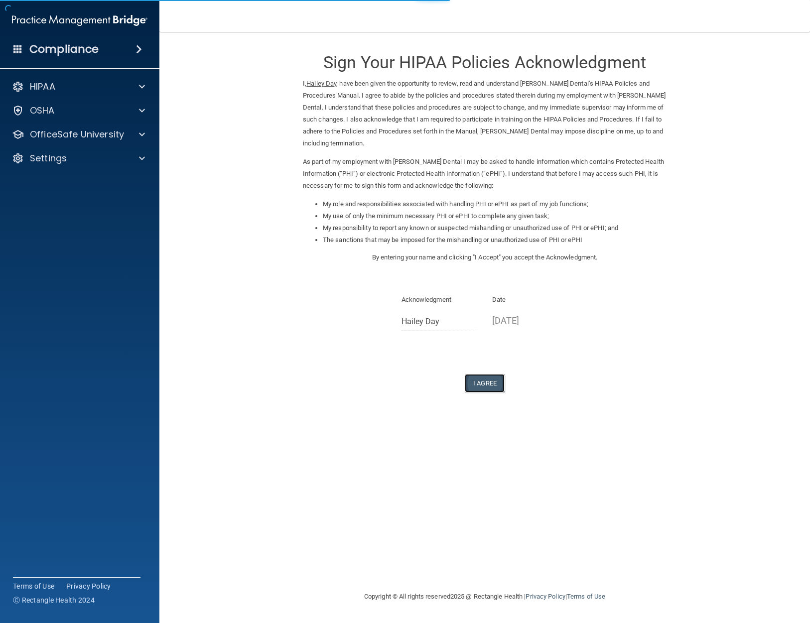
click at [477, 384] on button "I Agree" at bounding box center [485, 383] width 40 height 18
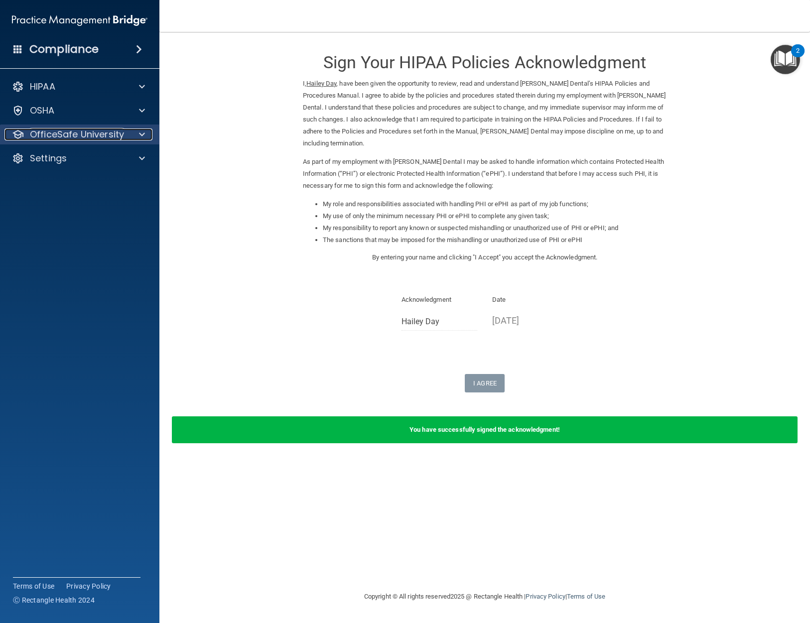
click at [101, 137] on p "OfficeSafe University" at bounding box center [77, 135] width 94 height 12
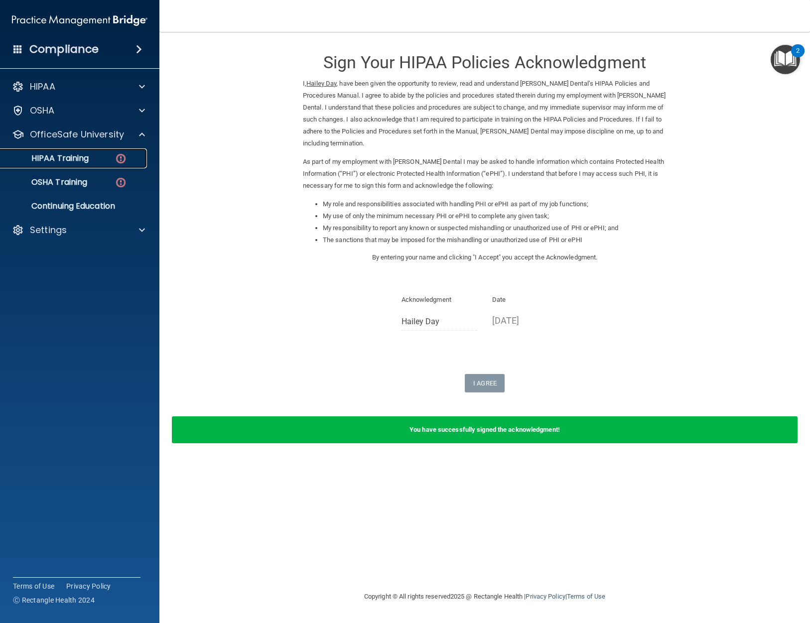
click at [124, 162] on img at bounding box center [121, 158] width 12 height 12
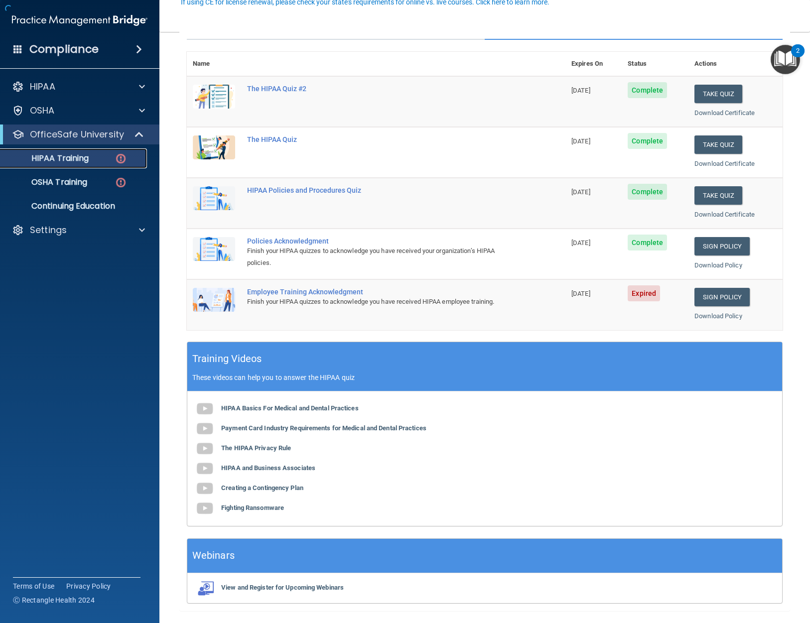
scroll to position [100, 0]
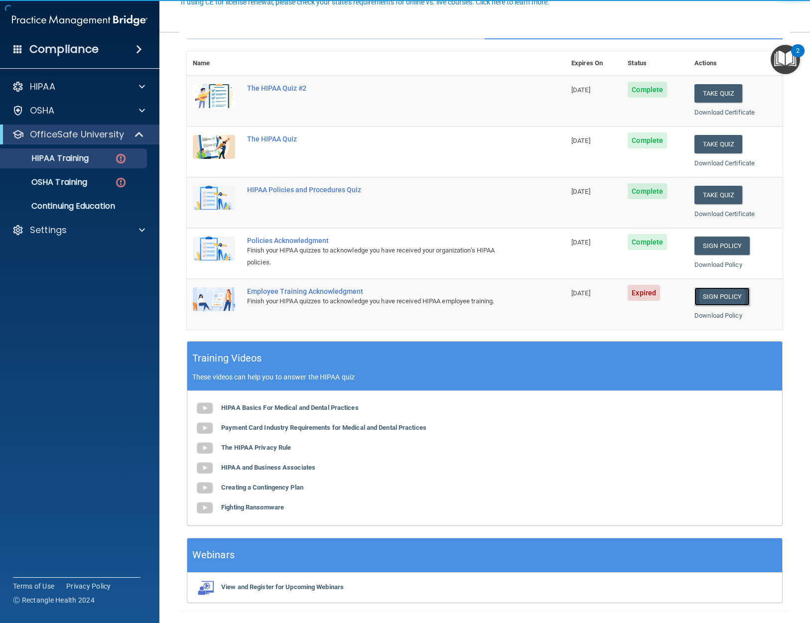
click at [717, 300] on link "Sign Policy" at bounding box center [721, 296] width 55 height 18
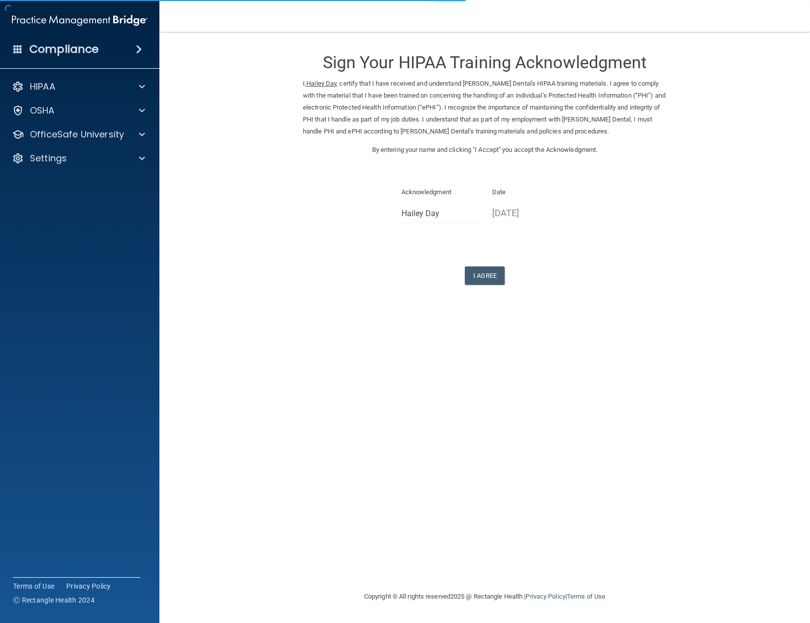
click at [508, 275] on div "I Agree" at bounding box center [485, 275] width 364 height 18
click at [493, 276] on button "I Agree" at bounding box center [485, 275] width 40 height 18
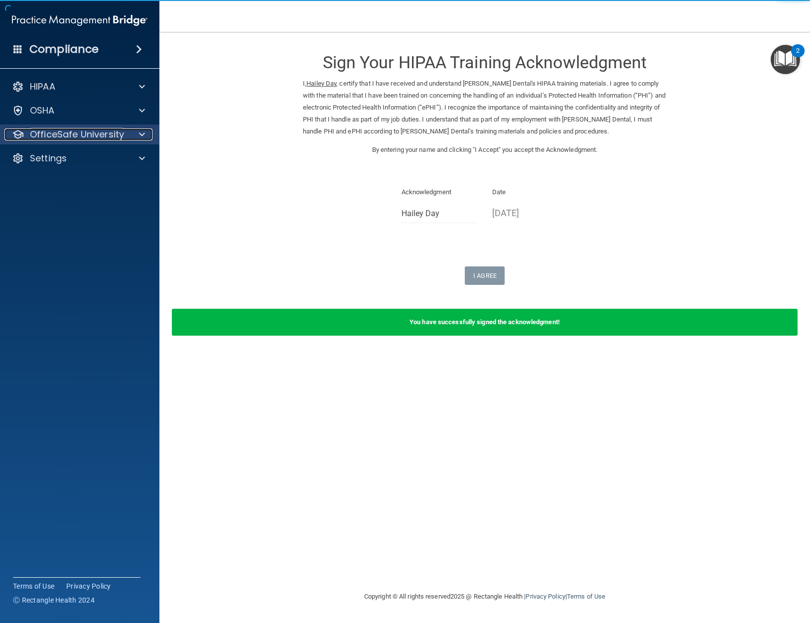
click at [122, 135] on p "OfficeSafe University" at bounding box center [77, 135] width 94 height 12
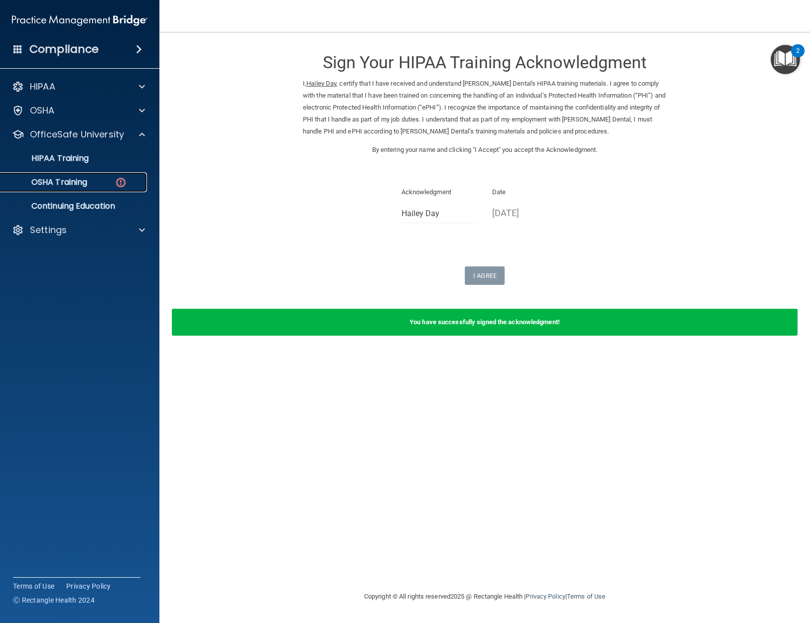
click at [128, 179] on div "OSHA Training" at bounding box center [74, 182] width 136 height 10
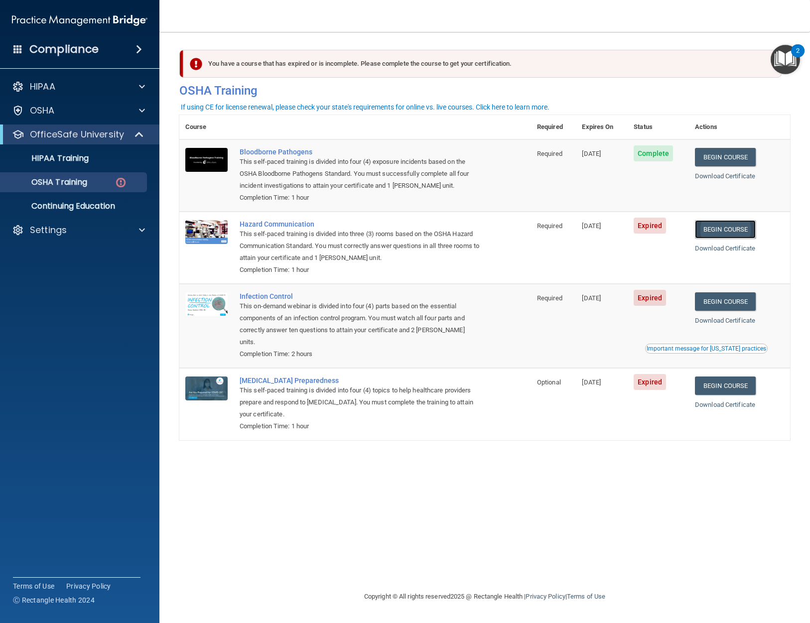
click at [733, 221] on link "Begin Course" at bounding box center [725, 229] width 61 height 18
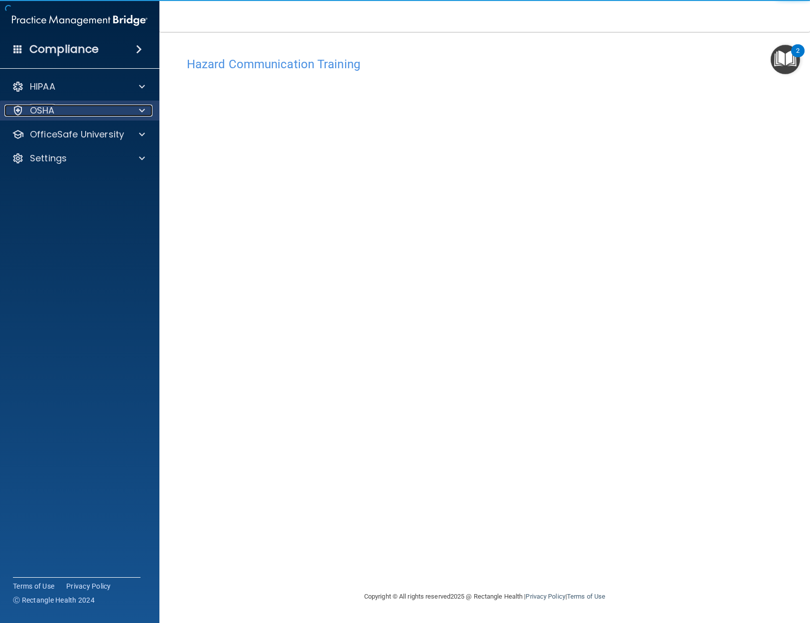
click at [144, 114] on span at bounding box center [142, 111] width 6 height 12
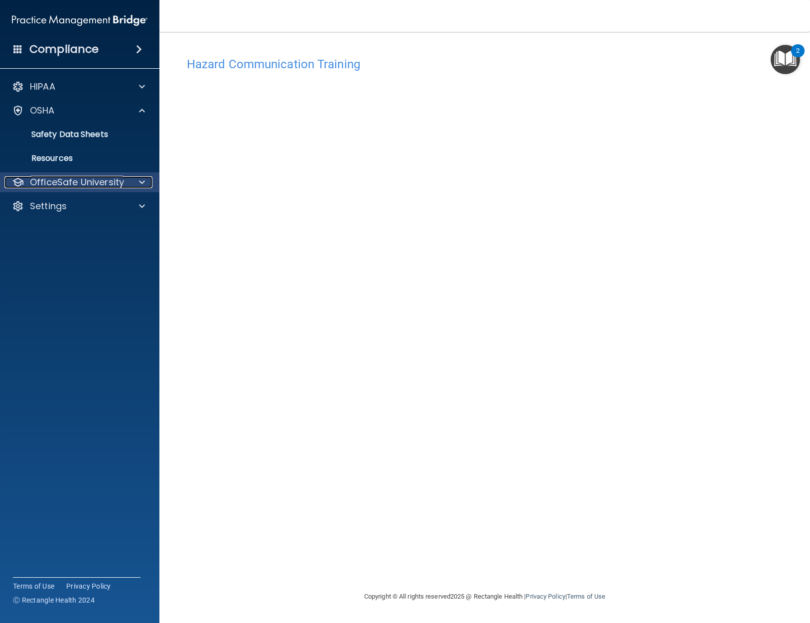
click at [139, 179] on span at bounding box center [142, 182] width 6 height 12
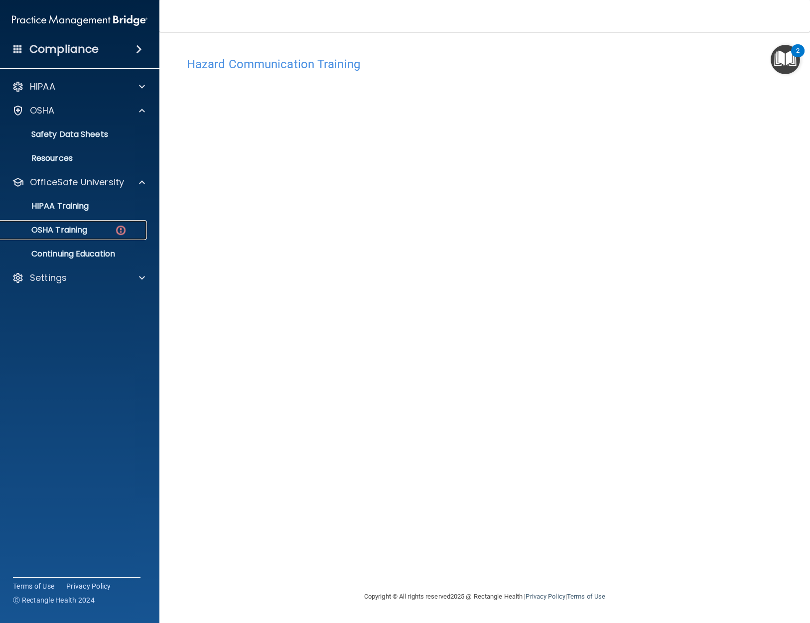
click at [111, 229] on div "OSHA Training" at bounding box center [74, 230] width 136 height 10
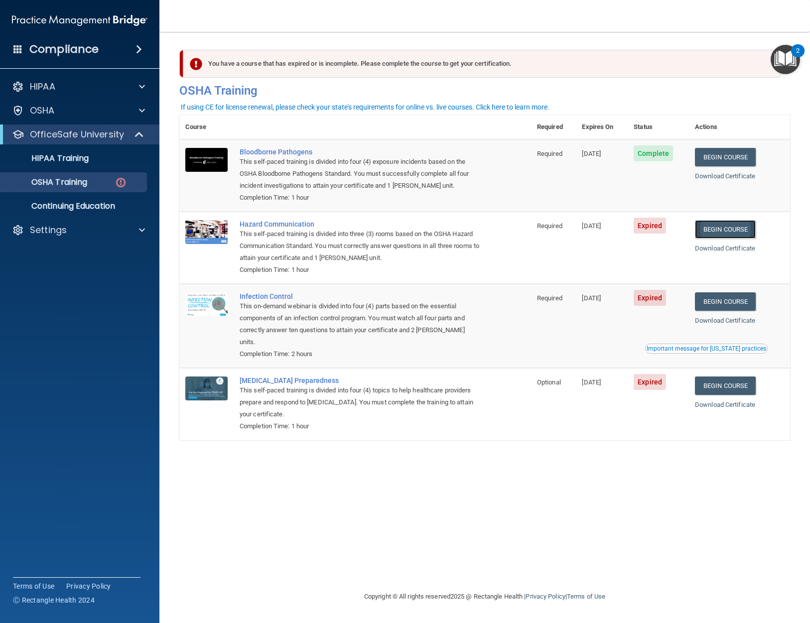
click at [730, 222] on link "Begin Course" at bounding box center [725, 229] width 61 height 18
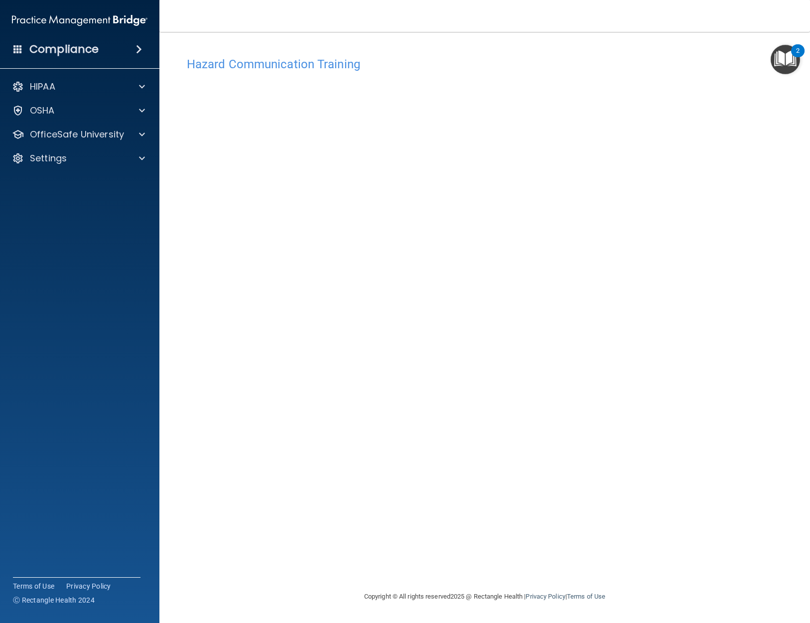
click at [248, 73] on div "Hazard Communication Training" at bounding box center [484, 64] width 611 height 24
click at [139, 141] on div "OfficeSafe University" at bounding box center [80, 135] width 160 height 20
click at [142, 128] on div "OfficeSafe University" at bounding box center [80, 135] width 160 height 20
drag, startPoint x: 135, startPoint y: 140, endPoint x: 145, endPoint y: 140, distance: 10.0
click at [135, 140] on div "OfficeSafe University" at bounding box center [80, 135] width 160 height 20
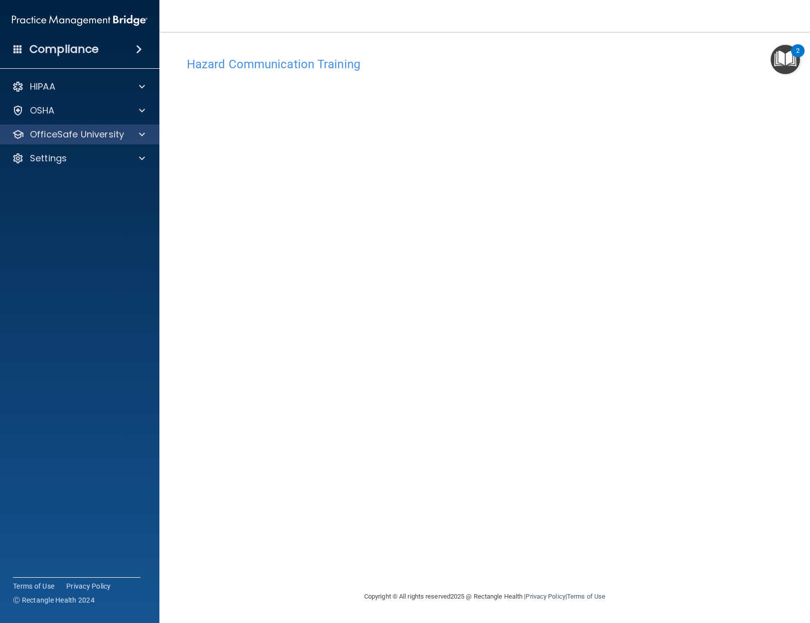
drag, startPoint x: 135, startPoint y: 142, endPoint x: 137, endPoint y: 137, distance: 5.2
click at [136, 142] on div "OfficeSafe University" at bounding box center [80, 135] width 160 height 20
click at [140, 133] on span at bounding box center [142, 135] width 6 height 12
click at [142, 132] on span at bounding box center [142, 135] width 6 height 12
click at [144, 132] on span at bounding box center [142, 135] width 6 height 12
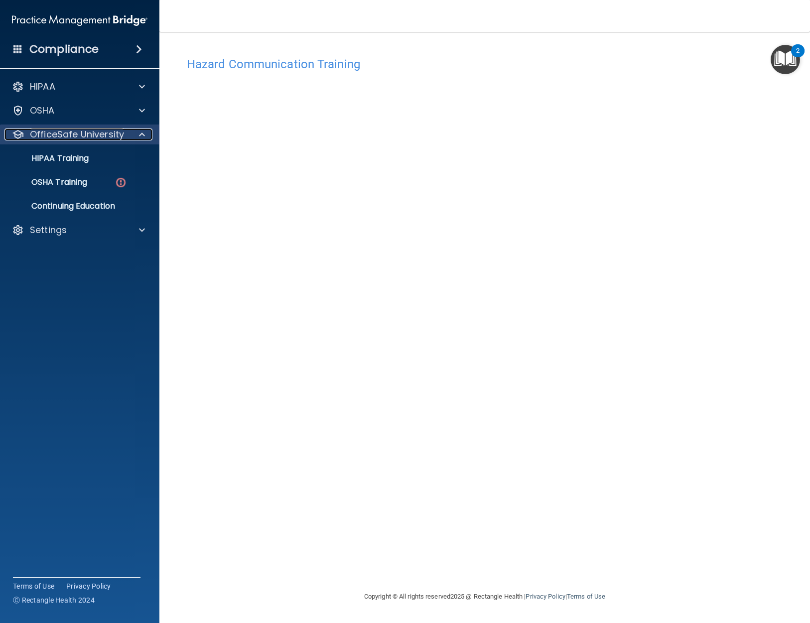
click at [144, 132] on span at bounding box center [142, 135] width 6 height 12
click at [138, 142] on div "OfficeSafe University" at bounding box center [80, 135] width 160 height 20
click at [149, 136] on div at bounding box center [140, 135] width 25 height 12
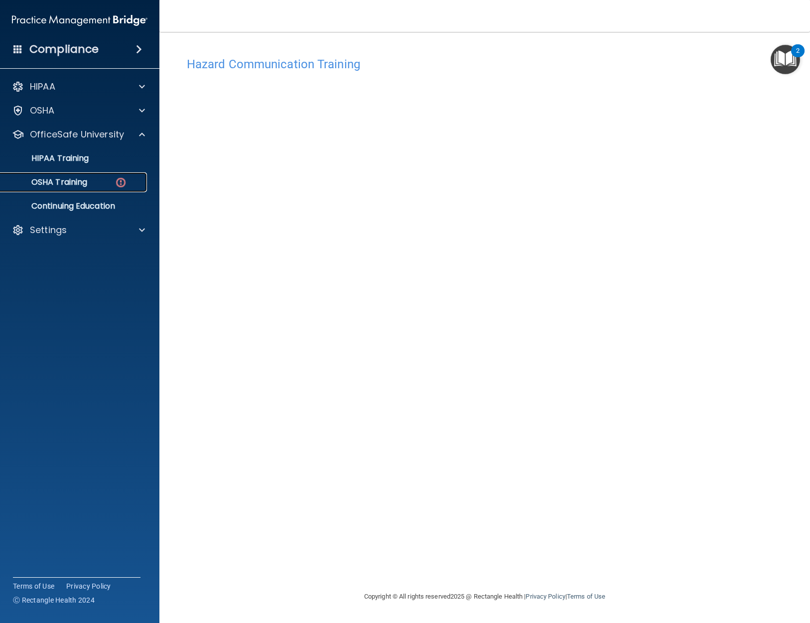
click at [122, 191] on link "OSHA Training" at bounding box center [68, 182] width 157 height 20
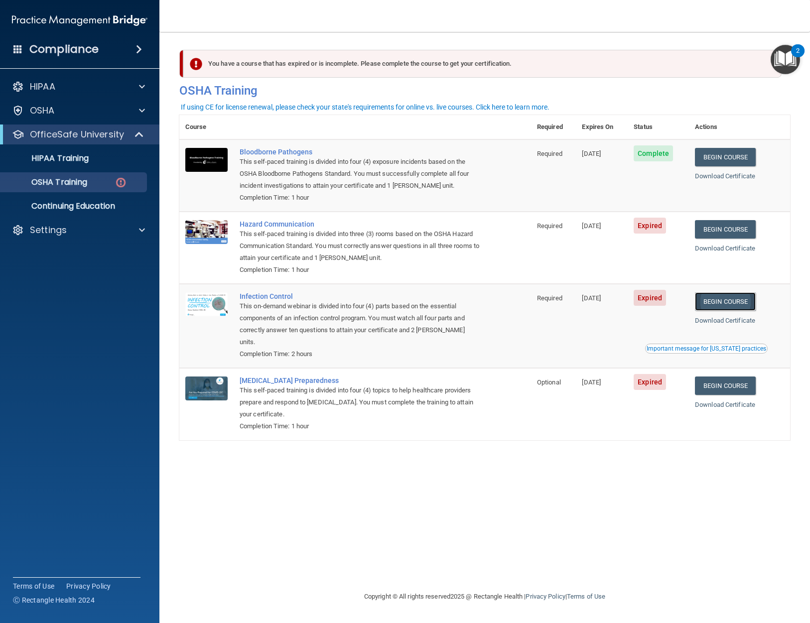
click at [731, 301] on link "Begin Course" at bounding box center [725, 301] width 61 height 18
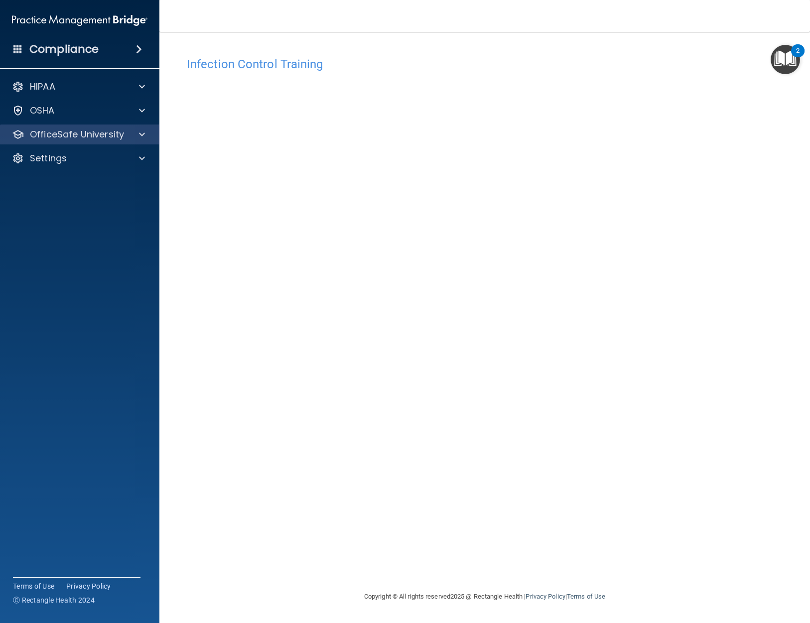
click at [97, 128] on div "OfficeSafe University" at bounding box center [80, 135] width 160 height 20
click at [145, 134] on div at bounding box center [140, 135] width 25 height 12
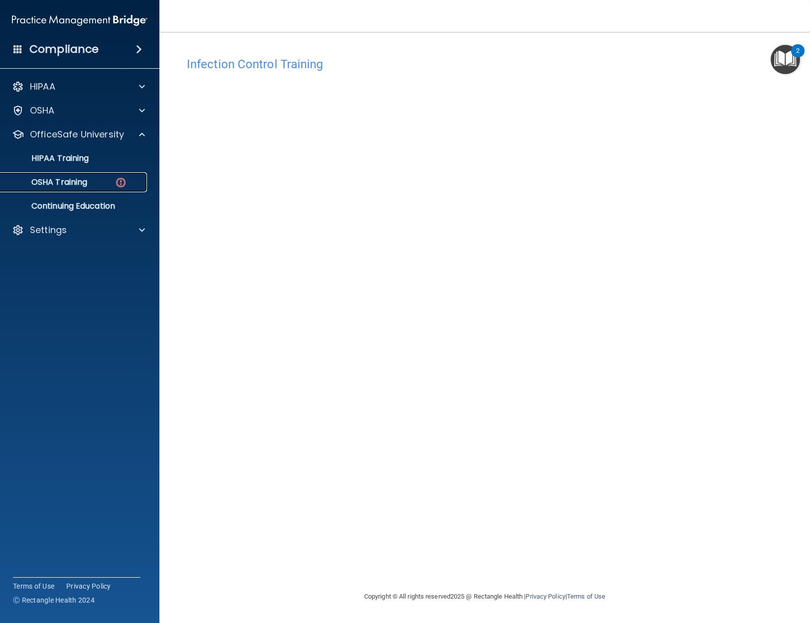
click at [124, 180] on img at bounding box center [121, 182] width 12 height 12
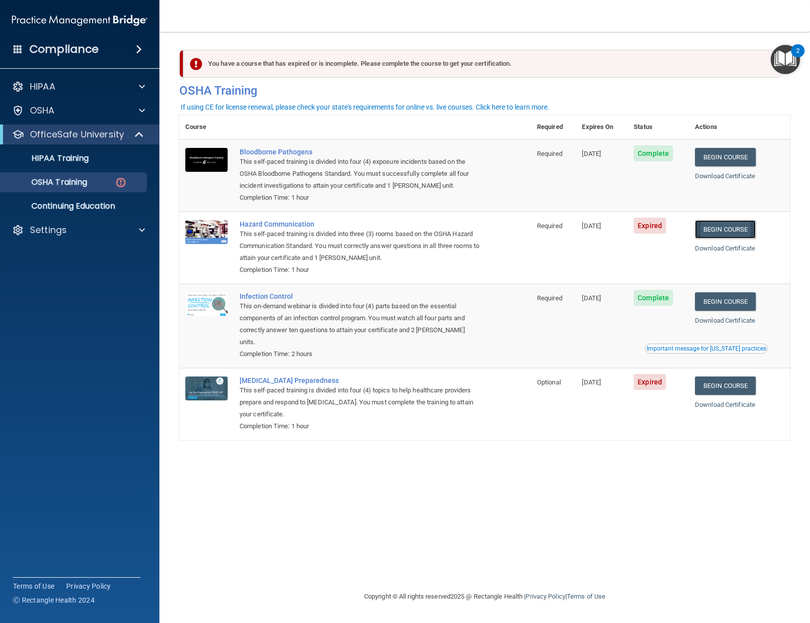
click at [729, 231] on link "Begin Course" at bounding box center [725, 229] width 61 height 18
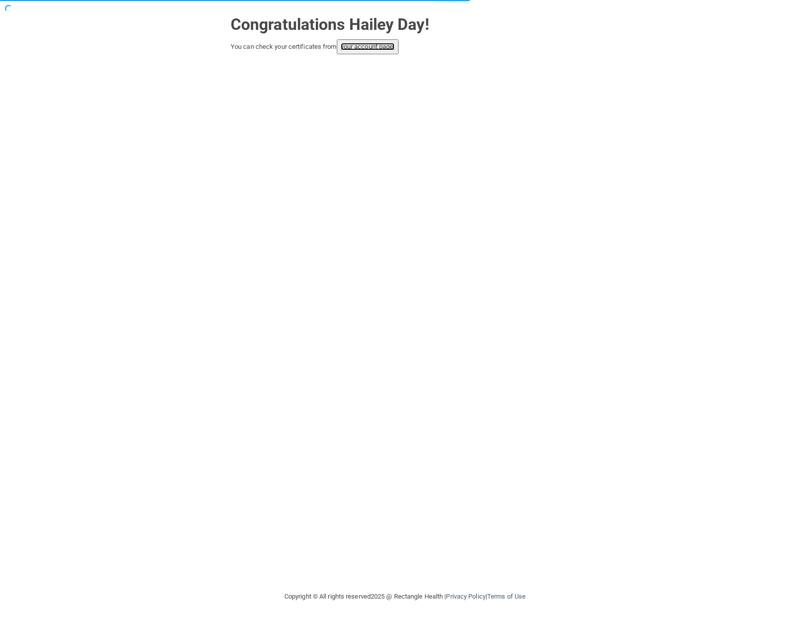
click at [387, 49] on link "your account page!" at bounding box center [368, 46] width 54 height 7
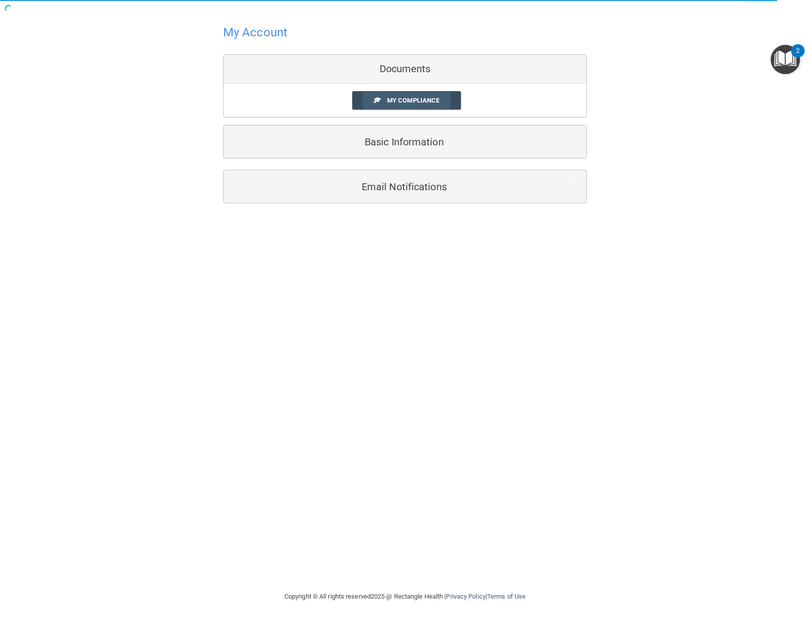
click at [430, 98] on span "My Compliance" at bounding box center [413, 100] width 52 height 7
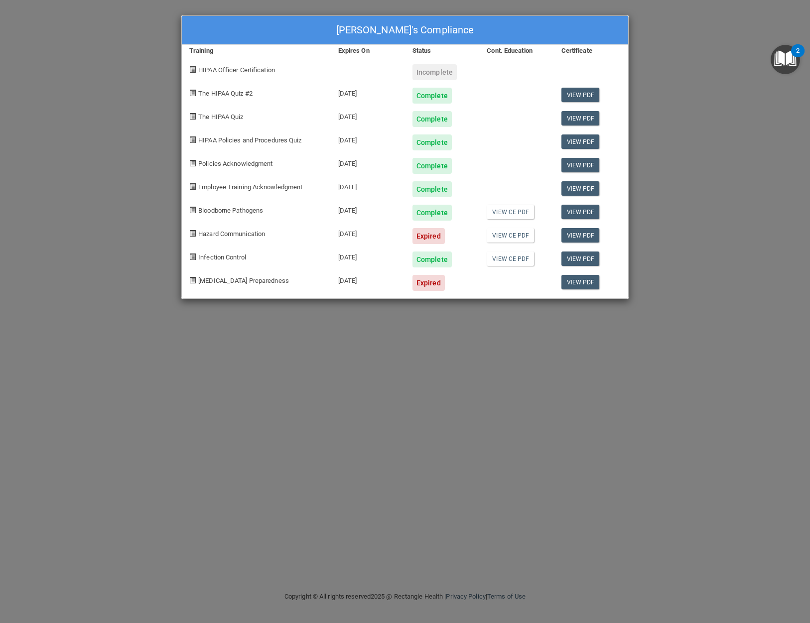
drag, startPoint x: 427, startPoint y: 239, endPoint x: 415, endPoint y: 237, distance: 11.6
click at [427, 239] on div "Expired" at bounding box center [428, 236] width 32 height 16
drag, startPoint x: 195, startPoint y: 233, endPoint x: 313, endPoint y: 234, distance: 117.6
click at [313, 234] on div "Hazard Communication" at bounding box center [256, 232] width 149 height 23
click at [428, 231] on div "Expired" at bounding box center [428, 236] width 32 height 16
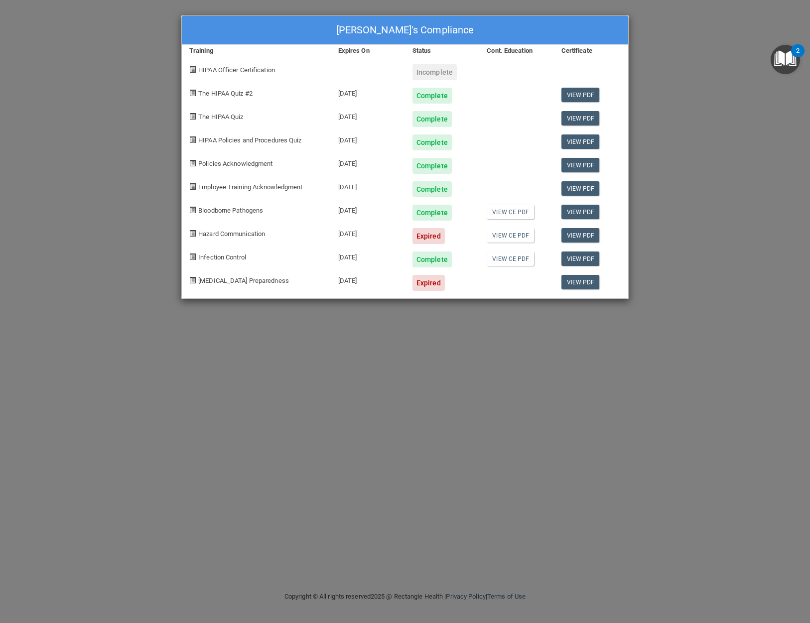
click at [431, 74] on div "Incomplete" at bounding box center [434, 72] width 44 height 16
click at [648, 84] on div "Hailey Day's Compliance Training Expires On Status Cont. Education Certificate …" at bounding box center [405, 311] width 810 height 623
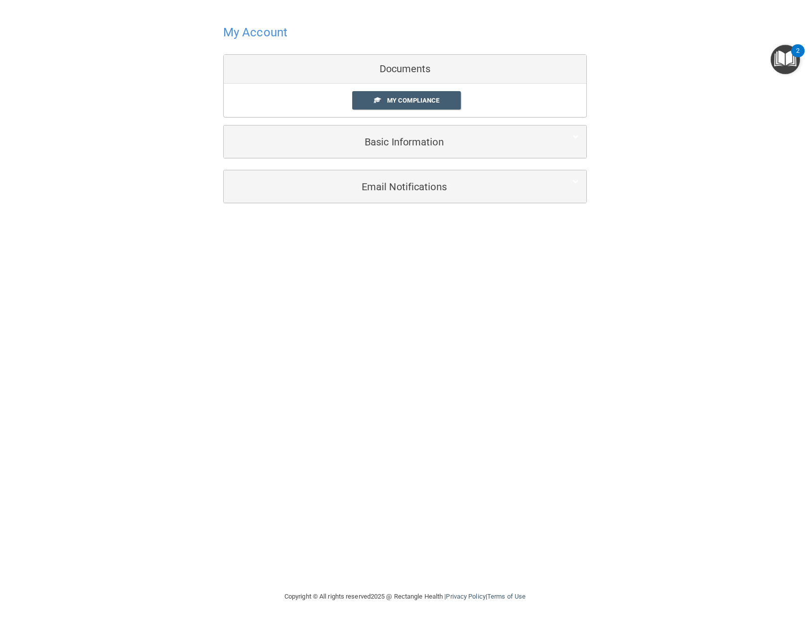
click at [247, 33] on h4 "My Account" at bounding box center [255, 32] width 64 height 13
drag, startPoint x: 257, startPoint y: 17, endPoint x: 272, endPoint y: 30, distance: 19.8
click at [259, 17] on div "My Account Documents My Compliance My Compliance My BAA Basic Information Full …" at bounding box center [405, 90] width 364 height 160
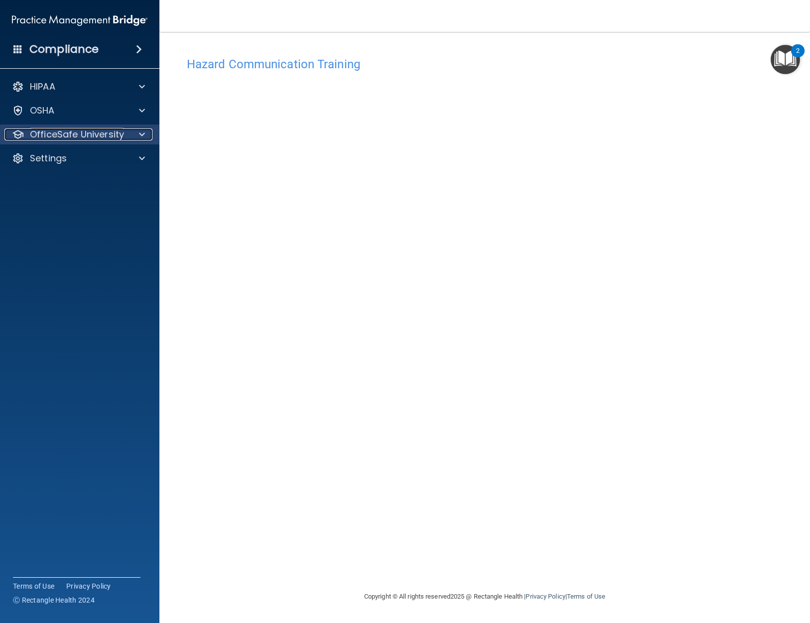
click at [135, 137] on div at bounding box center [140, 135] width 25 height 12
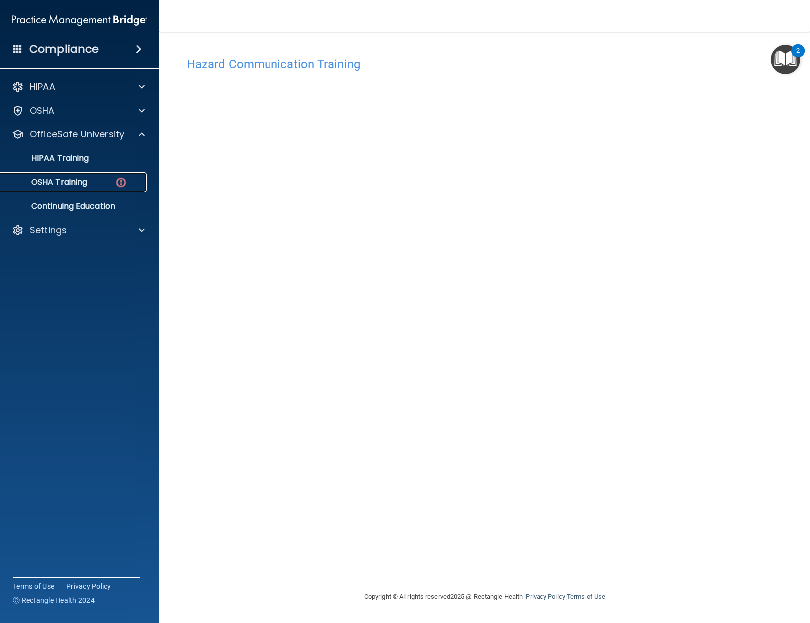
click at [117, 181] on img at bounding box center [121, 182] width 12 height 12
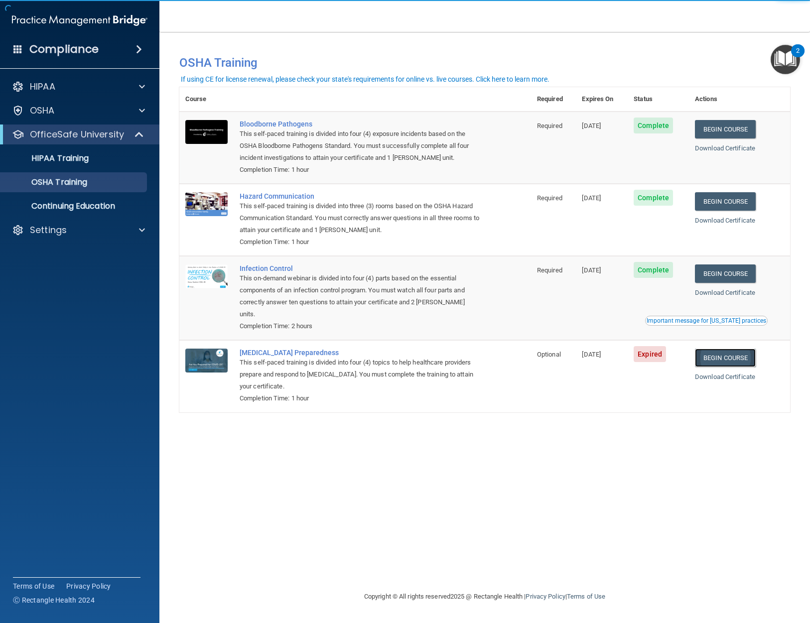
click at [747, 351] on link "Begin Course" at bounding box center [725, 358] width 61 height 18
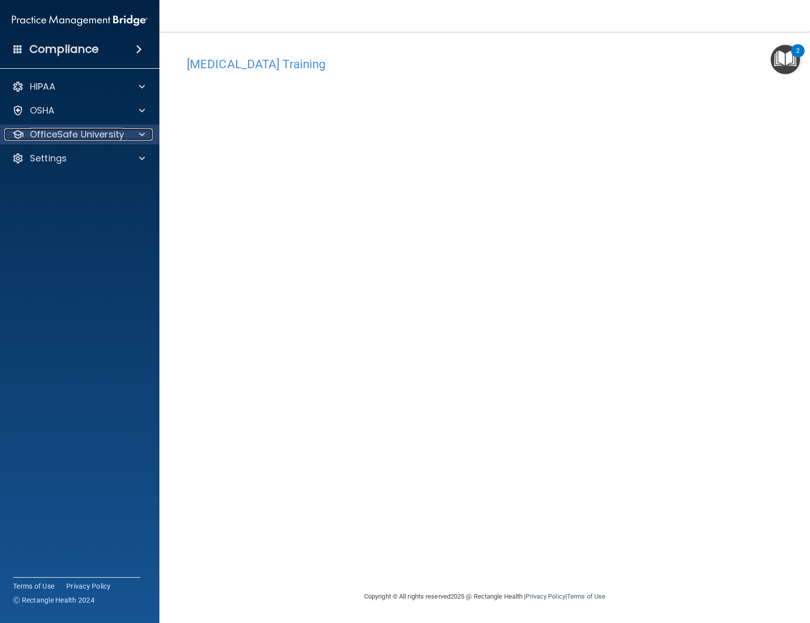
drag, startPoint x: 98, startPoint y: 137, endPoint x: 109, endPoint y: 134, distance: 11.7
click at [98, 137] on p "OfficeSafe University" at bounding box center [77, 135] width 94 height 12
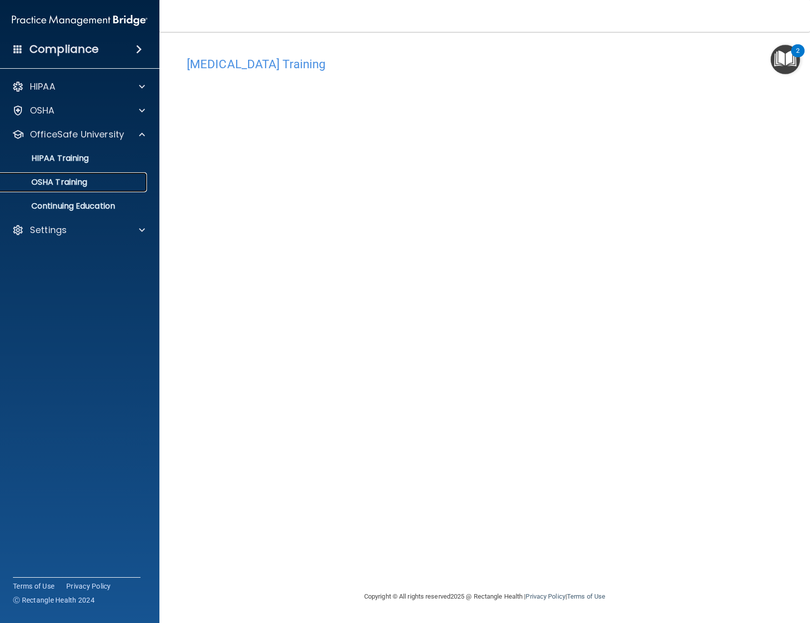
click at [124, 178] on div "OSHA Training" at bounding box center [74, 182] width 136 height 10
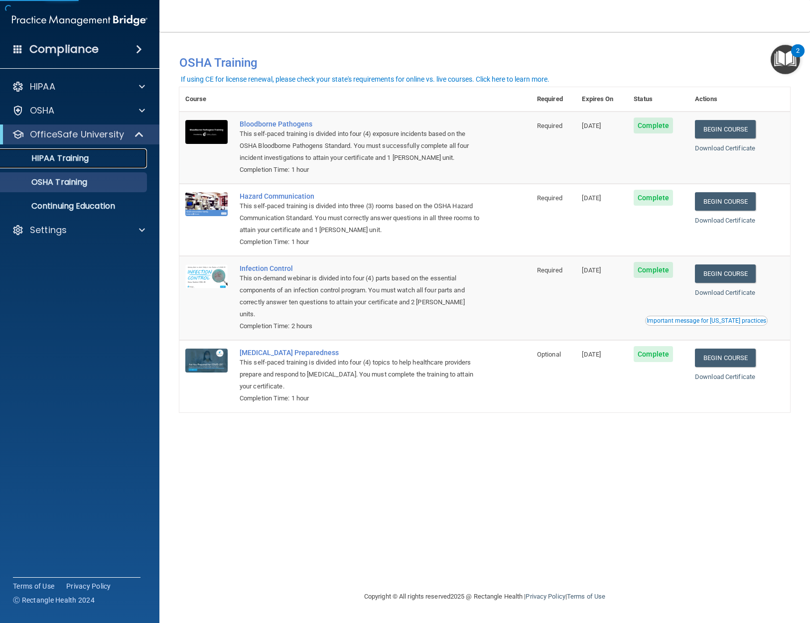
click at [134, 158] on div "HIPAA Training" at bounding box center [74, 158] width 136 height 10
